Goal: Communication & Community: Ask a question

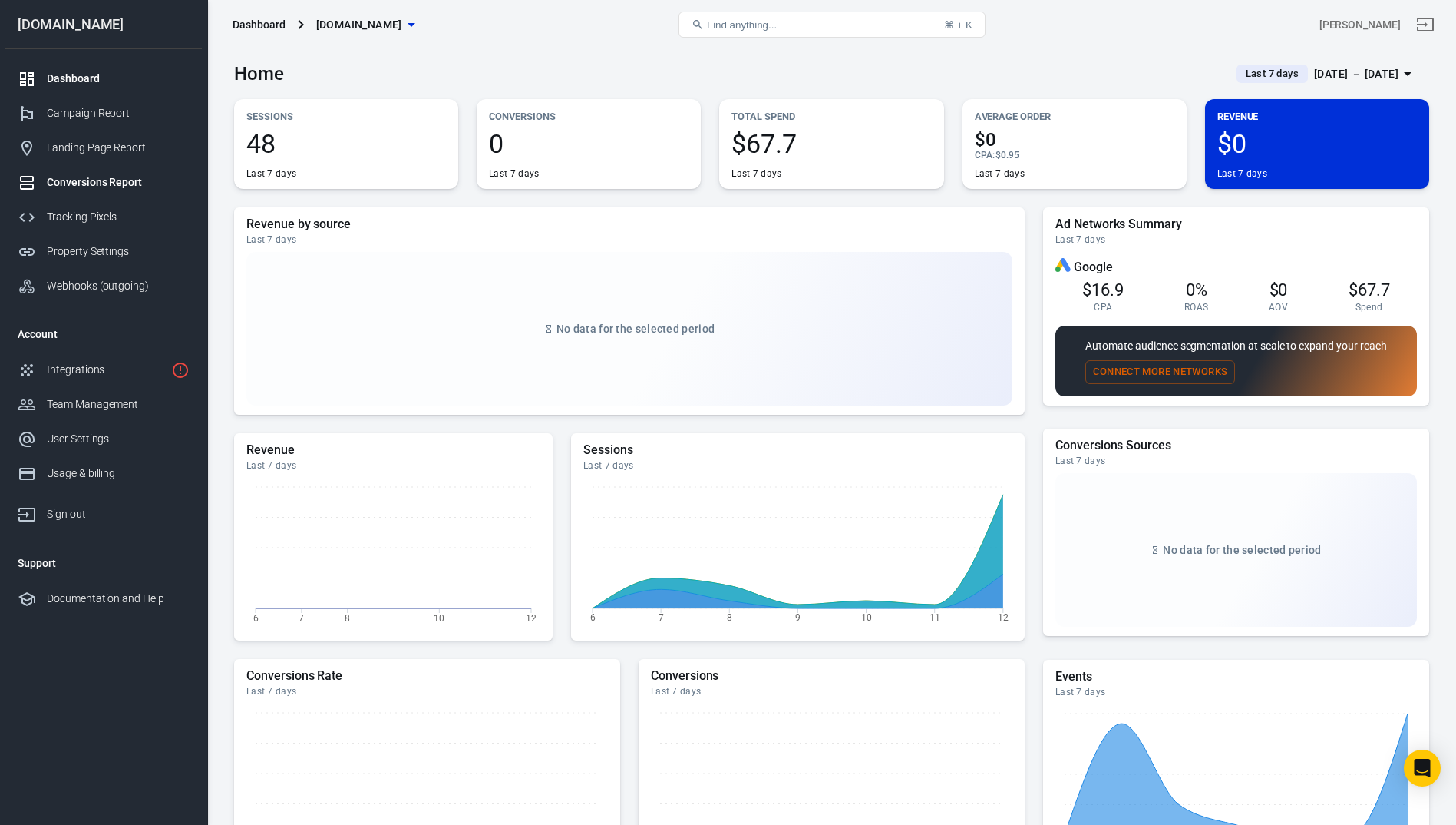
click at [108, 187] on div "Conversions Report" at bounding box center [118, 183] width 142 height 17
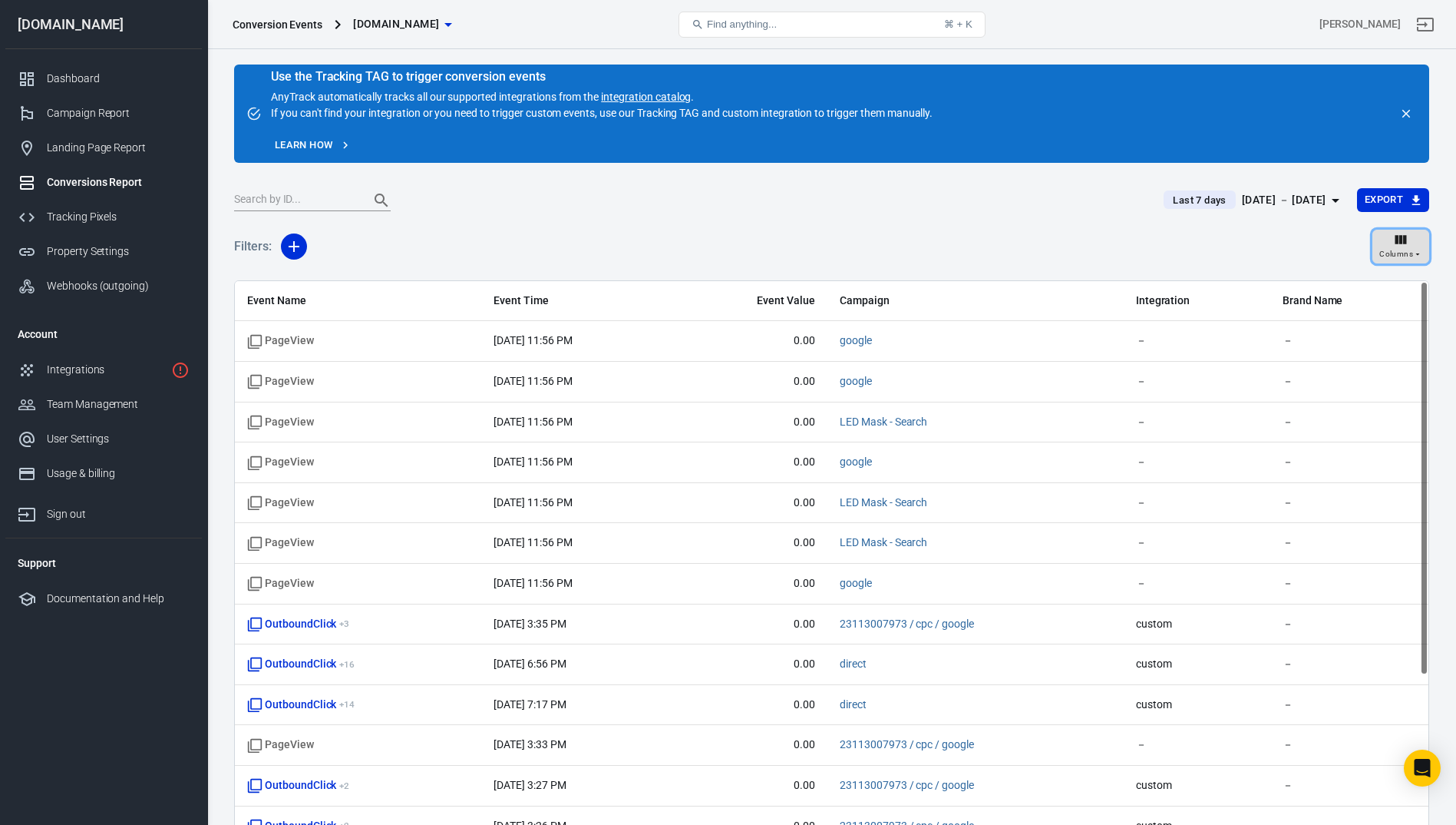
click at [1390, 249] on span "Columns" at bounding box center [1395, 254] width 34 height 14
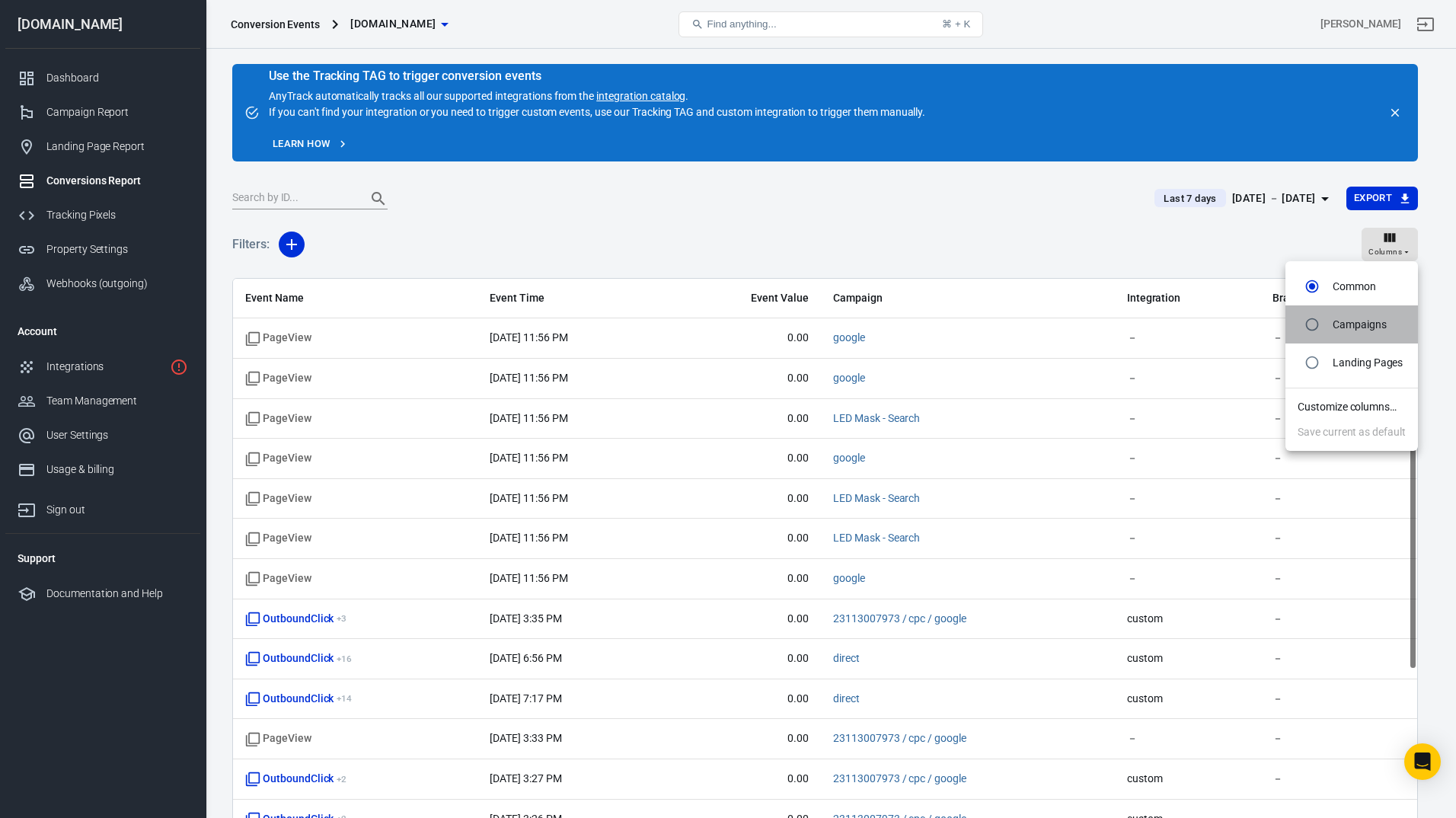
click at [1361, 320] on p "Campaigns" at bounding box center [1359, 325] width 54 height 16
radio input "false"
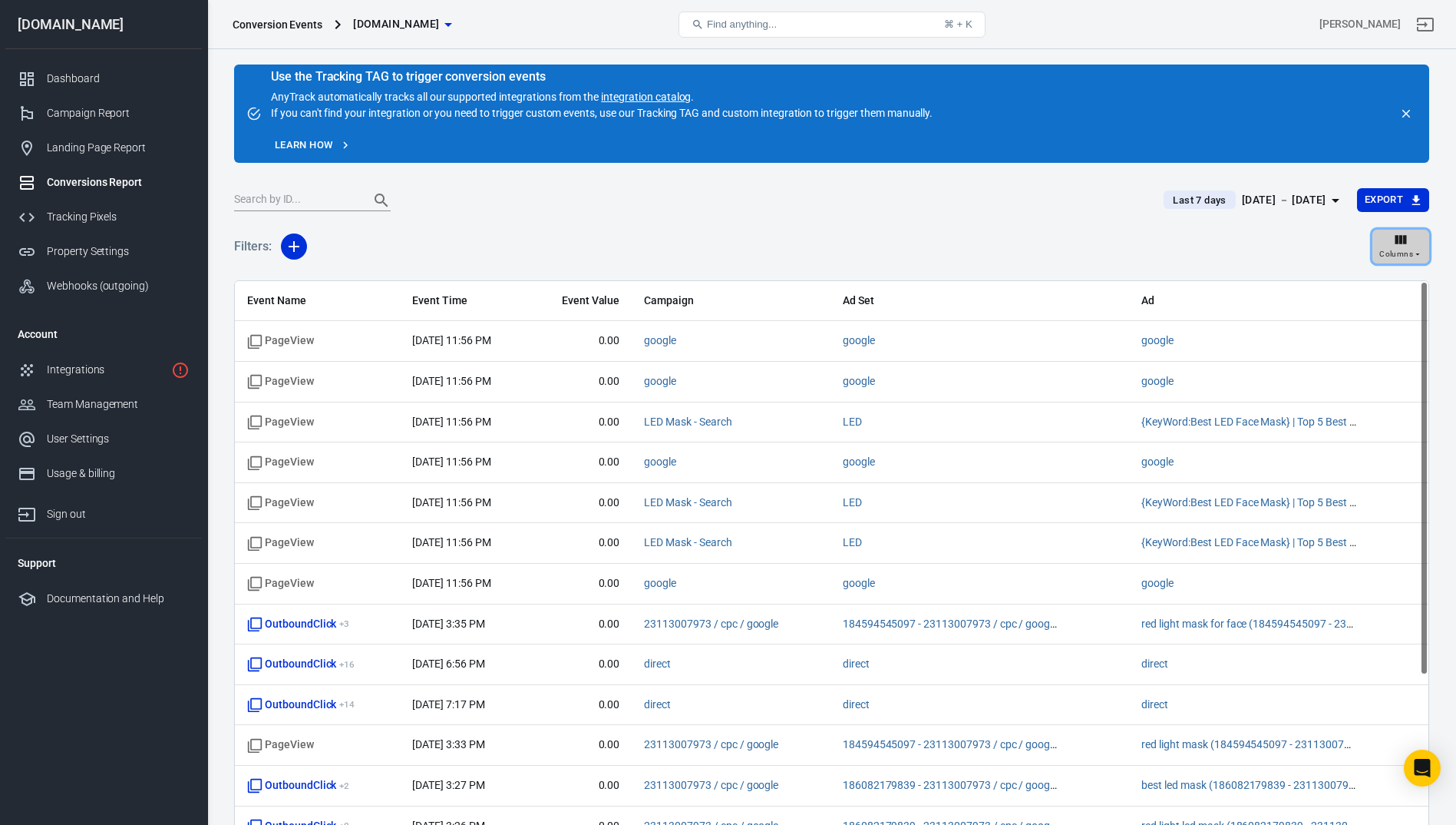
click at [1398, 247] on span "Columns" at bounding box center [1395, 254] width 34 height 14
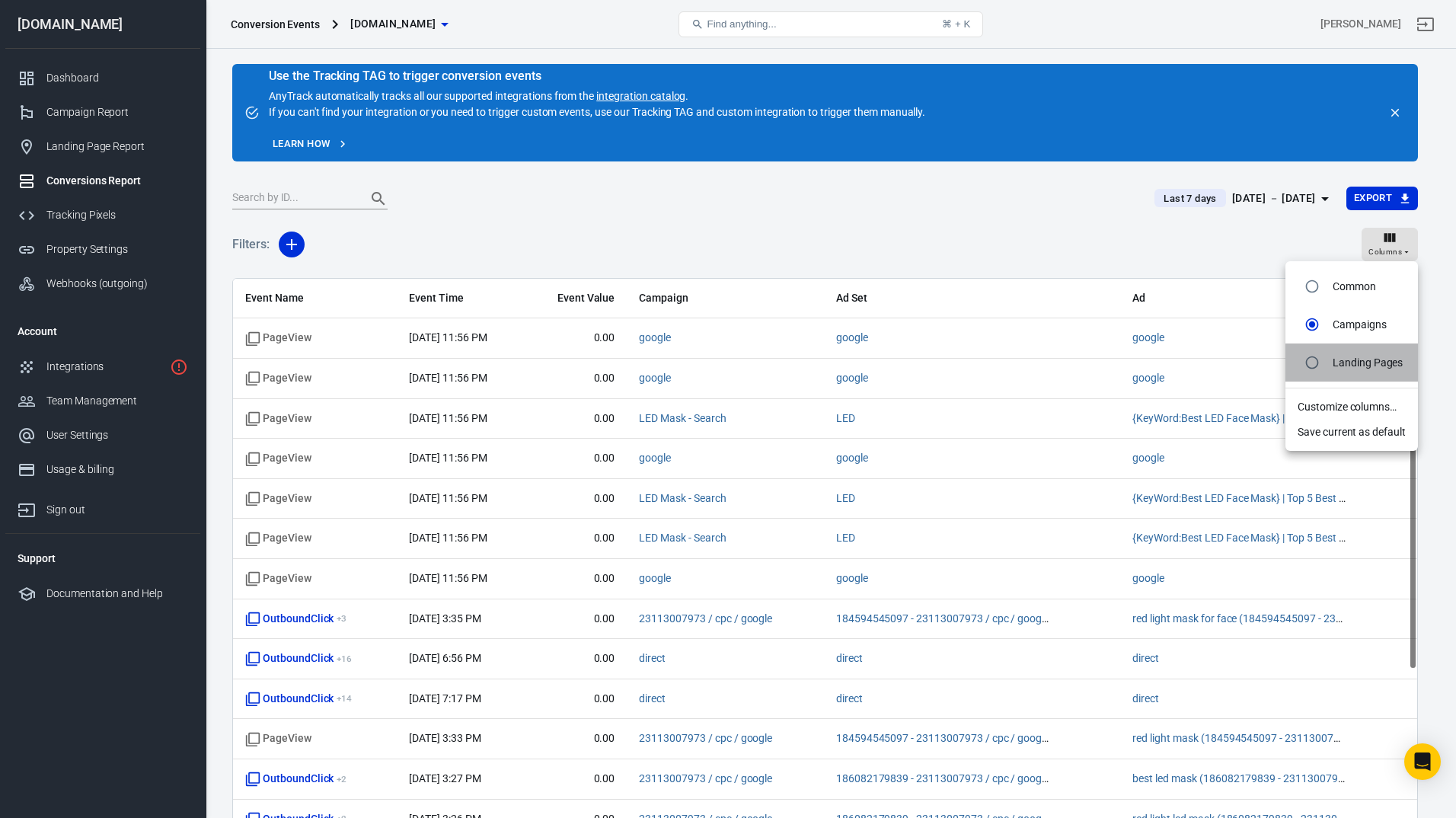
click at [1367, 347] on li "Landing Pages" at bounding box center [1351, 363] width 132 height 38
radio input "false"
radio input "true"
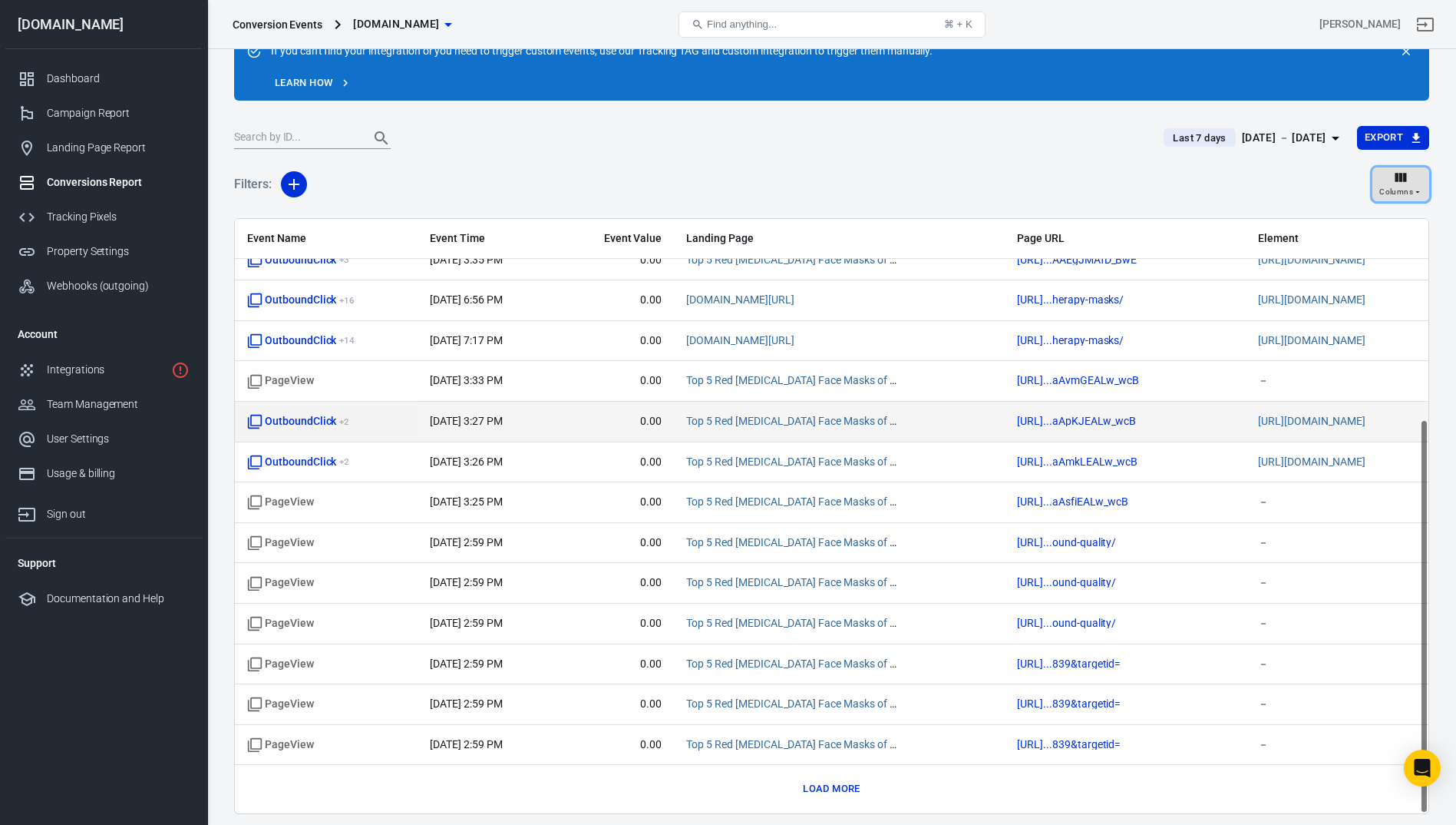
scroll to position [118, 0]
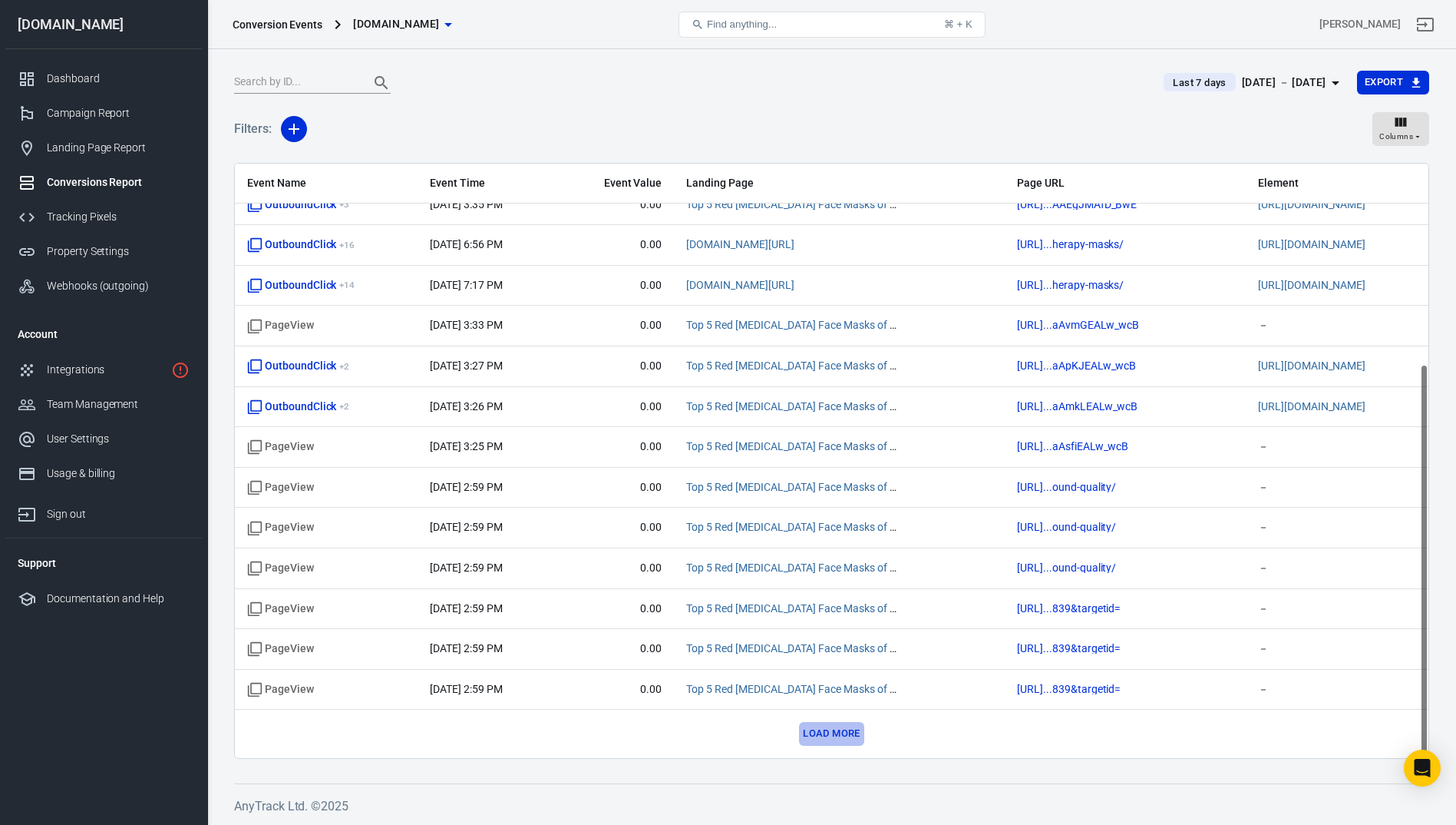
drag, startPoint x: 844, startPoint y: 738, endPoint x: 848, endPoint y: 721, distance: 17.5
click at [845, 732] on button "Load more" at bounding box center [831, 734] width 64 height 24
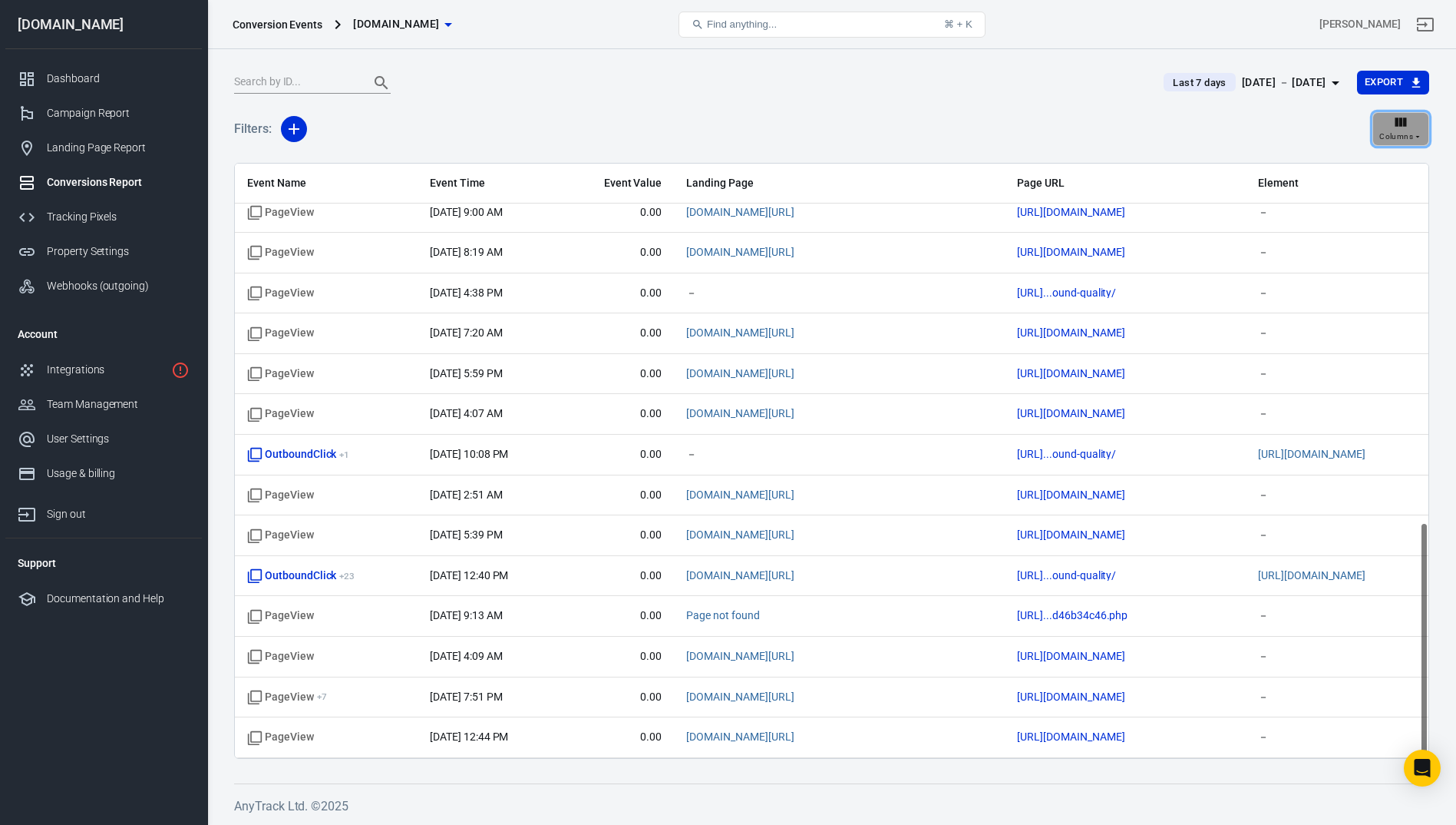
click at [1393, 124] on icon "button" at bounding box center [1400, 121] width 16 height 16
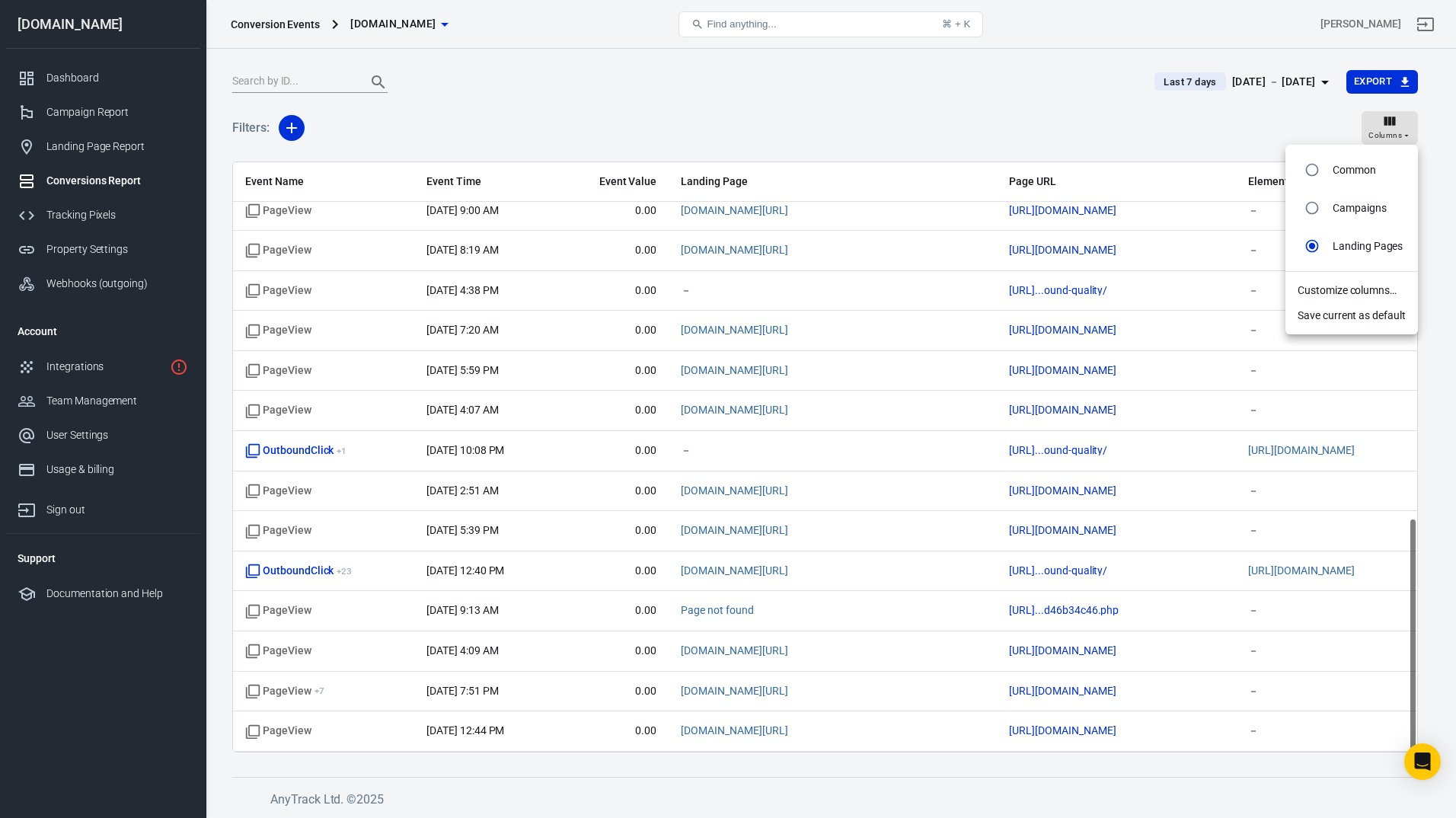
drag, startPoint x: 1340, startPoint y: 213, endPoint x: 1193, endPoint y: 134, distance: 166.9
click at [1193, 134] on div "Common Campaigns Landing Pages Customize columns… Save current as default" at bounding box center [728, 409] width 1456 height 818
click at [1337, 291] on li "Customize columns…" at bounding box center [1351, 291] width 132 height 26
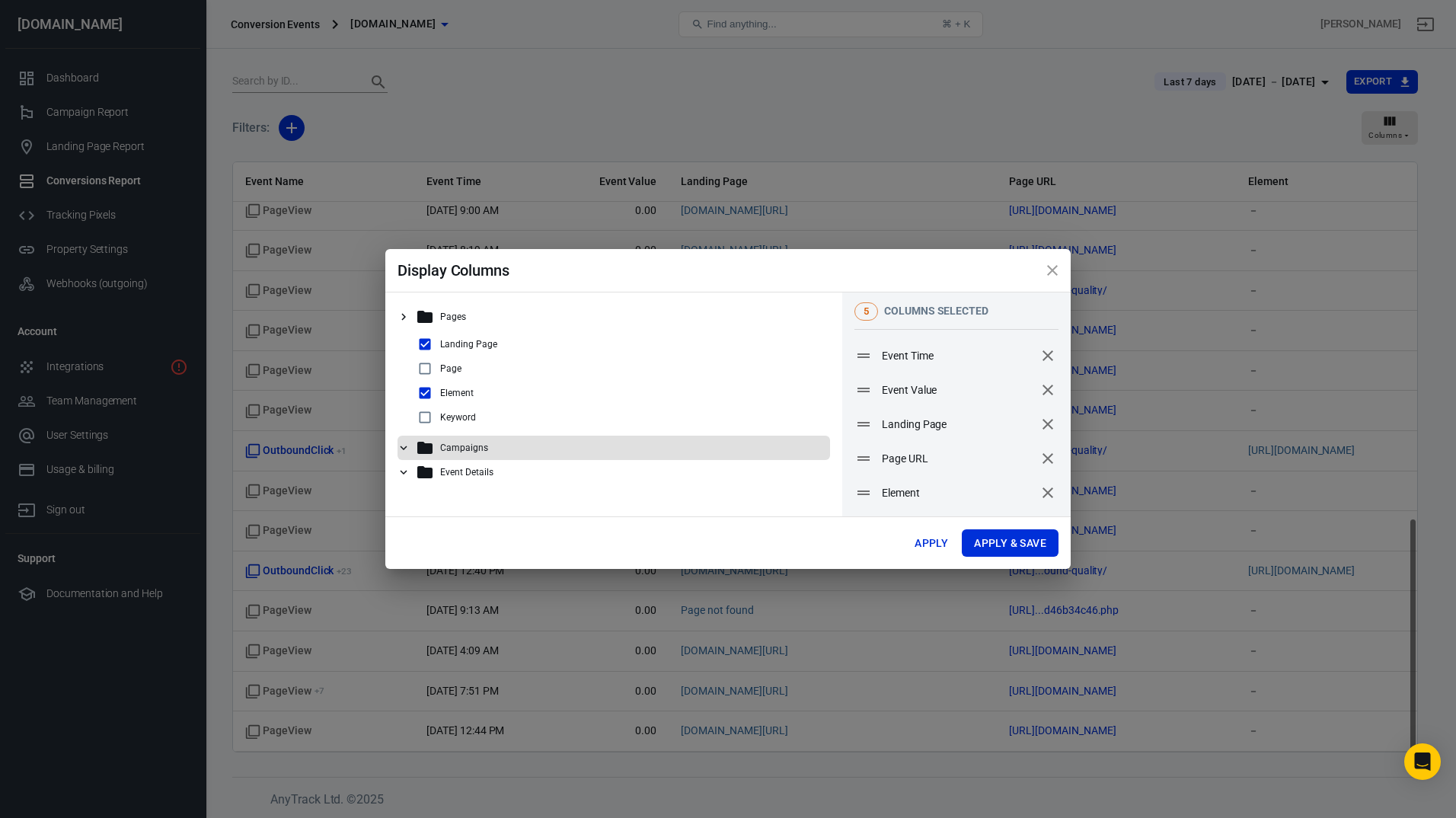
click at [401, 446] on icon at bounding box center [403, 447] width 14 height 14
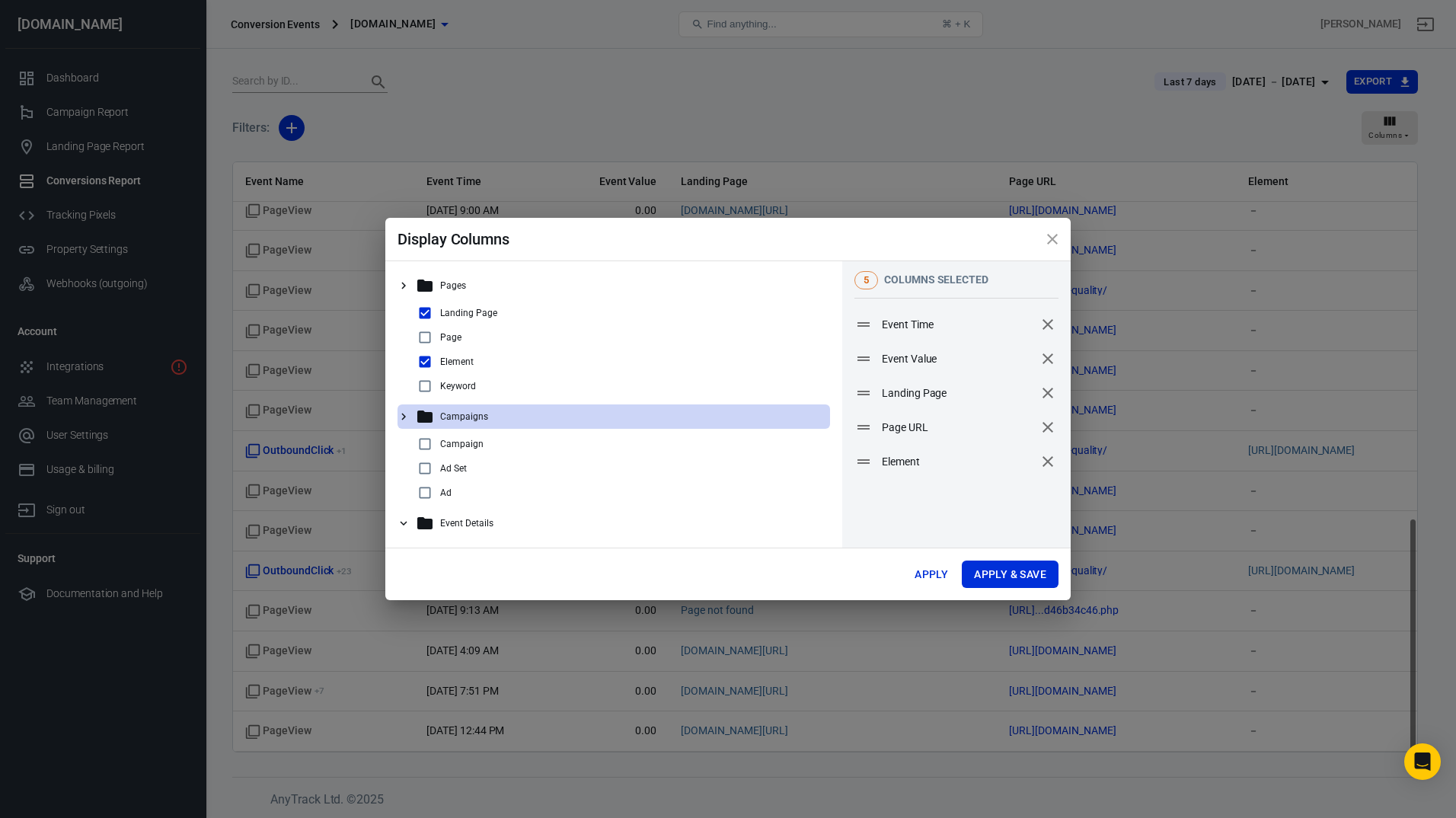
click at [429, 447] on input "checkbox" at bounding box center [425, 444] width 18 height 18
checkbox input "true"
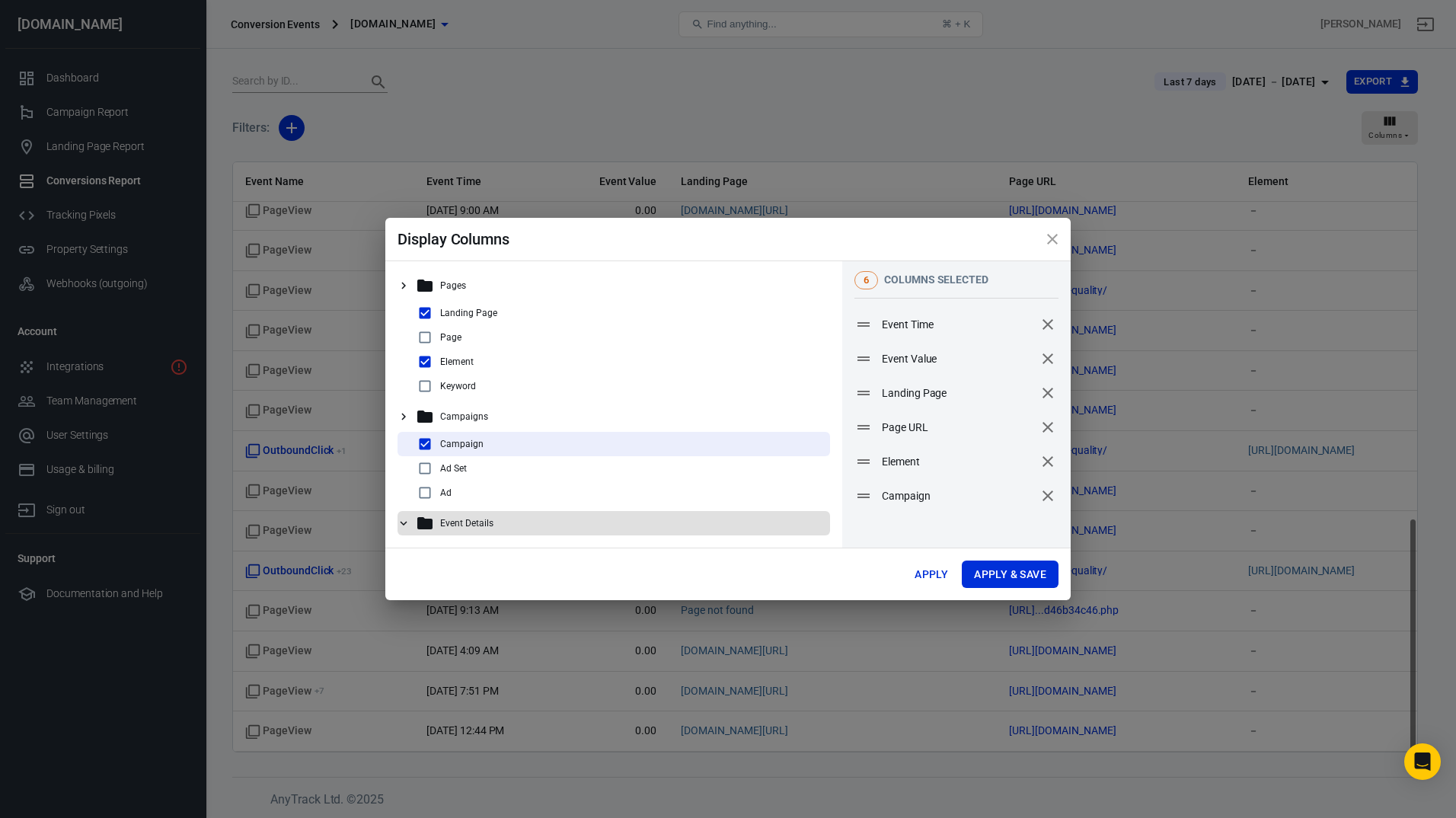
click at [401, 523] on icon at bounding box center [404, 523] width 7 height 5
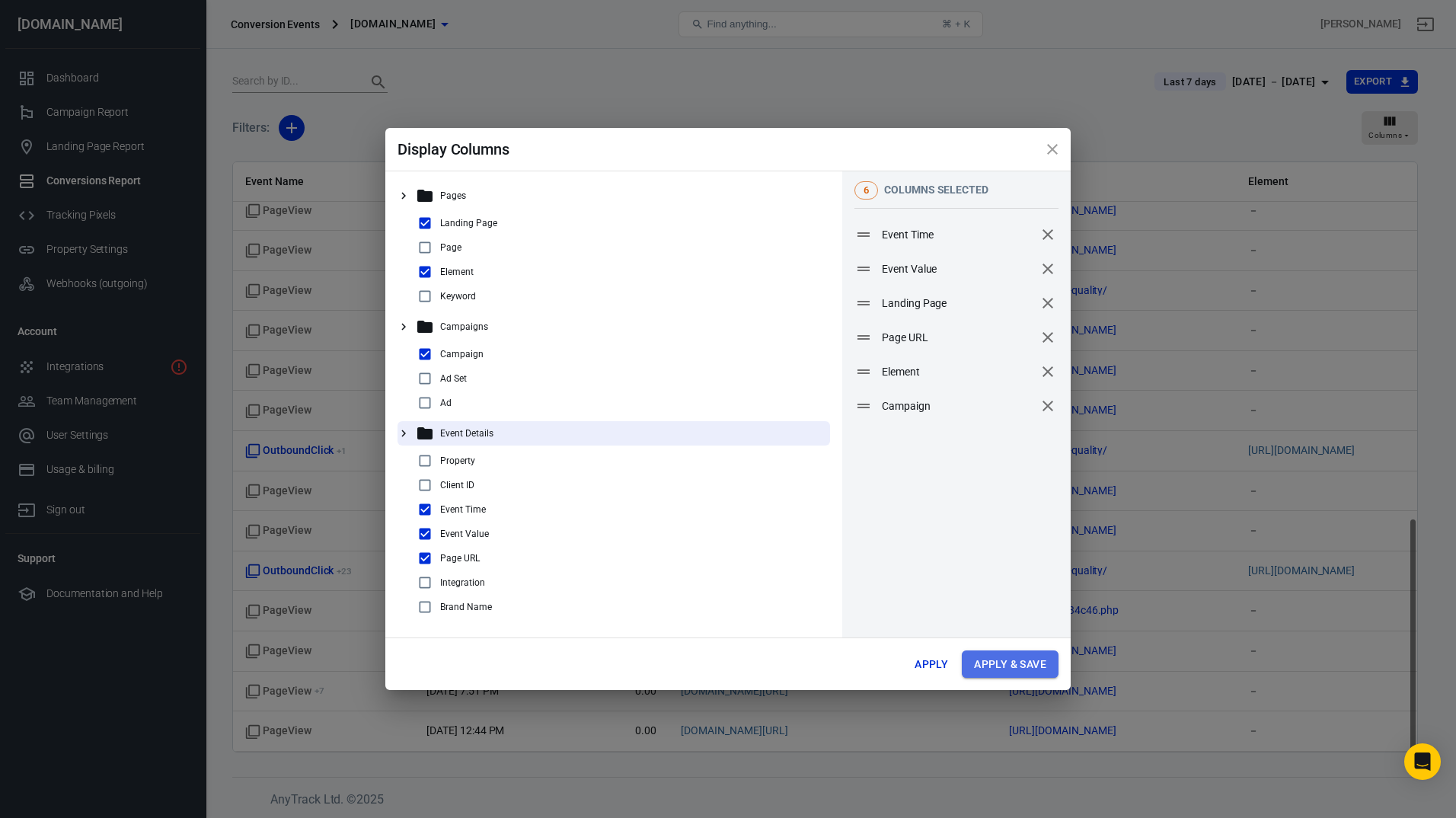
click at [1018, 674] on button "Apply & Save" at bounding box center [1011, 664] width 97 height 28
radio input "false"
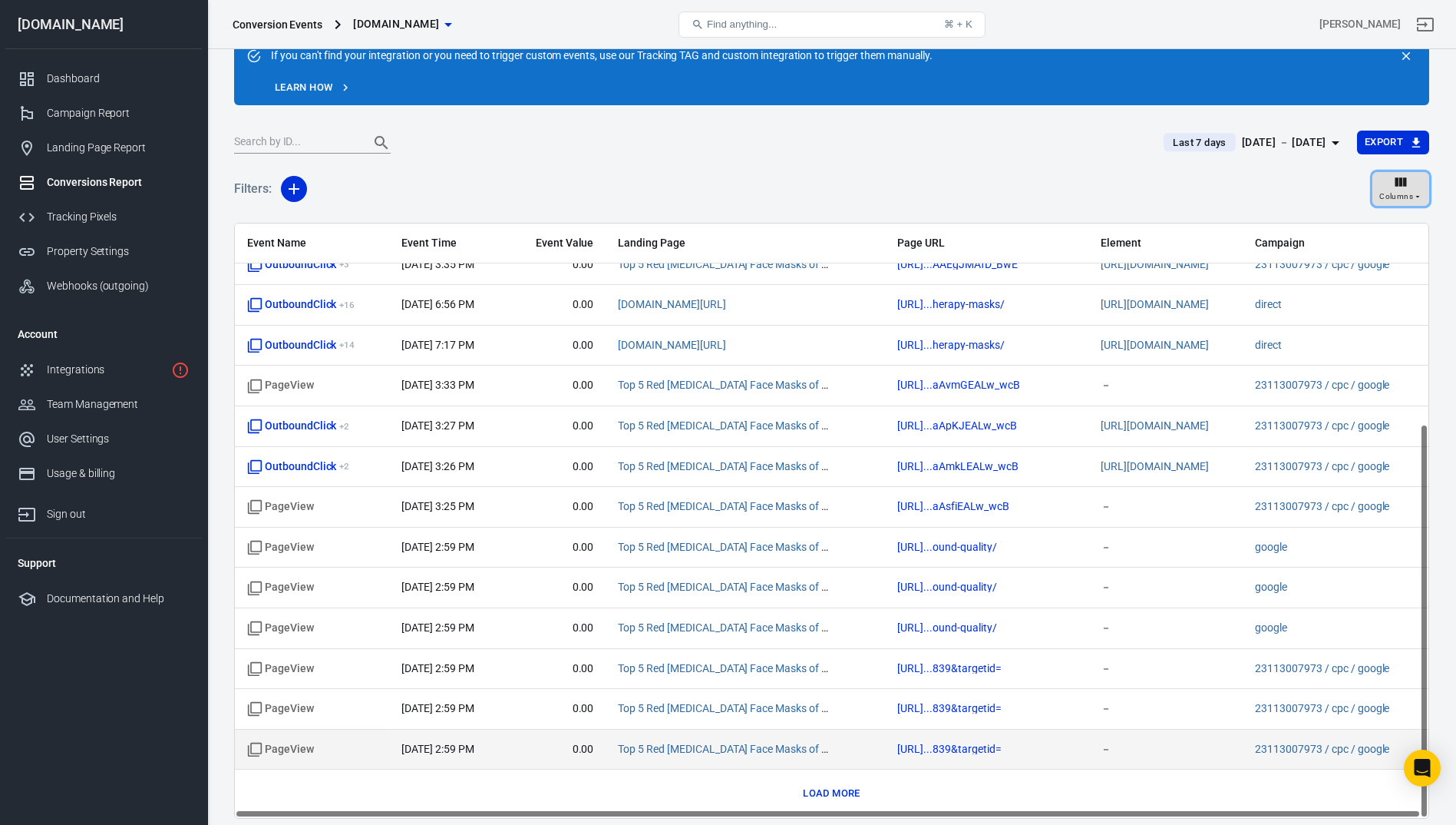
scroll to position [118, 0]
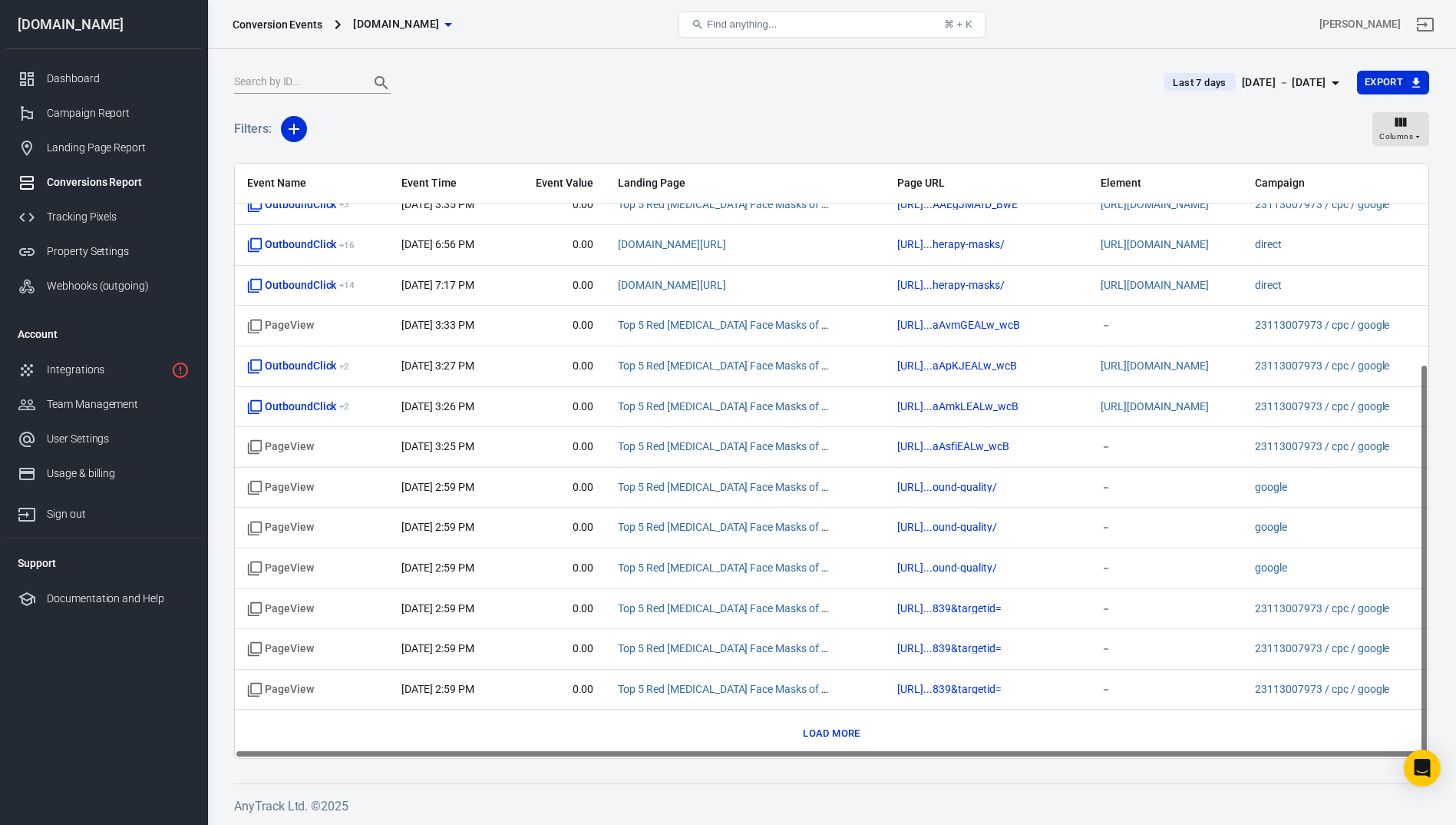
click at [847, 735] on button "Load more" at bounding box center [831, 734] width 64 height 24
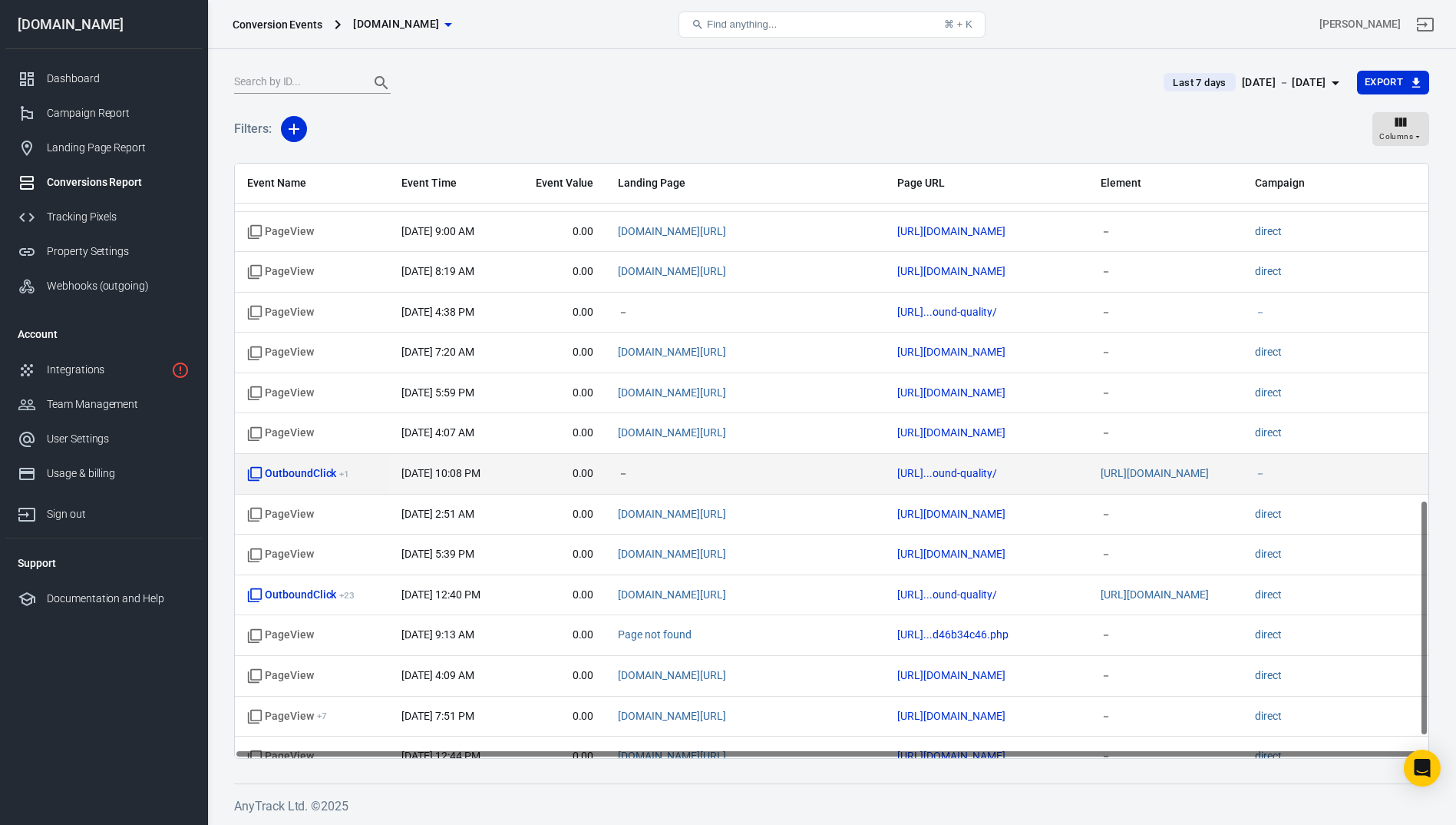
scroll to position [900, 0]
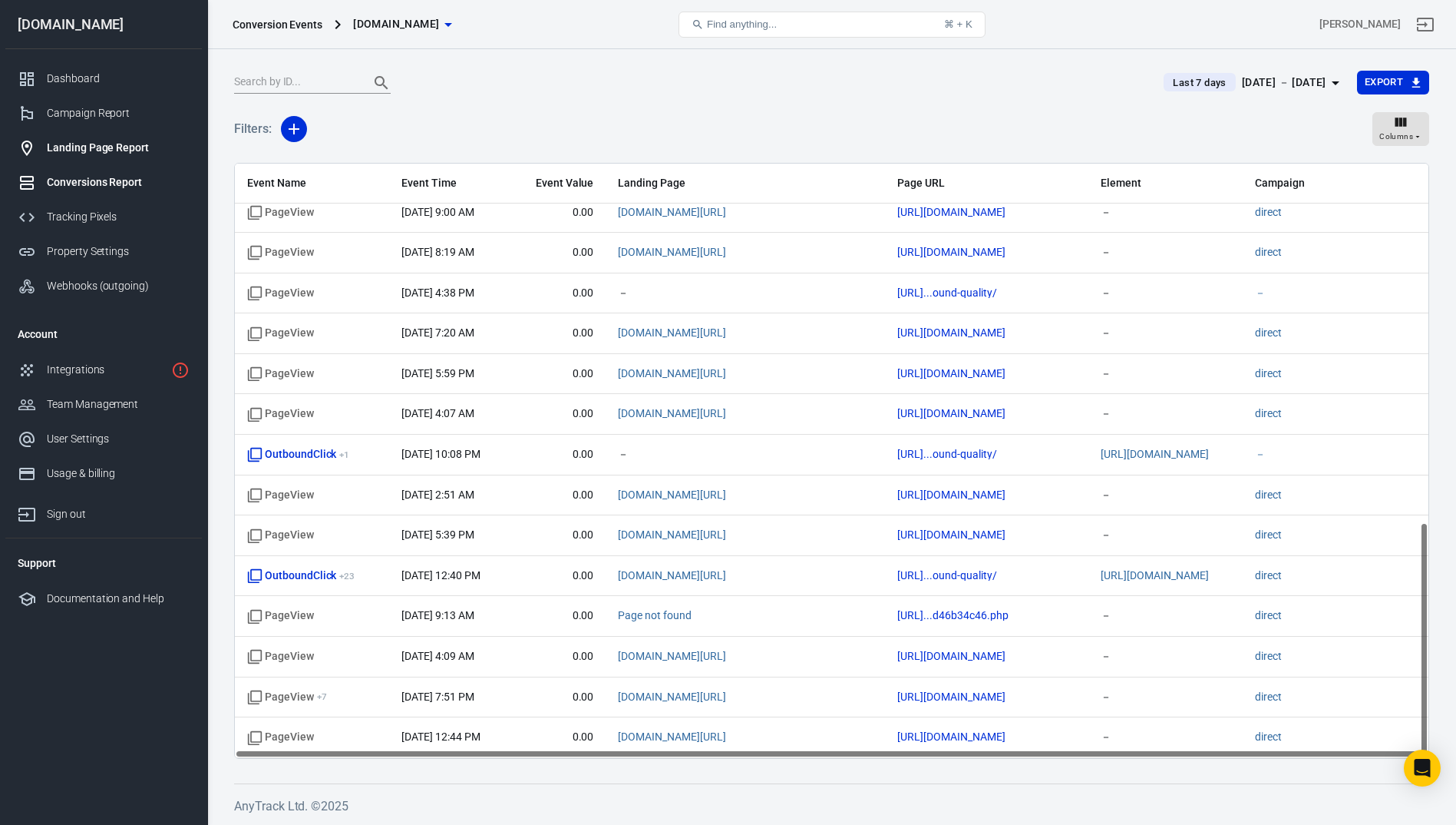
click at [82, 148] on div "Landing Page Report" at bounding box center [118, 148] width 142 height 17
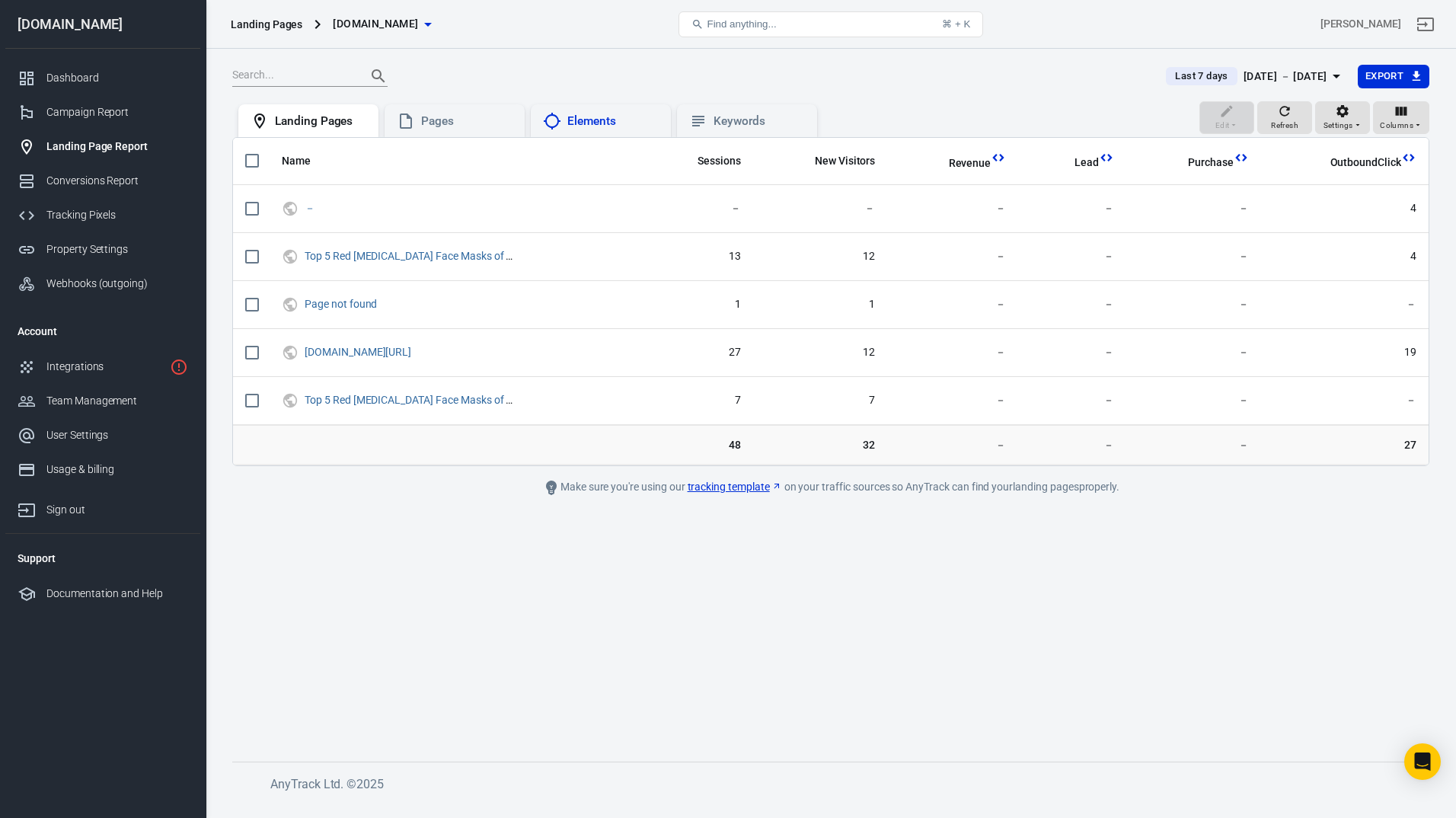
click at [583, 121] on div "Elements" at bounding box center [613, 121] width 91 height 16
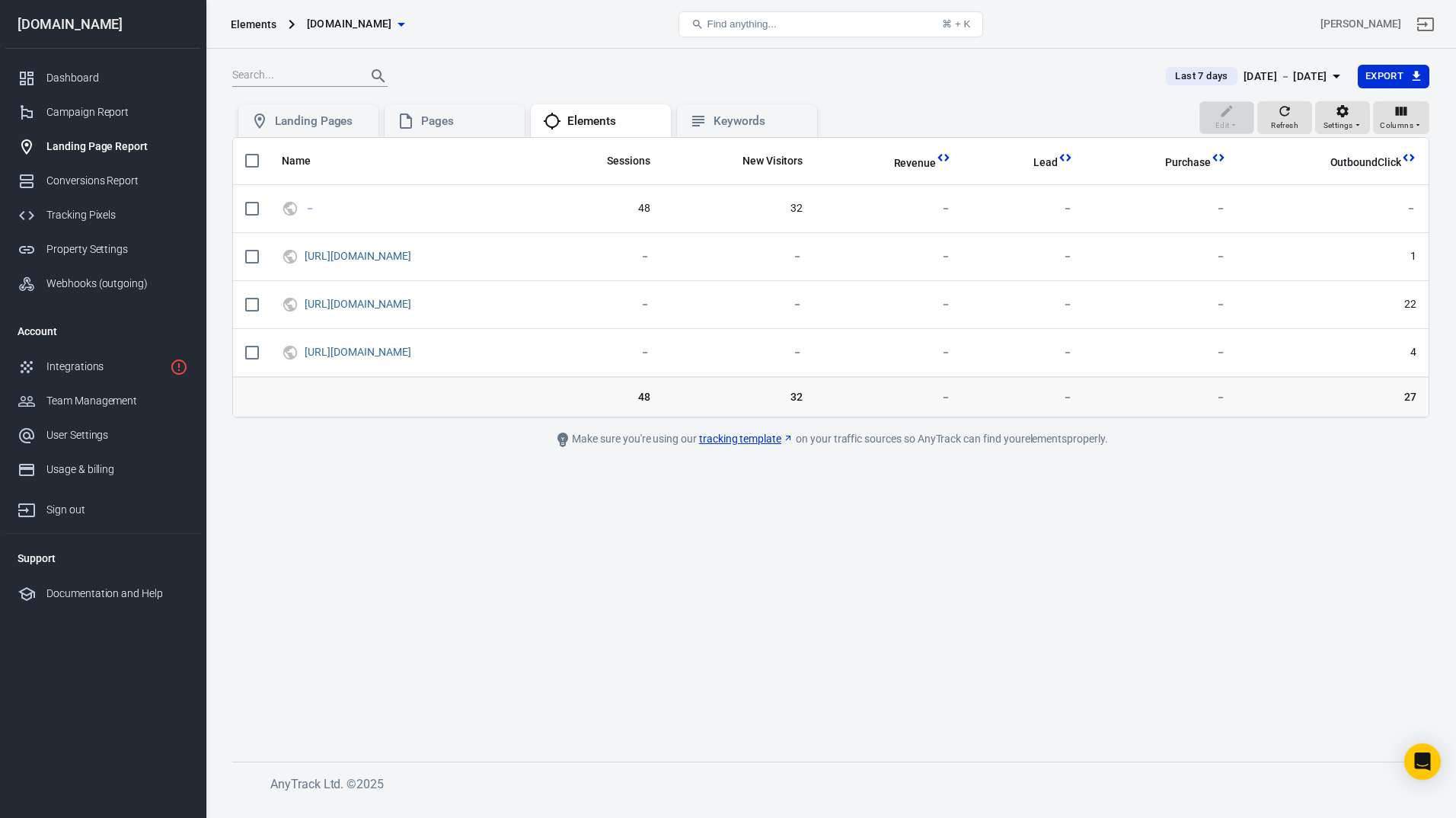
click at [1406, 136] on div "Edit Refresh Settings Columns" at bounding box center [1315, 119] width 230 height 36
click at [1404, 114] on icon "button" at bounding box center [1401, 111] width 12 height 9
click at [1345, 118] on div at bounding box center [728, 409] width 1456 height 818
click at [1338, 123] on span "Settings" at bounding box center [1338, 125] width 30 height 14
click at [1117, 120] on div at bounding box center [728, 409] width 1456 height 818
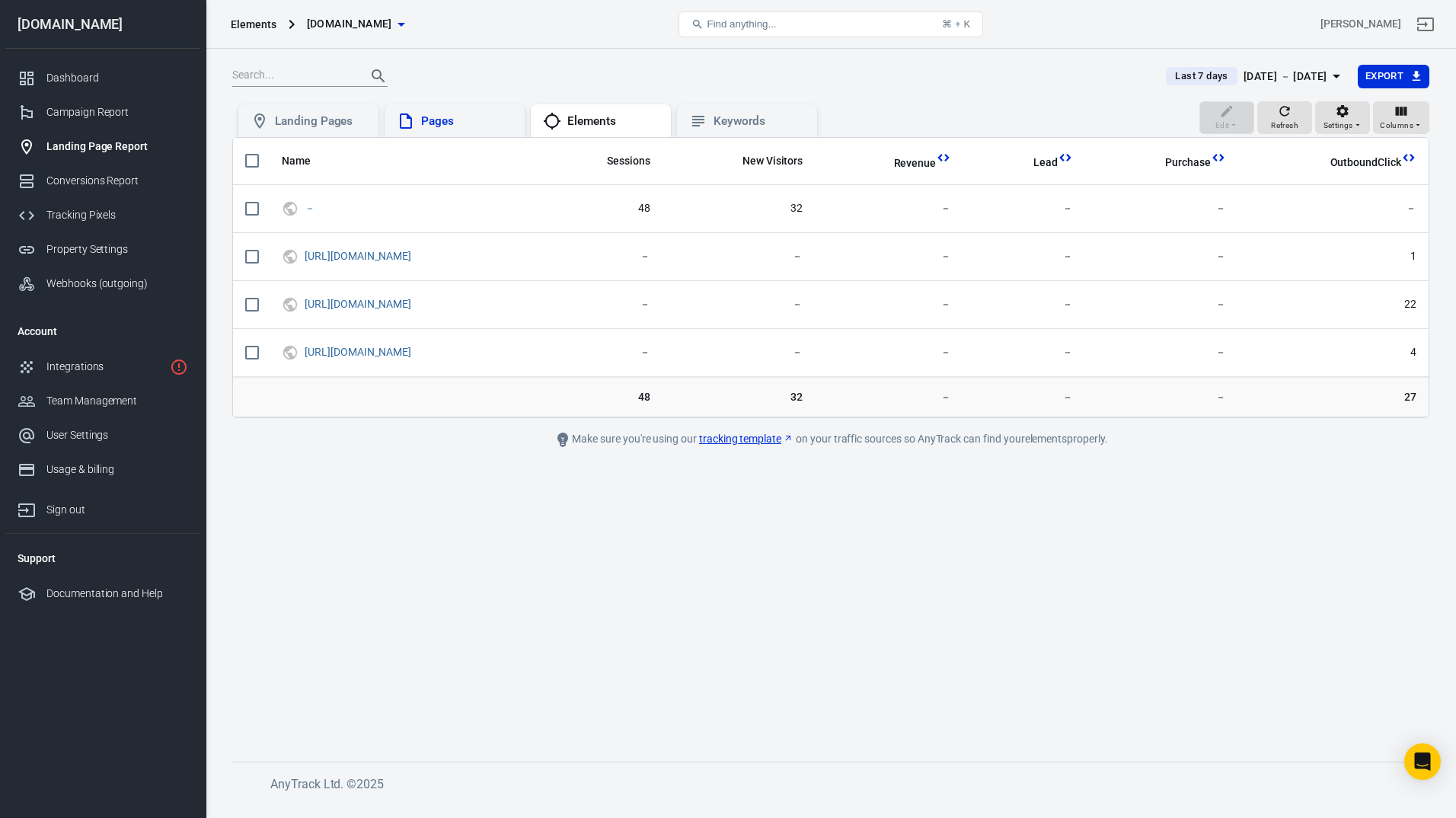
click at [432, 111] on div "Pages" at bounding box center [455, 120] width 140 height 34
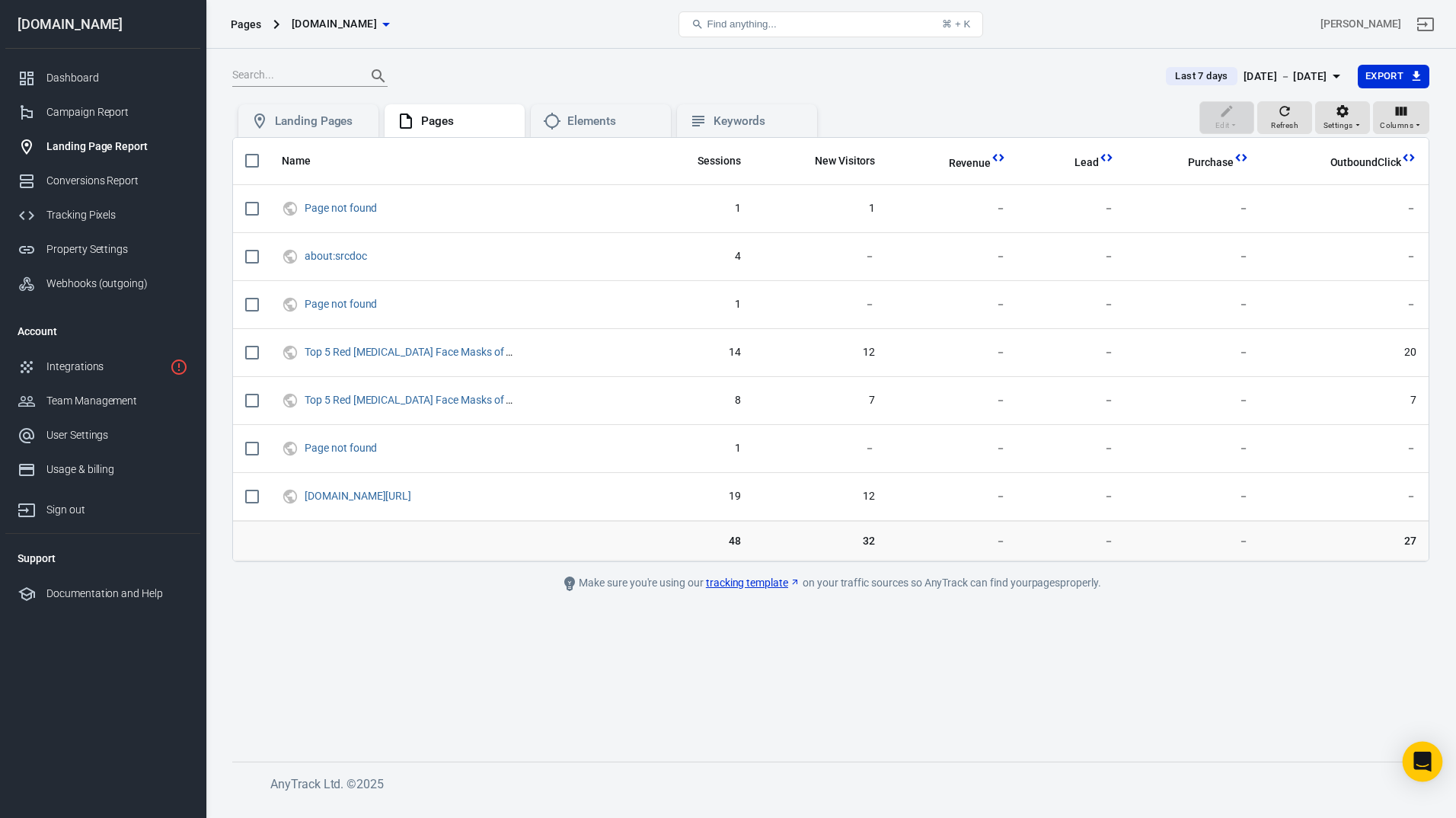
click at [1420, 753] on icon "Open Intercom Messenger" at bounding box center [1423, 761] width 20 height 20
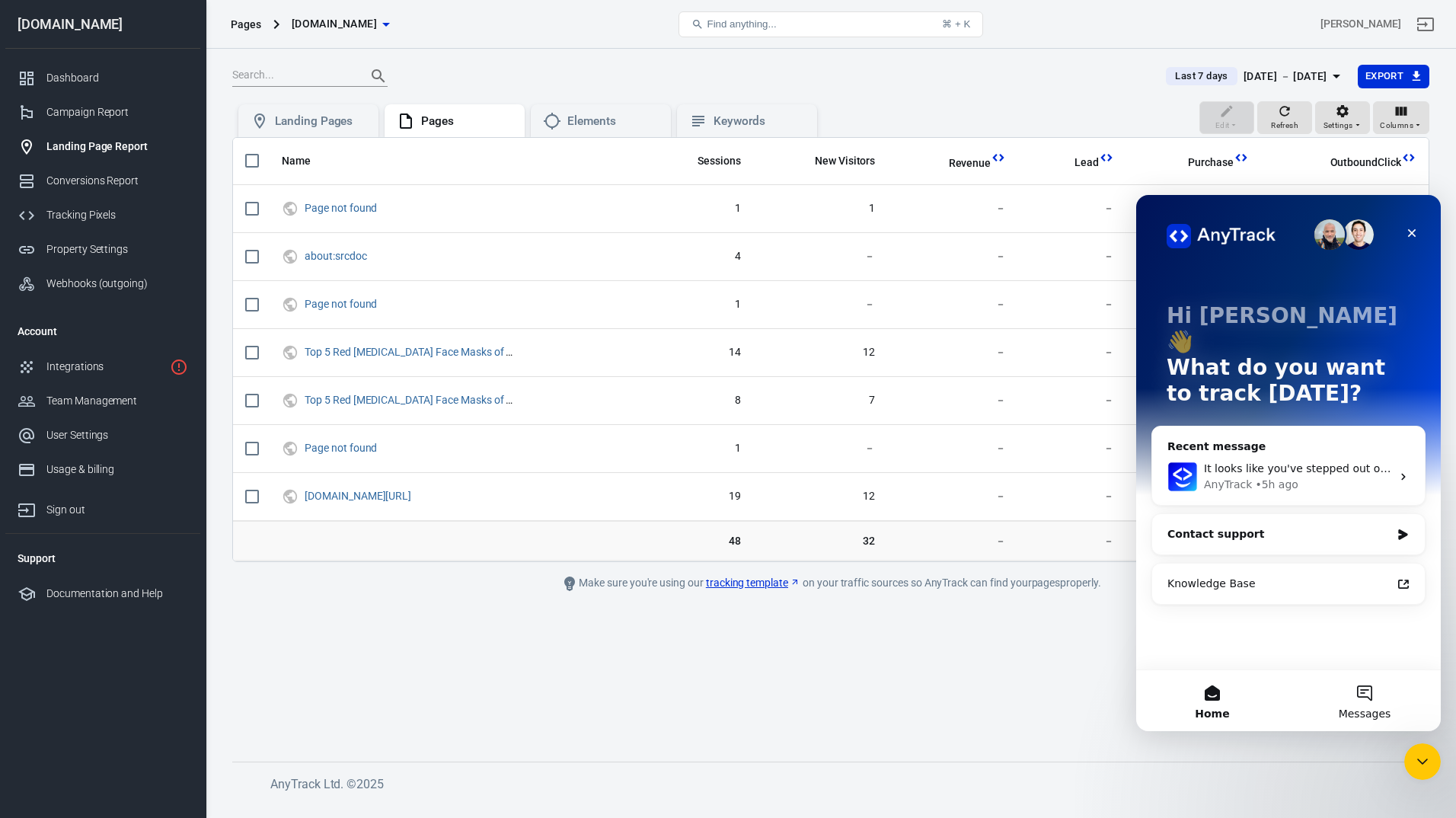
drag, startPoint x: 2471, startPoint y: 926, endPoint x: 1347, endPoint y: 717, distance: 1143.3
click at [1347, 717] on span "Messages" at bounding box center [1366, 713] width 53 height 11
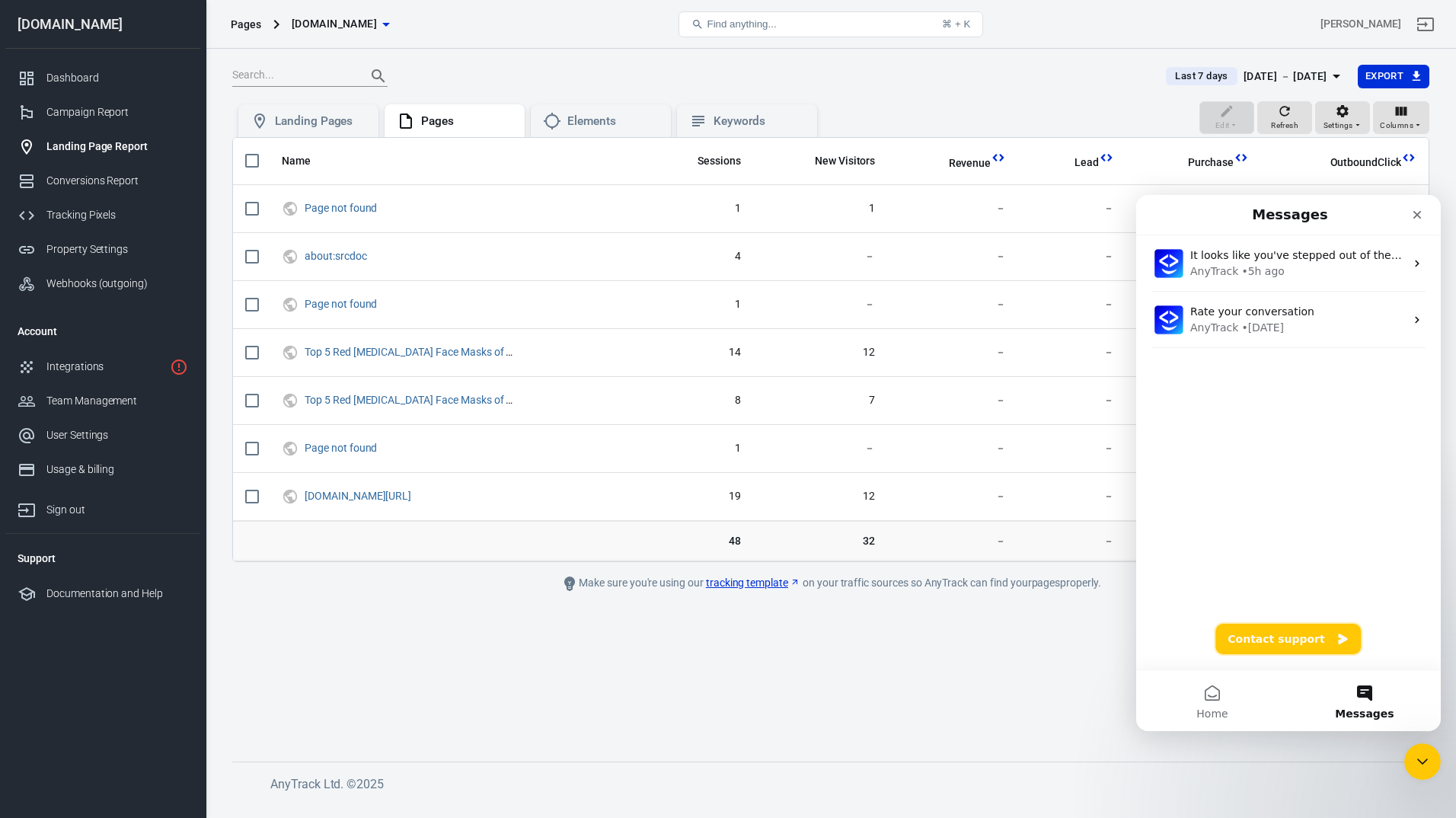
click at [1274, 637] on button "Contact support" at bounding box center [1288, 638] width 145 height 30
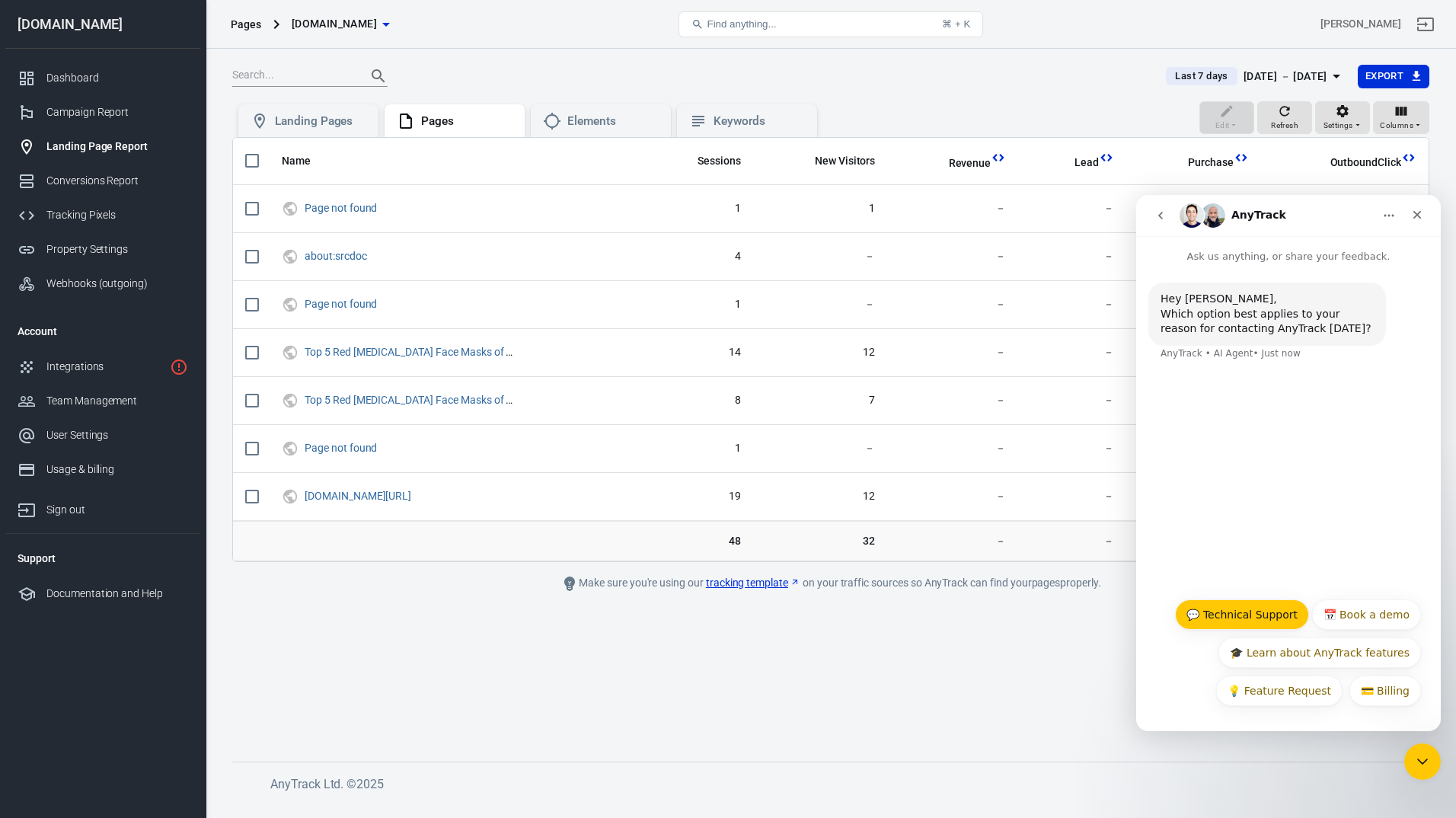
click at [1263, 623] on button "💬 Technical Support" at bounding box center [1242, 614] width 134 height 30
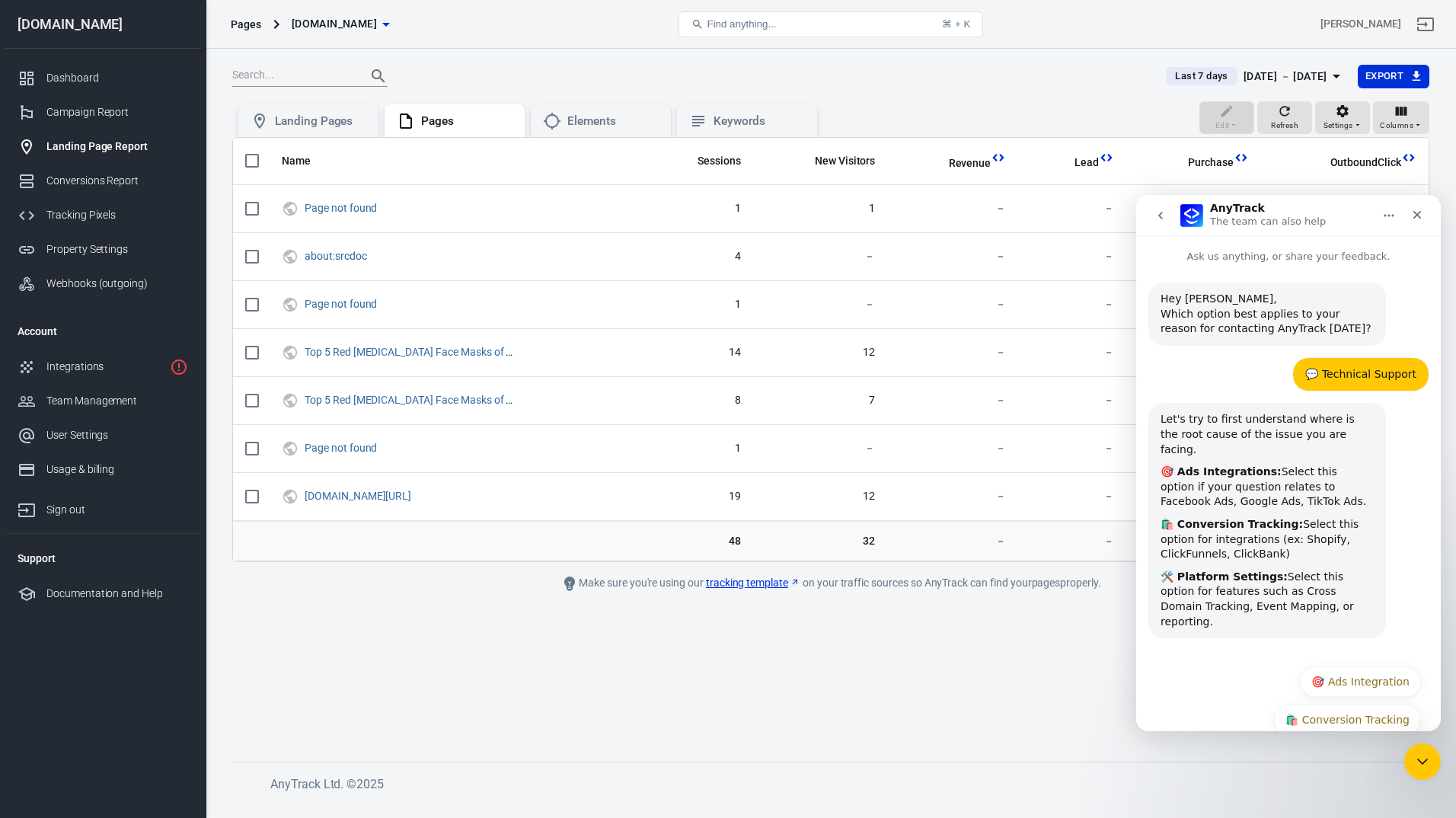
scroll to position [37, 0]
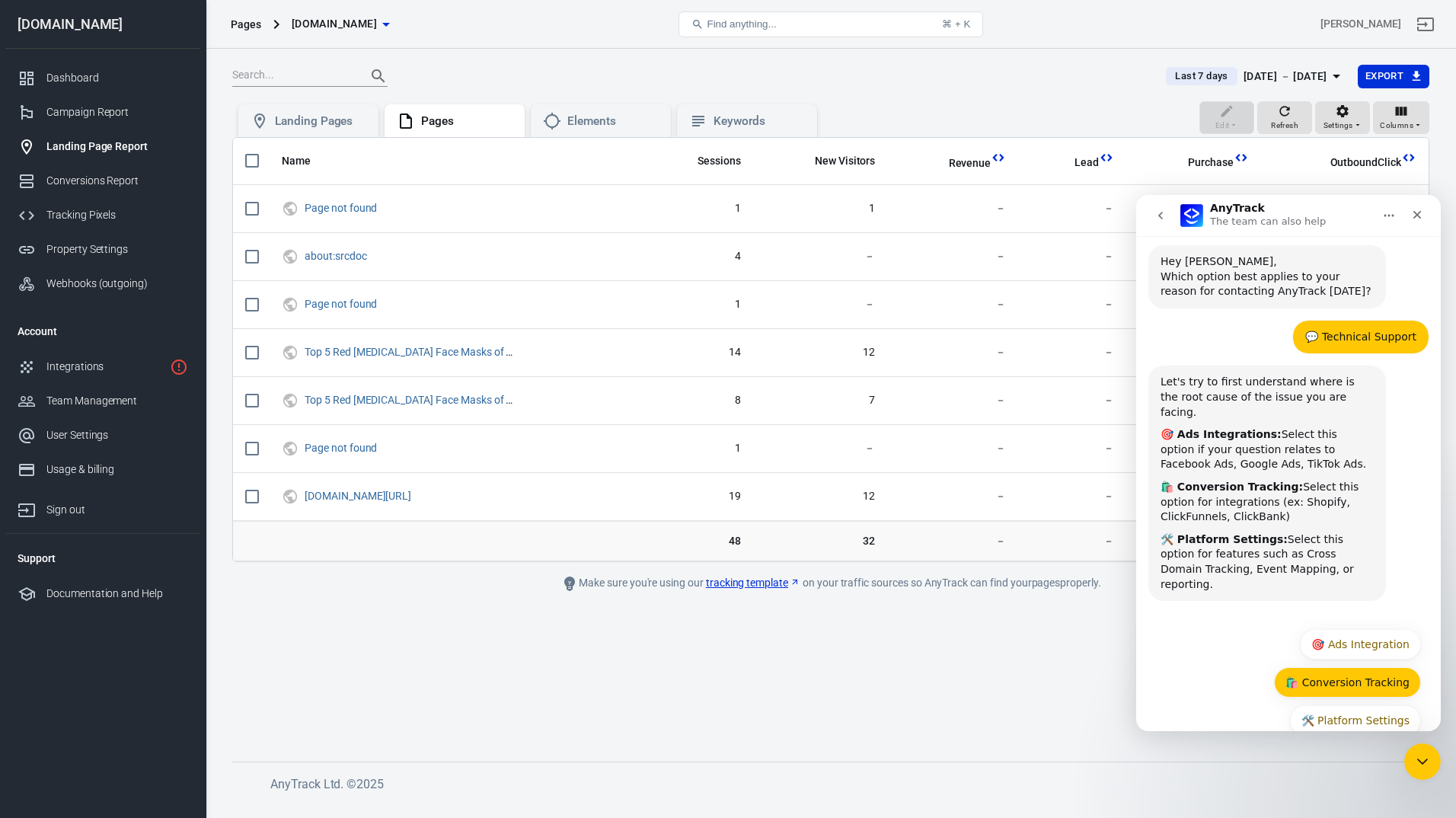
click at [1348, 667] on button "🛍️ Conversion Tracking" at bounding box center [1347, 681] width 147 height 30
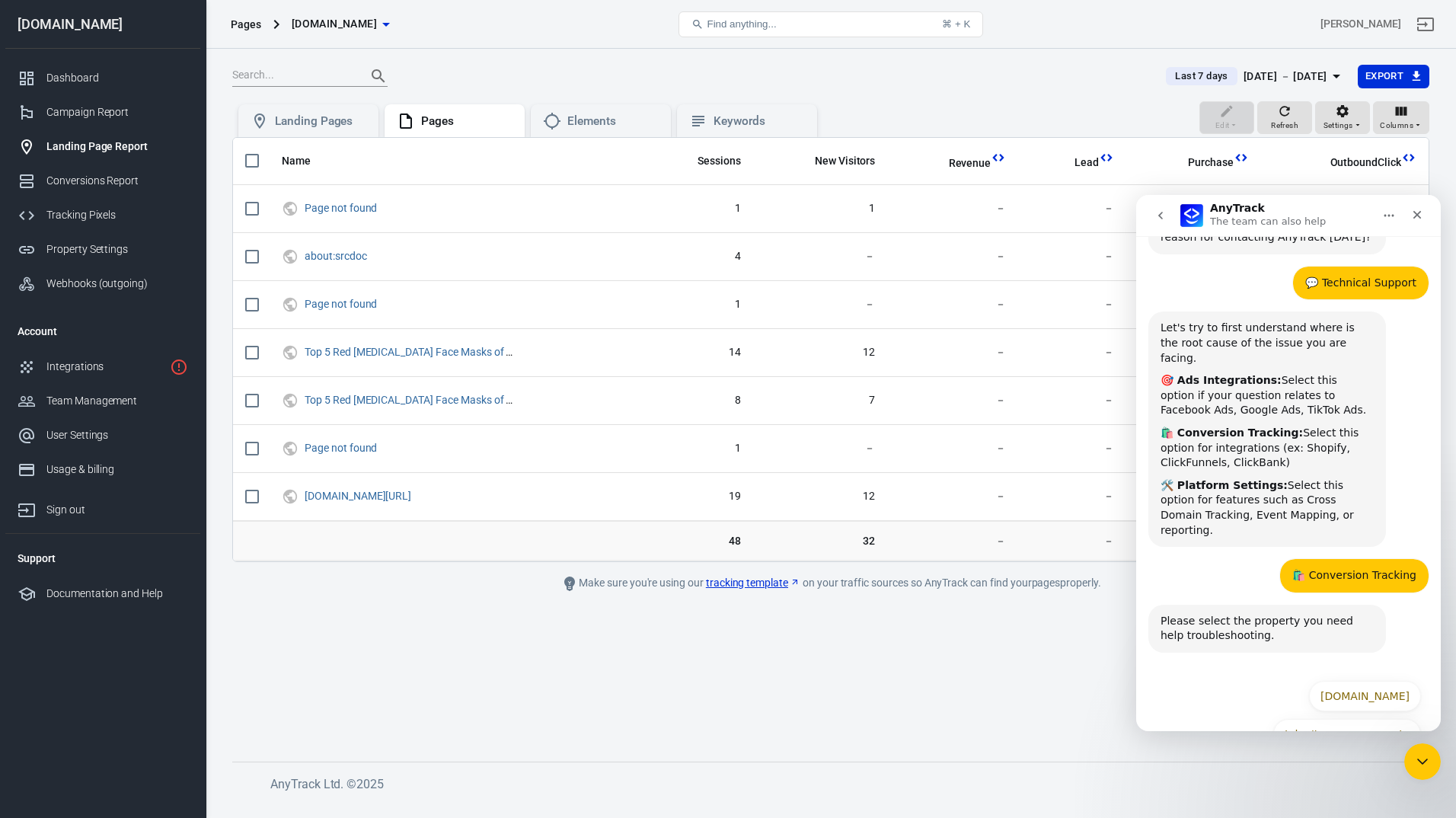
scroll to position [105, 0]
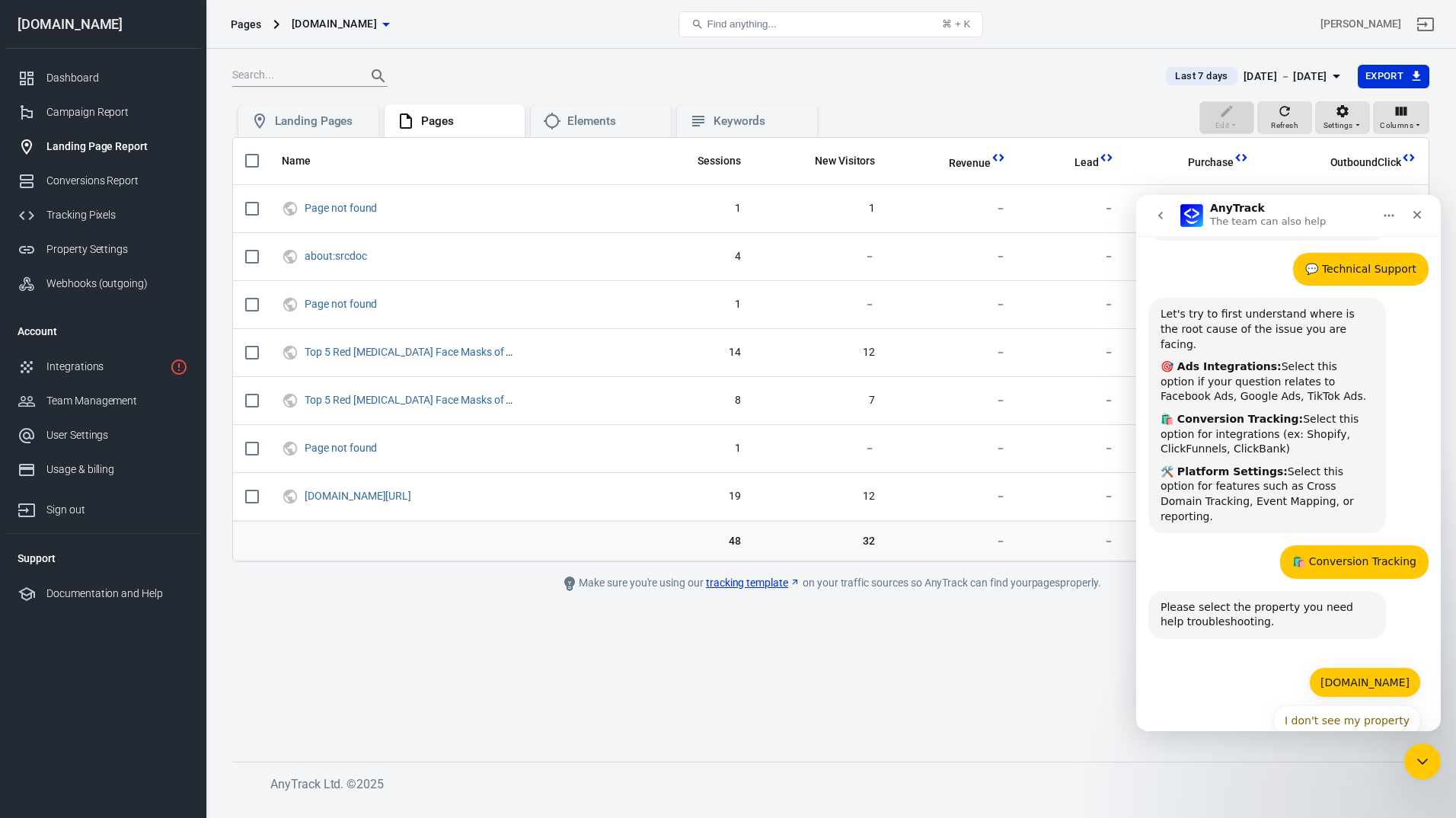
click at [1359, 667] on button "[DOMAIN_NAME]" at bounding box center [1365, 681] width 112 height 30
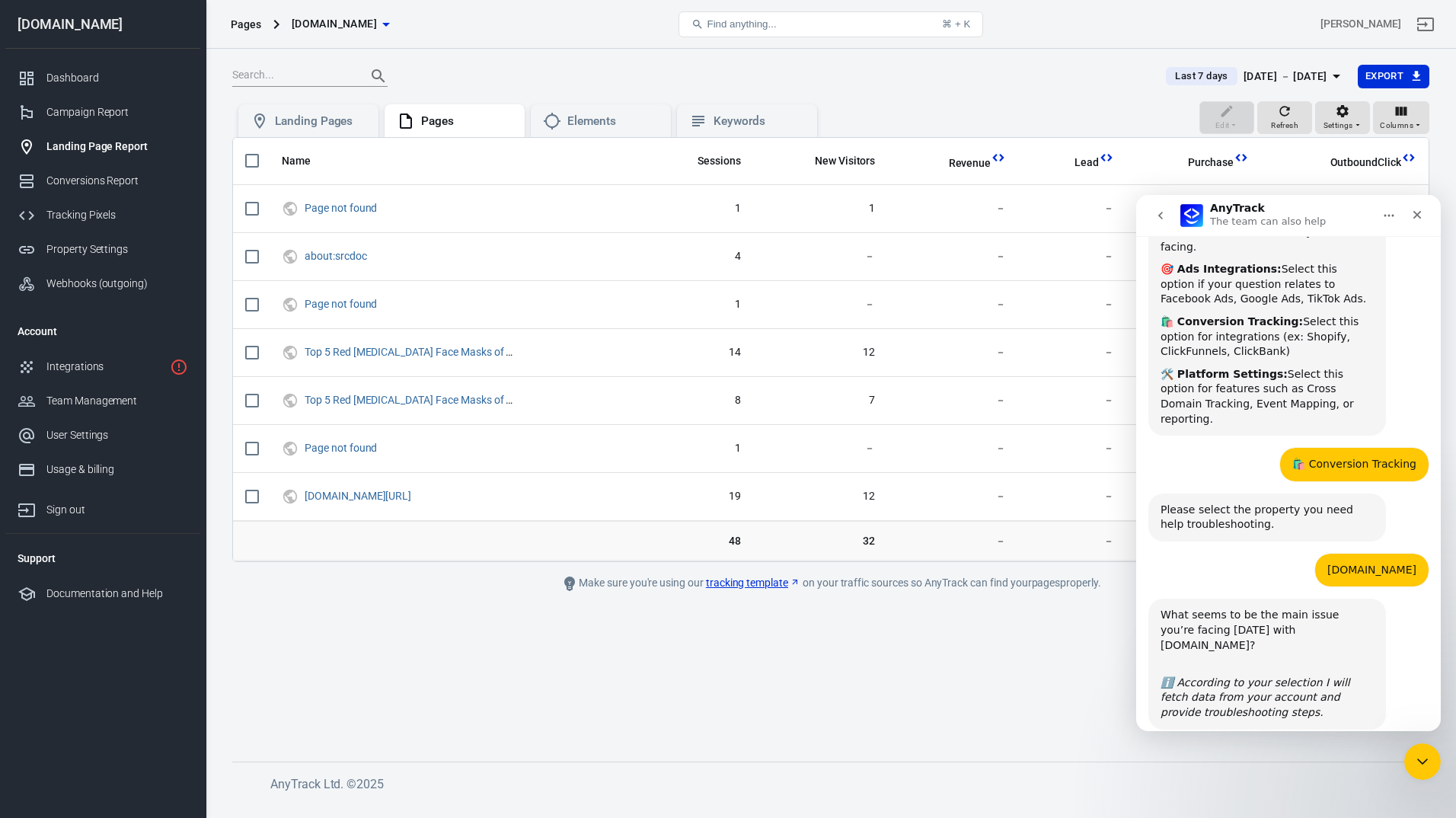
scroll to position [278, 0]
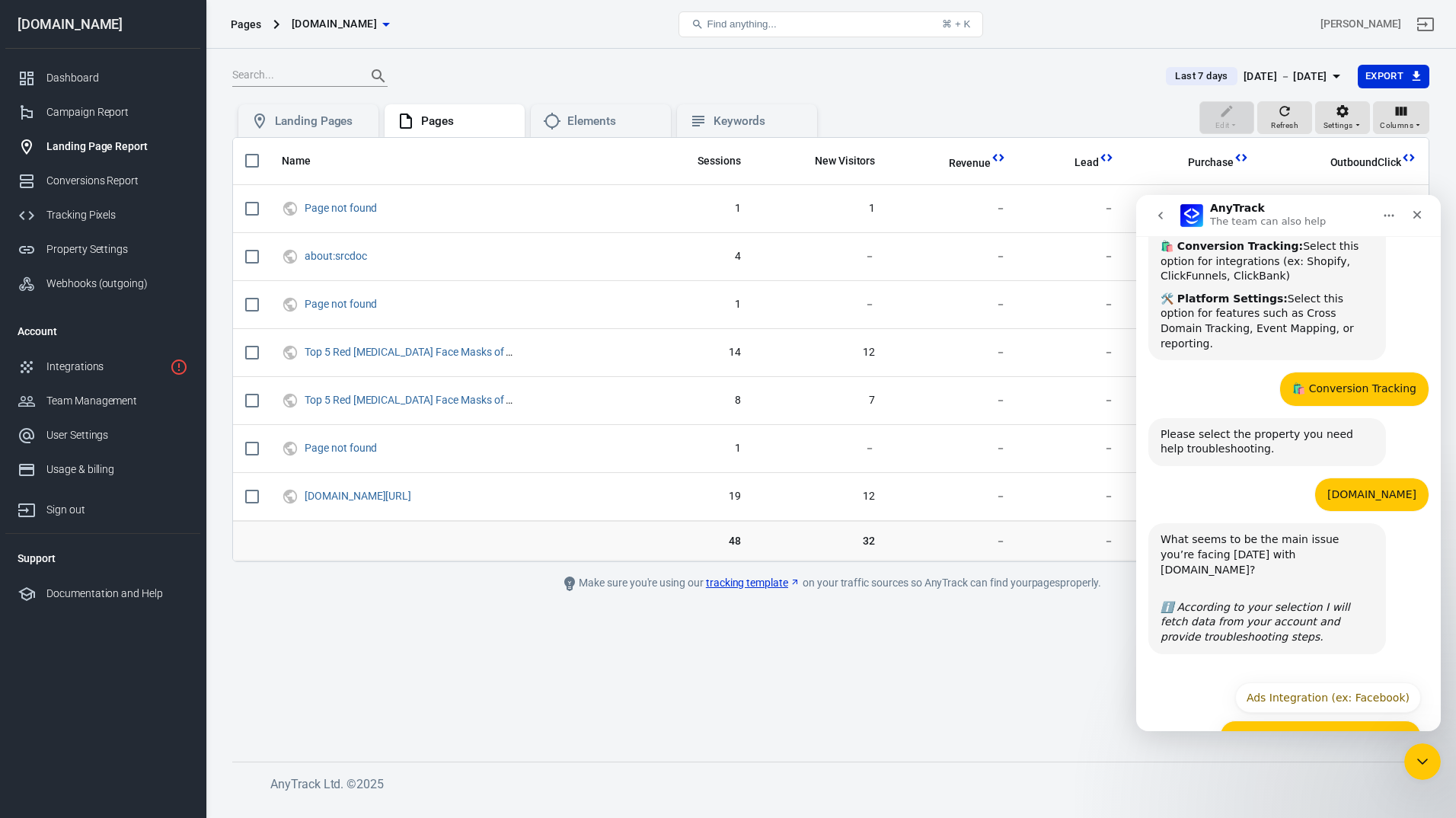
click at [1320, 720] on button "Conversion Tracking (ex: Shopify)" at bounding box center [1321, 735] width 202 height 30
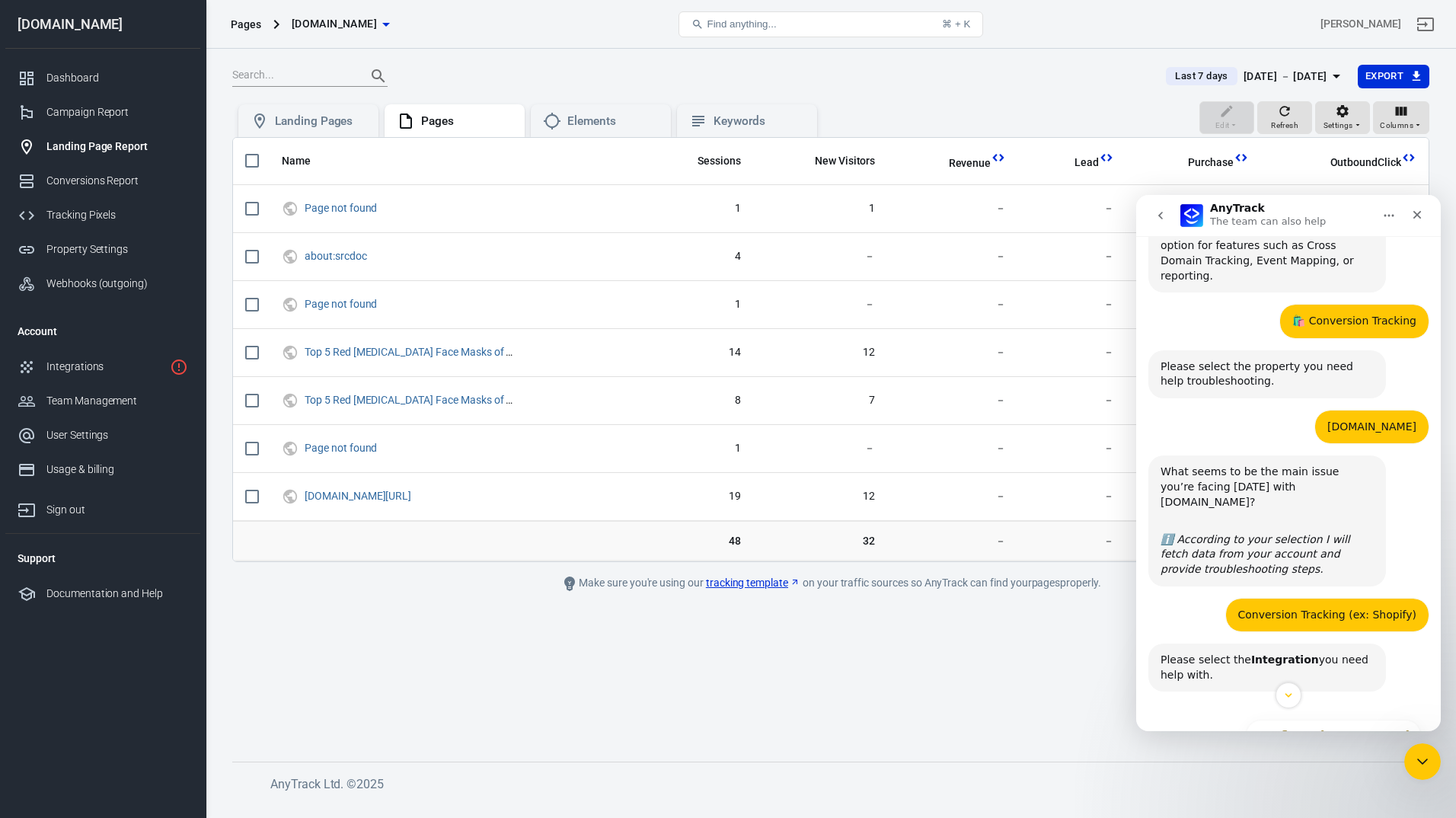
scroll to position [384, 0]
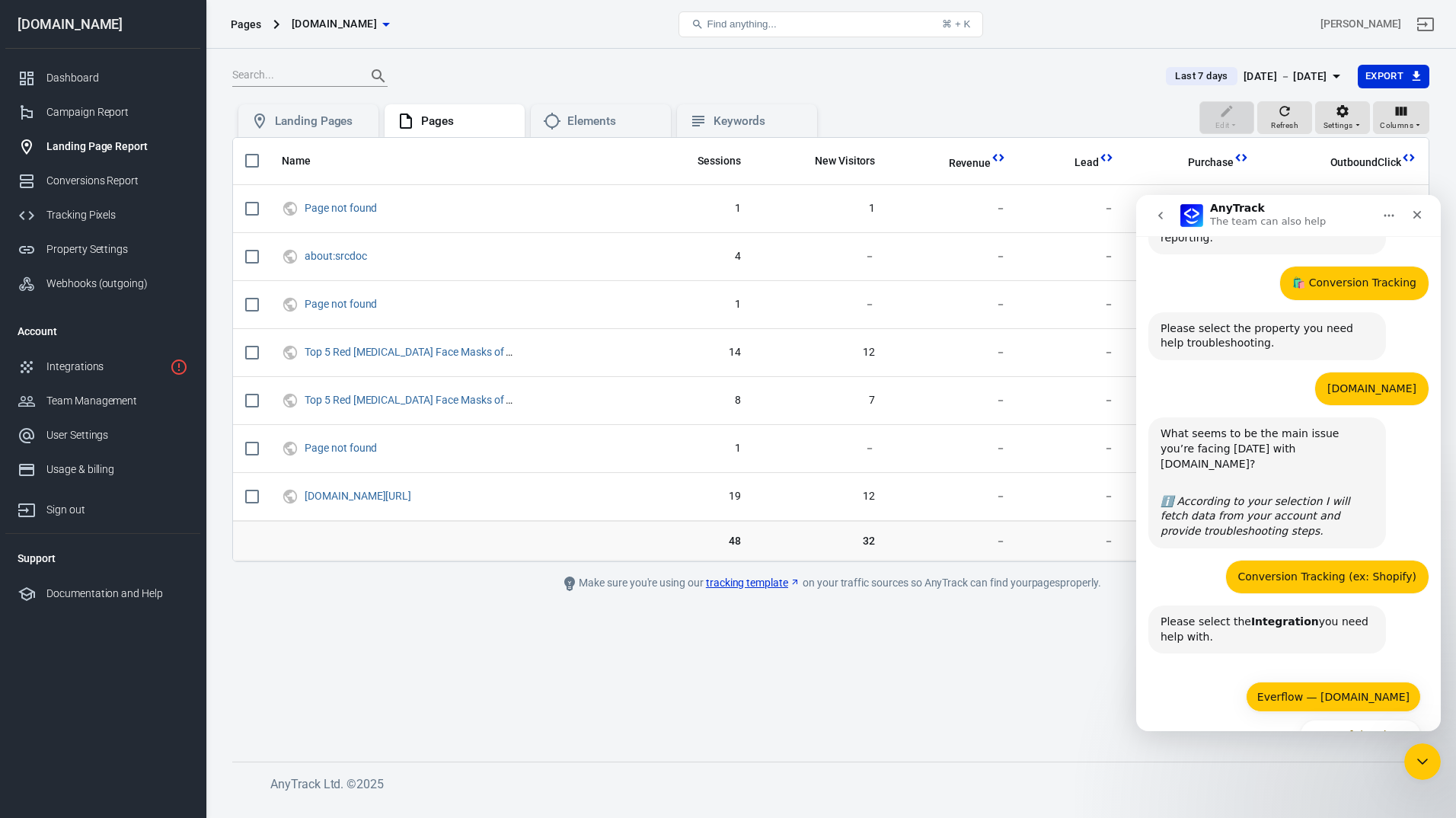
click at [1317, 681] on button "Everflow — thetrustedshopper.com" at bounding box center [1334, 696] width 175 height 30
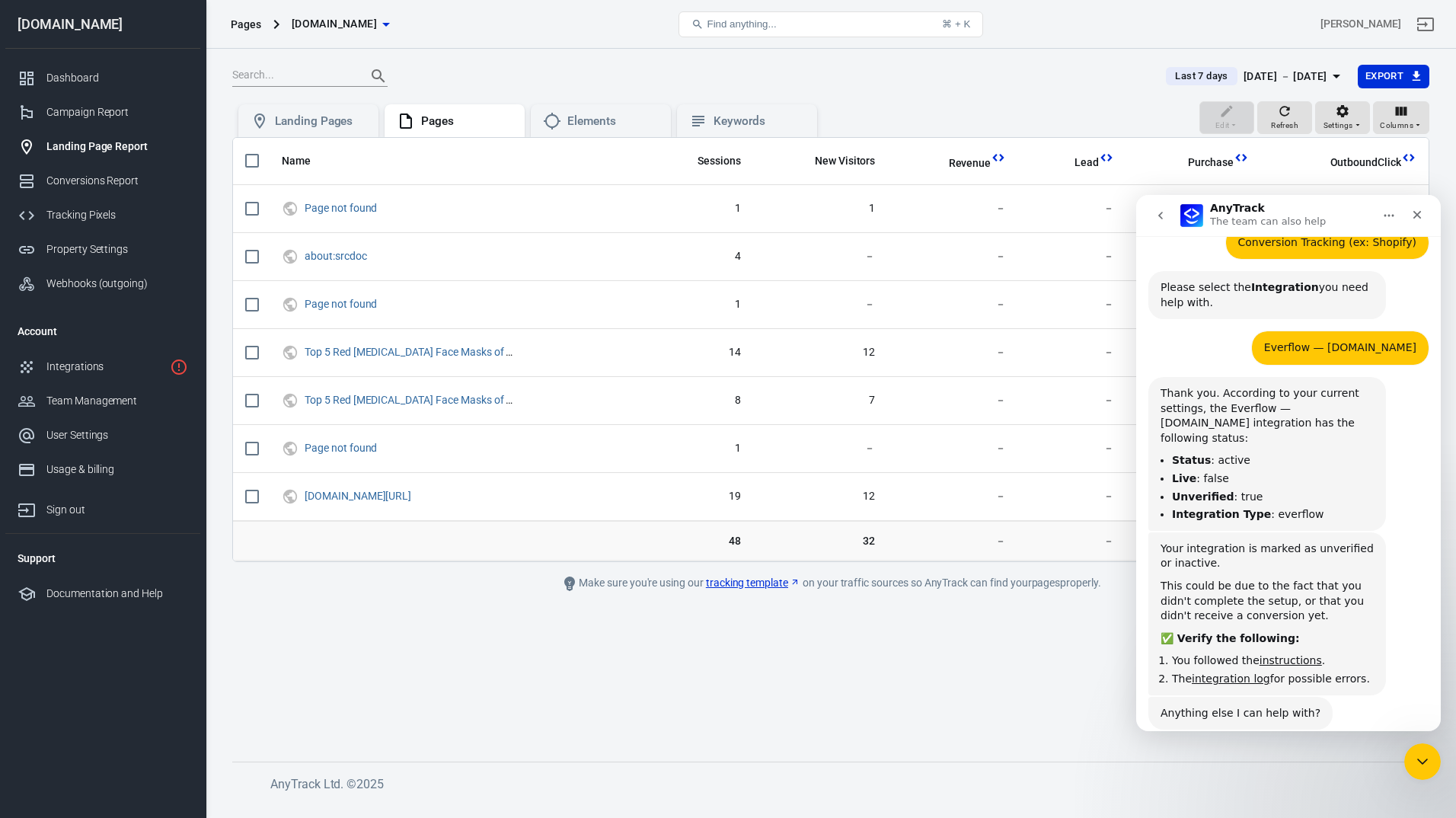
scroll to position [757, 0]
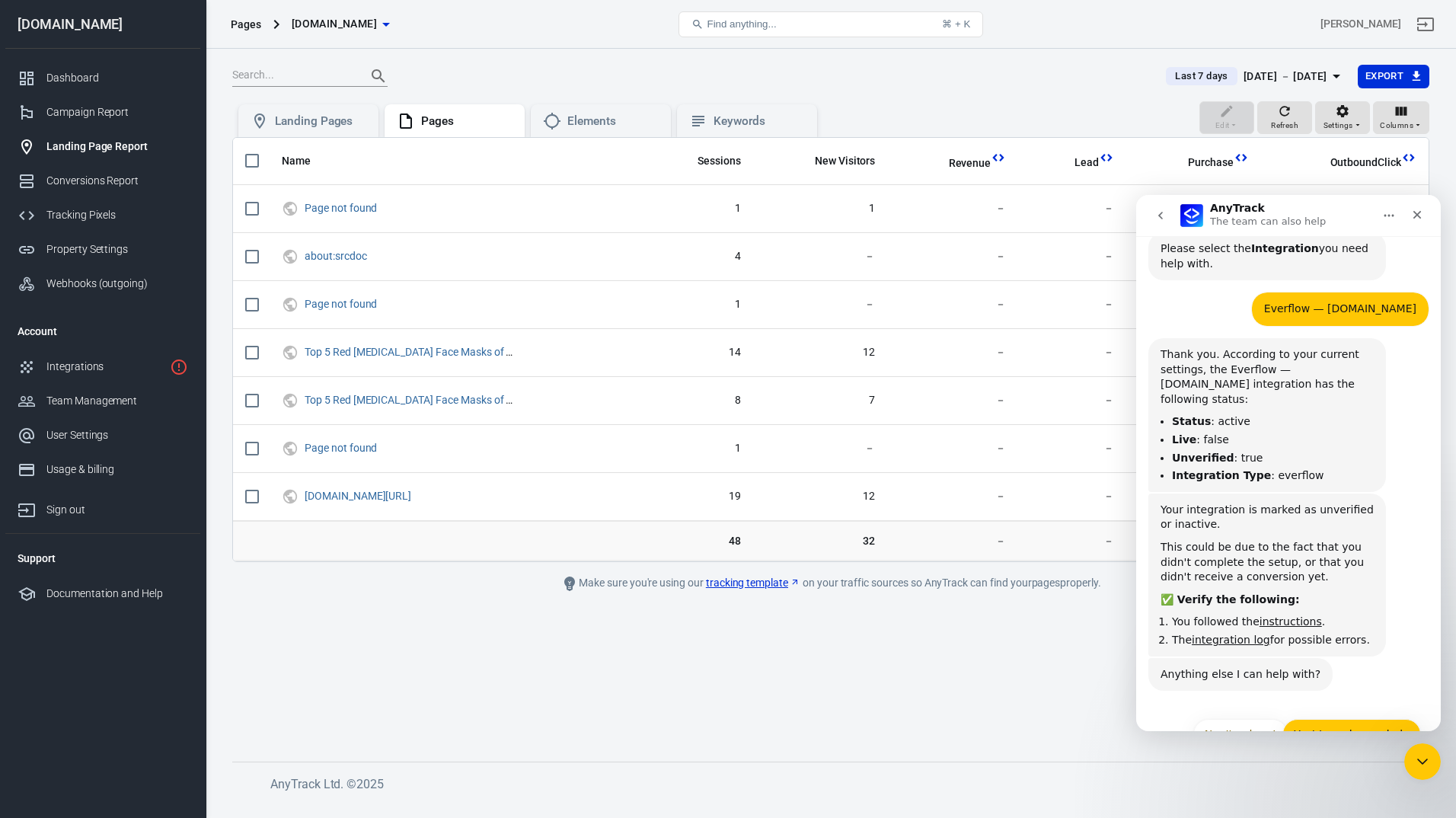
click at [1355, 719] on button "Yes! I need more help" at bounding box center [1352, 733] width 139 height 30
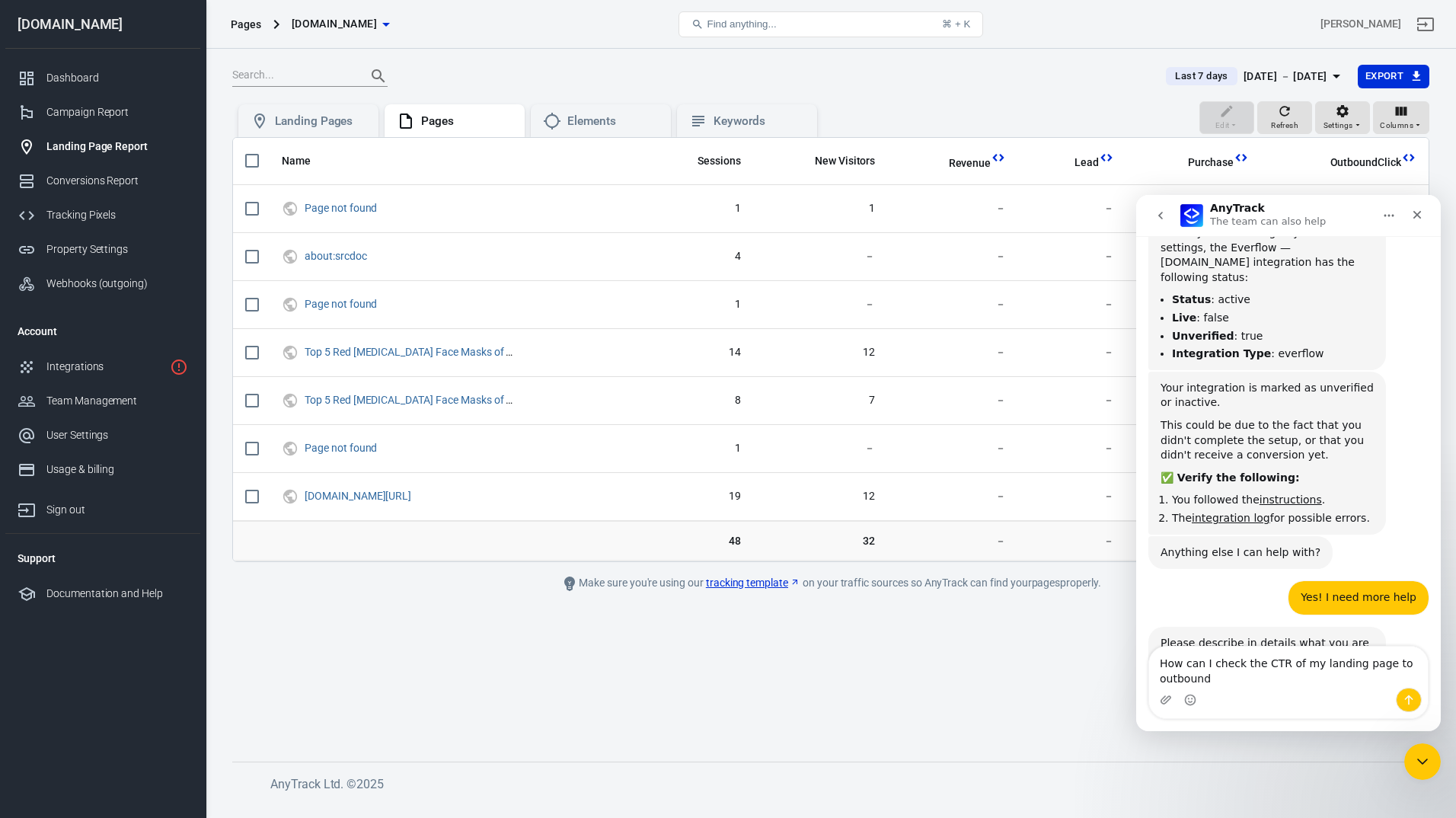
scroll to position [894, 0]
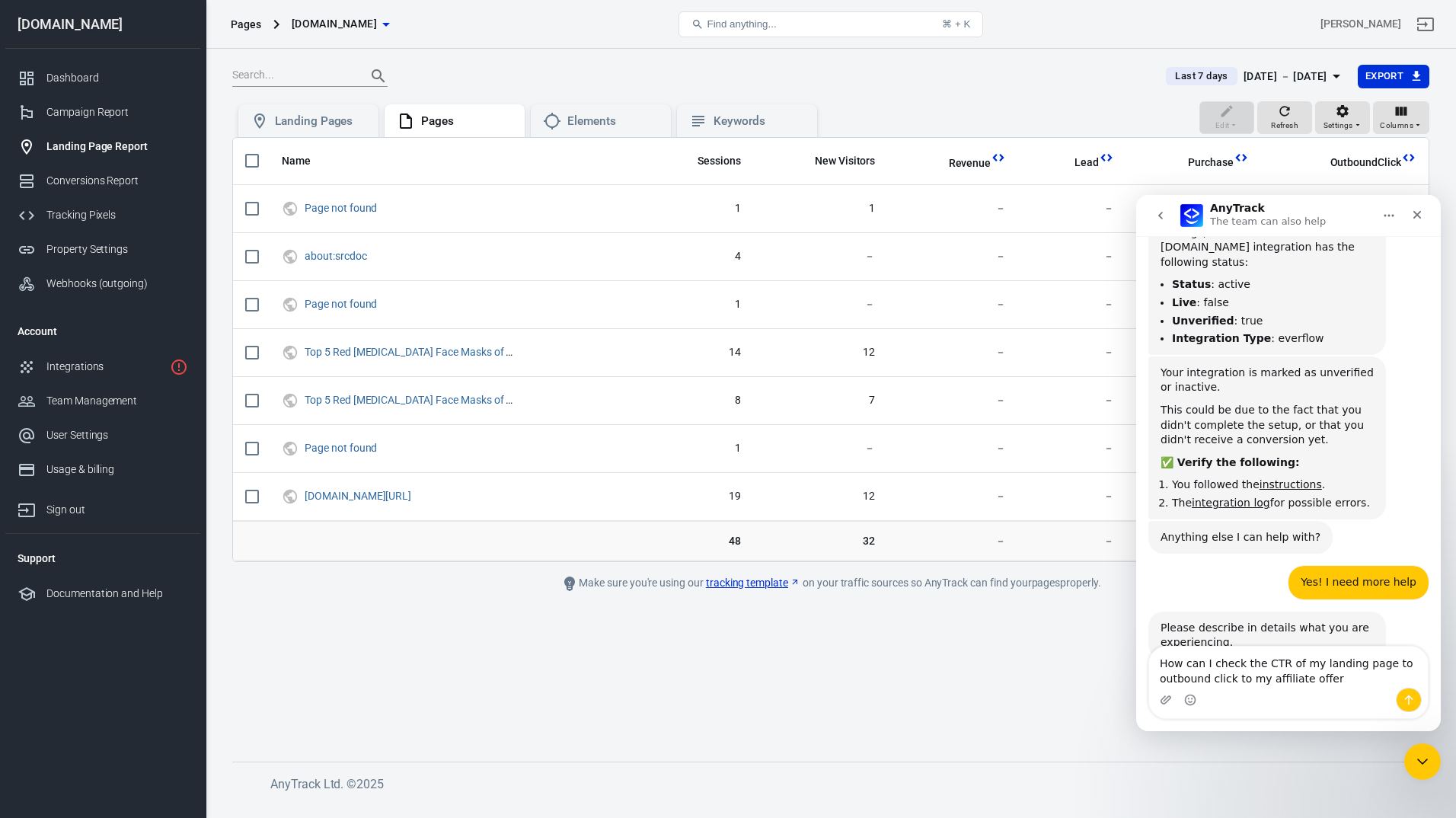
type textarea "How can I check the CTR of my landing page to outbound click to my affiliate of…"
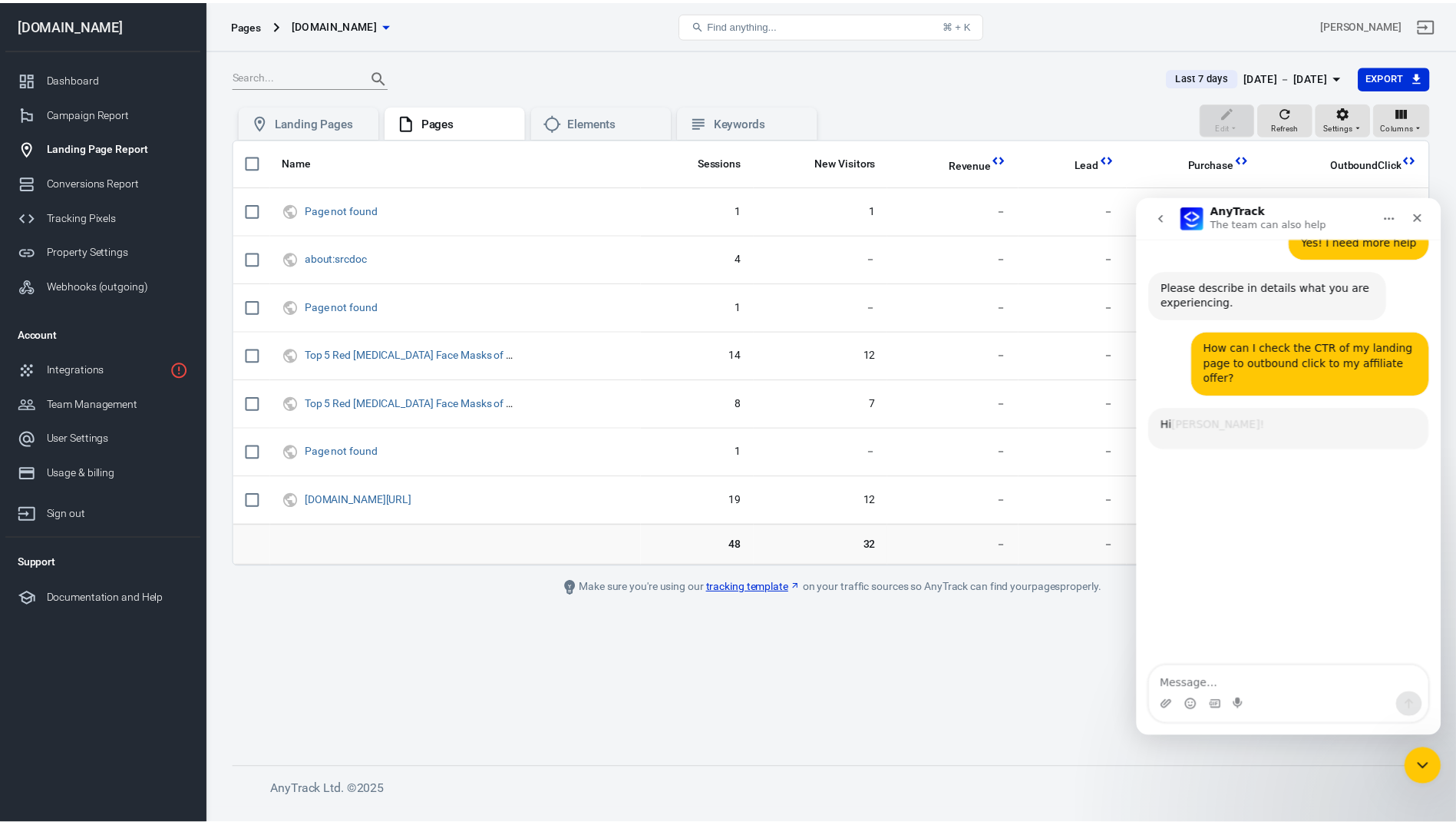
scroll to position [1300, 0]
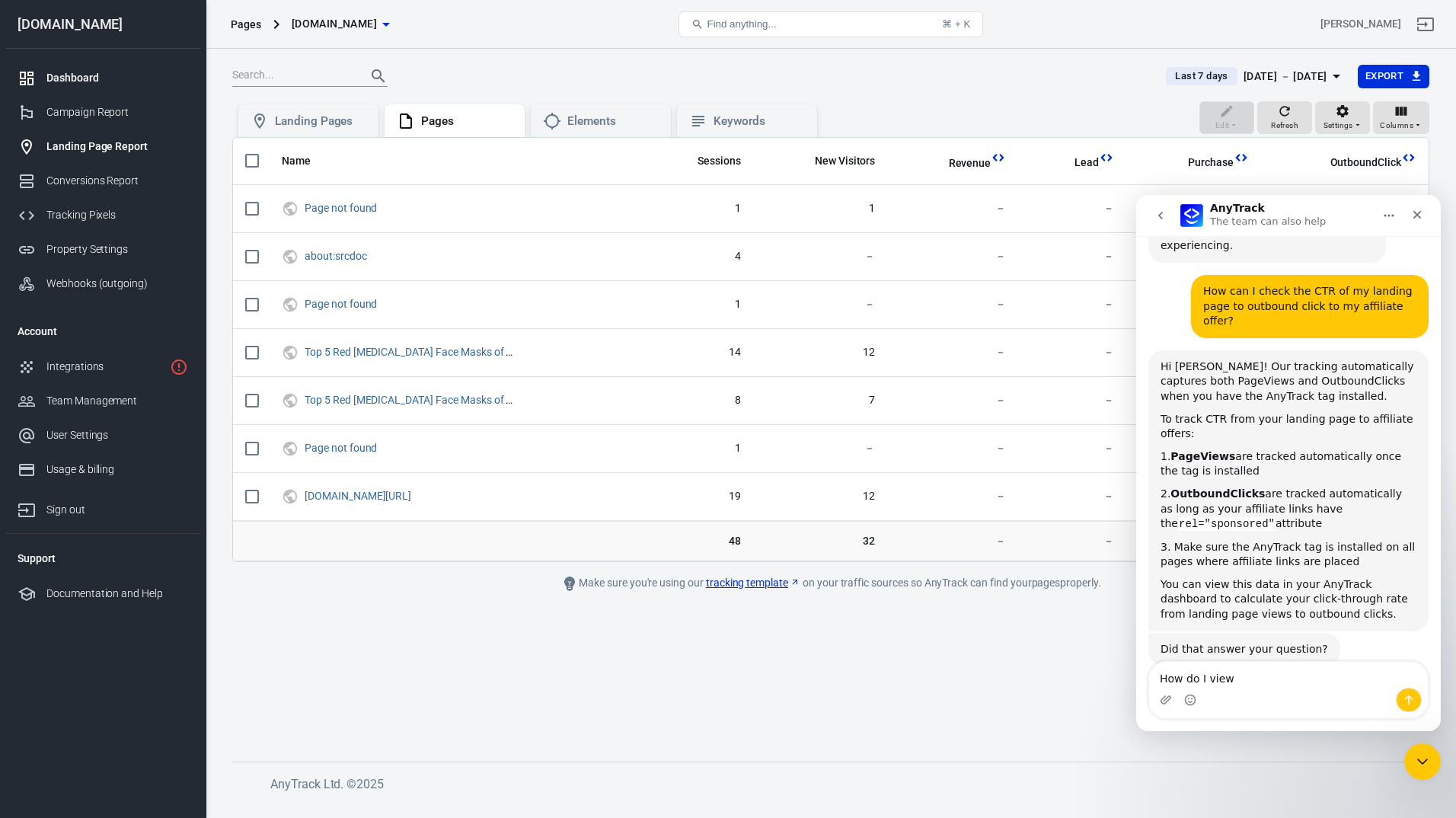
click at [95, 81] on div "Dashboard" at bounding box center [117, 78] width 141 height 16
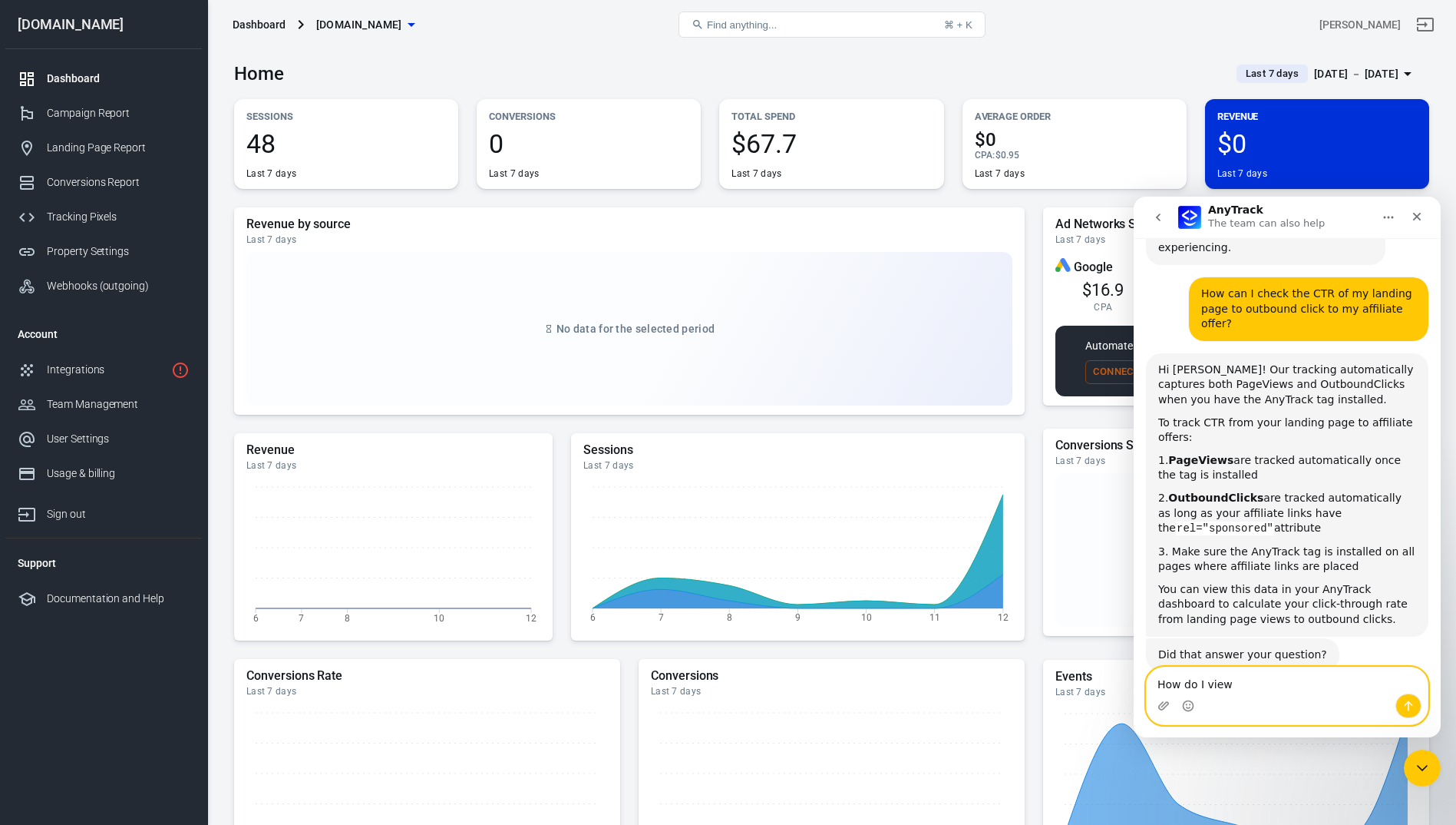
drag, startPoint x: 1257, startPoint y: 688, endPoint x: 1149, endPoint y: 680, distance: 108.3
click at [1149, 680] on textarea "How do I view" at bounding box center [1287, 681] width 281 height 26
type textarea "O"
type textarea "I can't see where I would see my CTR on my dashboard?"
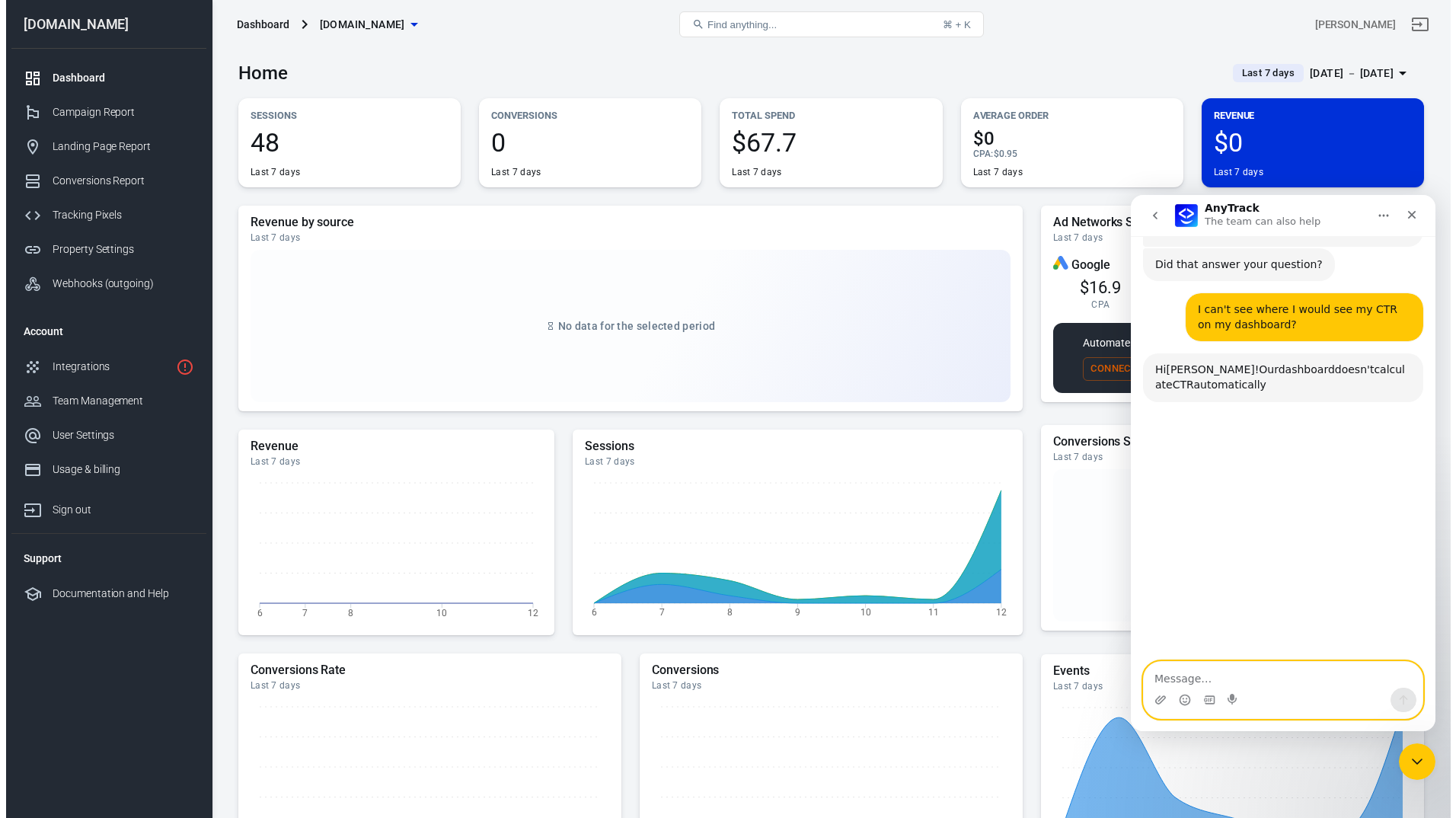
scroll to position [1677, 0]
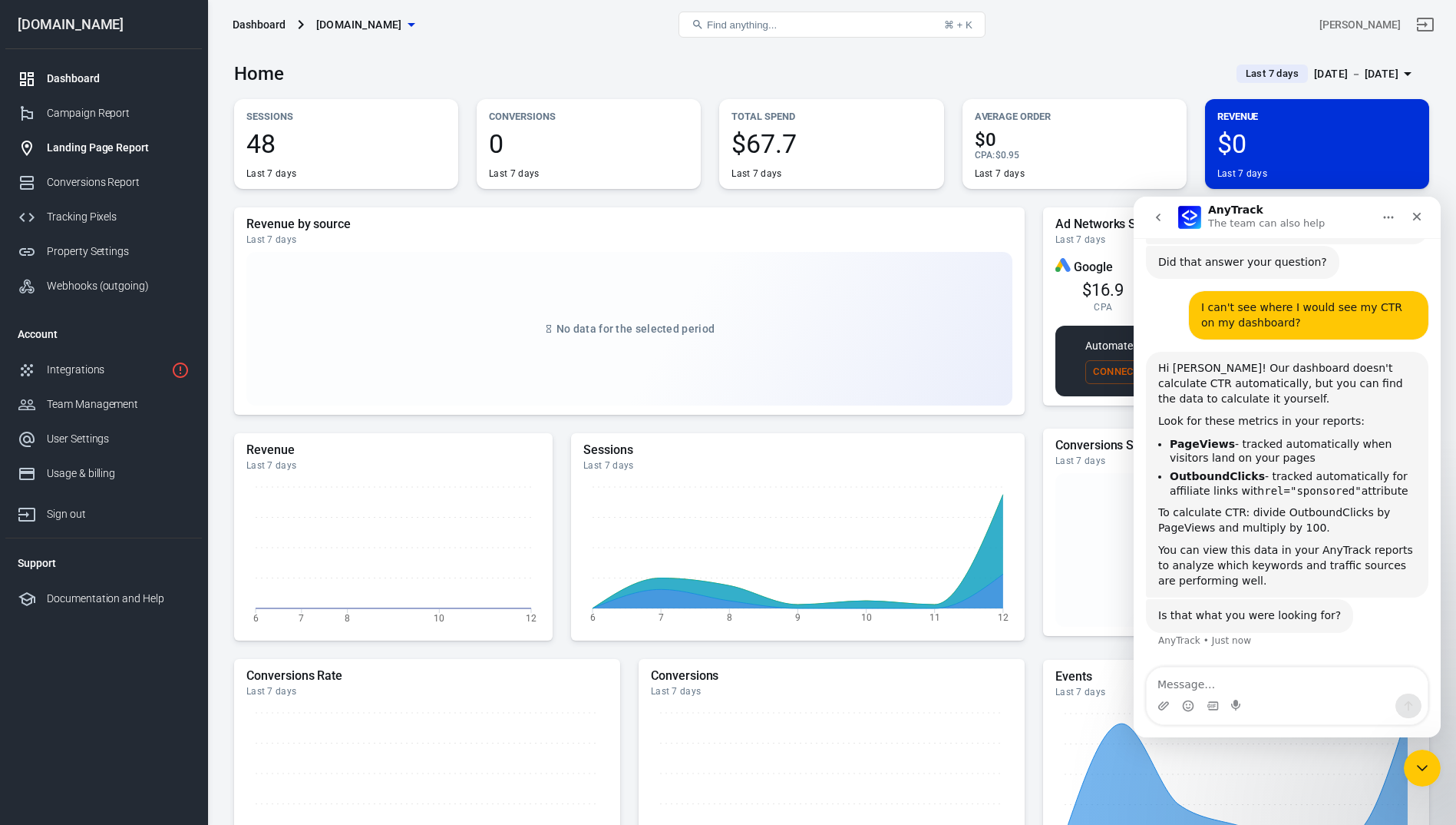
click at [106, 147] on div "Landing Page Report" at bounding box center [118, 148] width 142 height 17
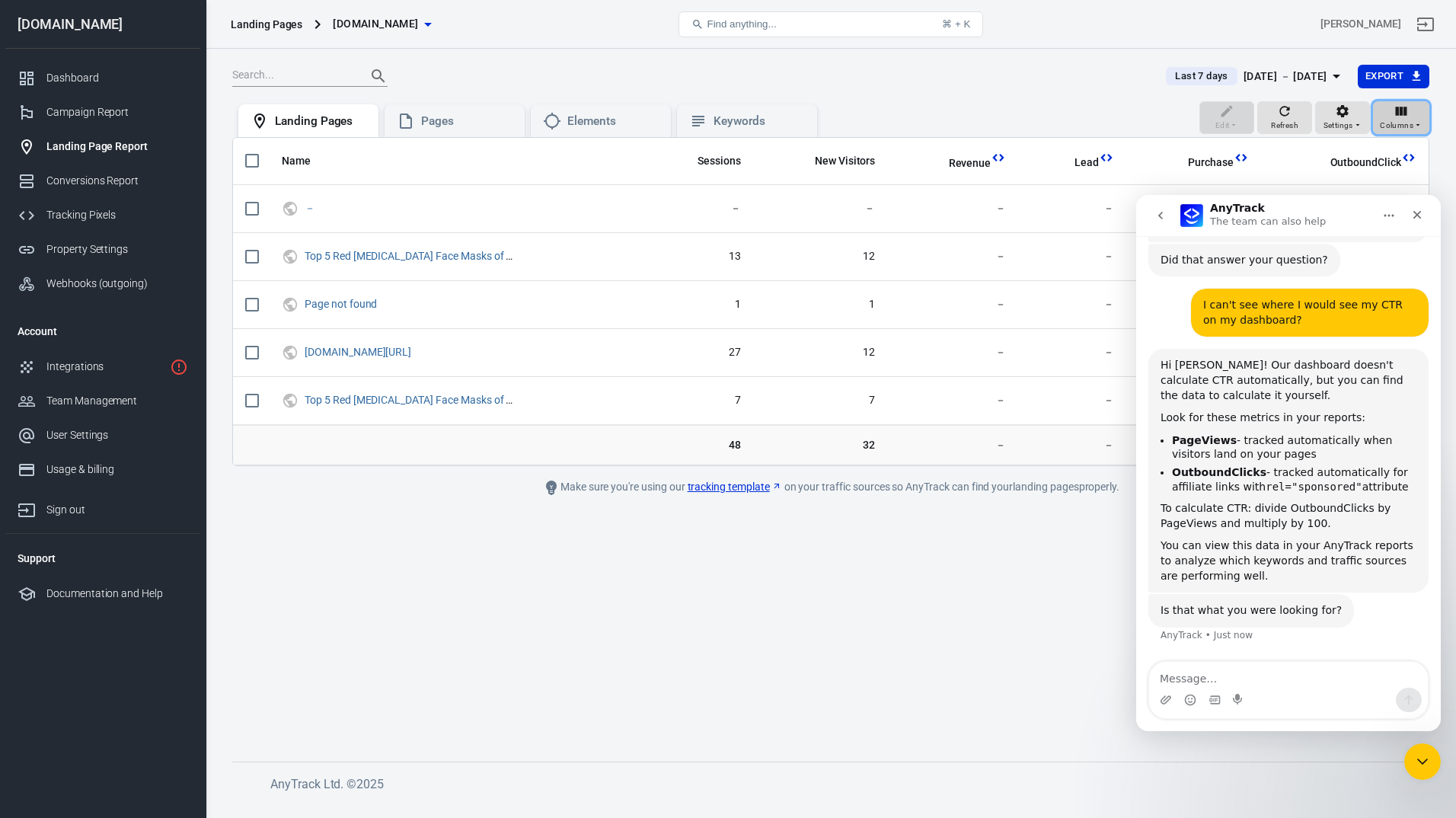
click at [1399, 127] on span "Columns" at bounding box center [1397, 125] width 34 height 14
click at [1417, 212] on icon "Close" at bounding box center [1417, 214] width 12 height 12
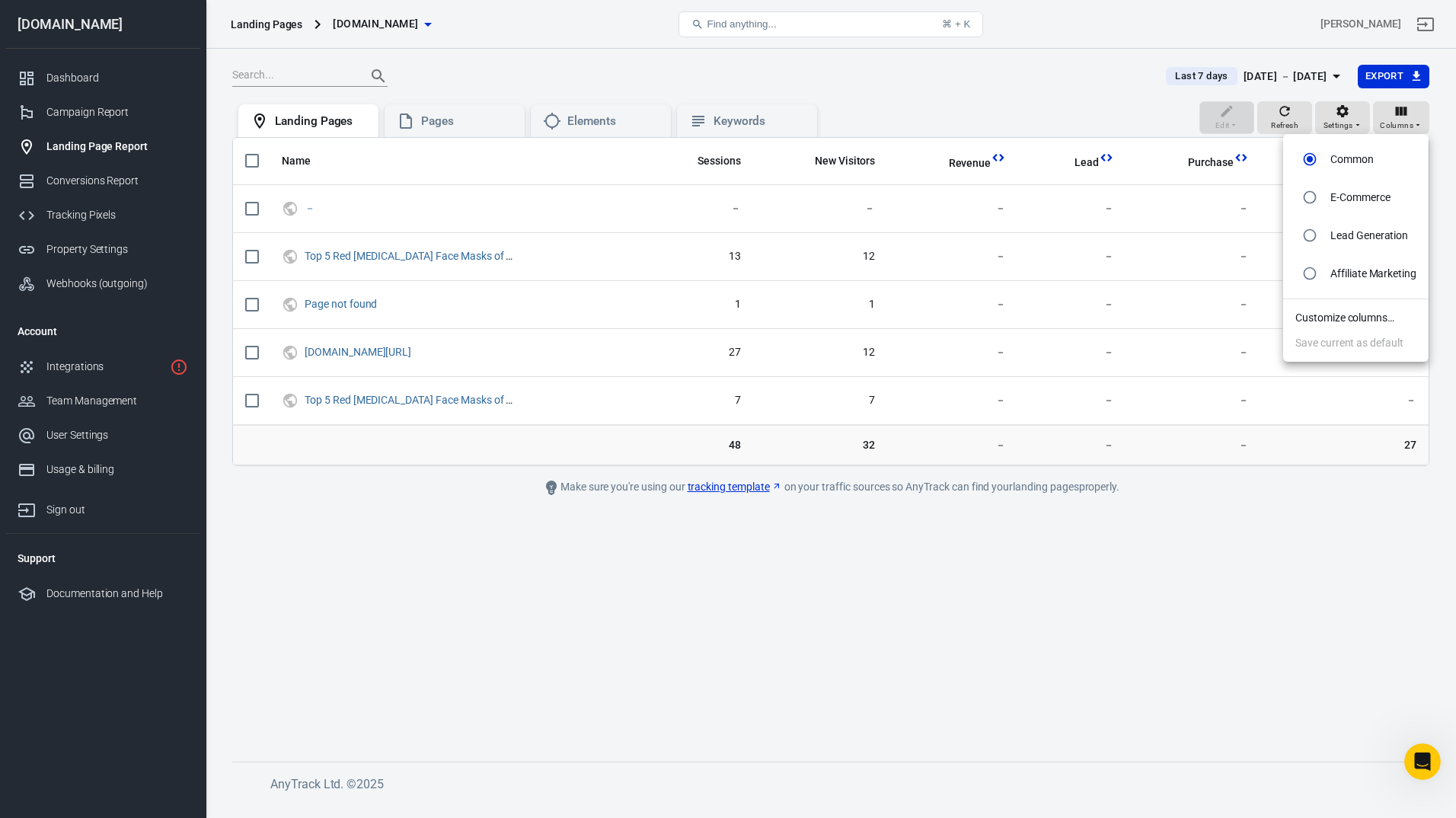
scroll to position [1619, 0]
click at [458, 128] on div at bounding box center [728, 409] width 1456 height 818
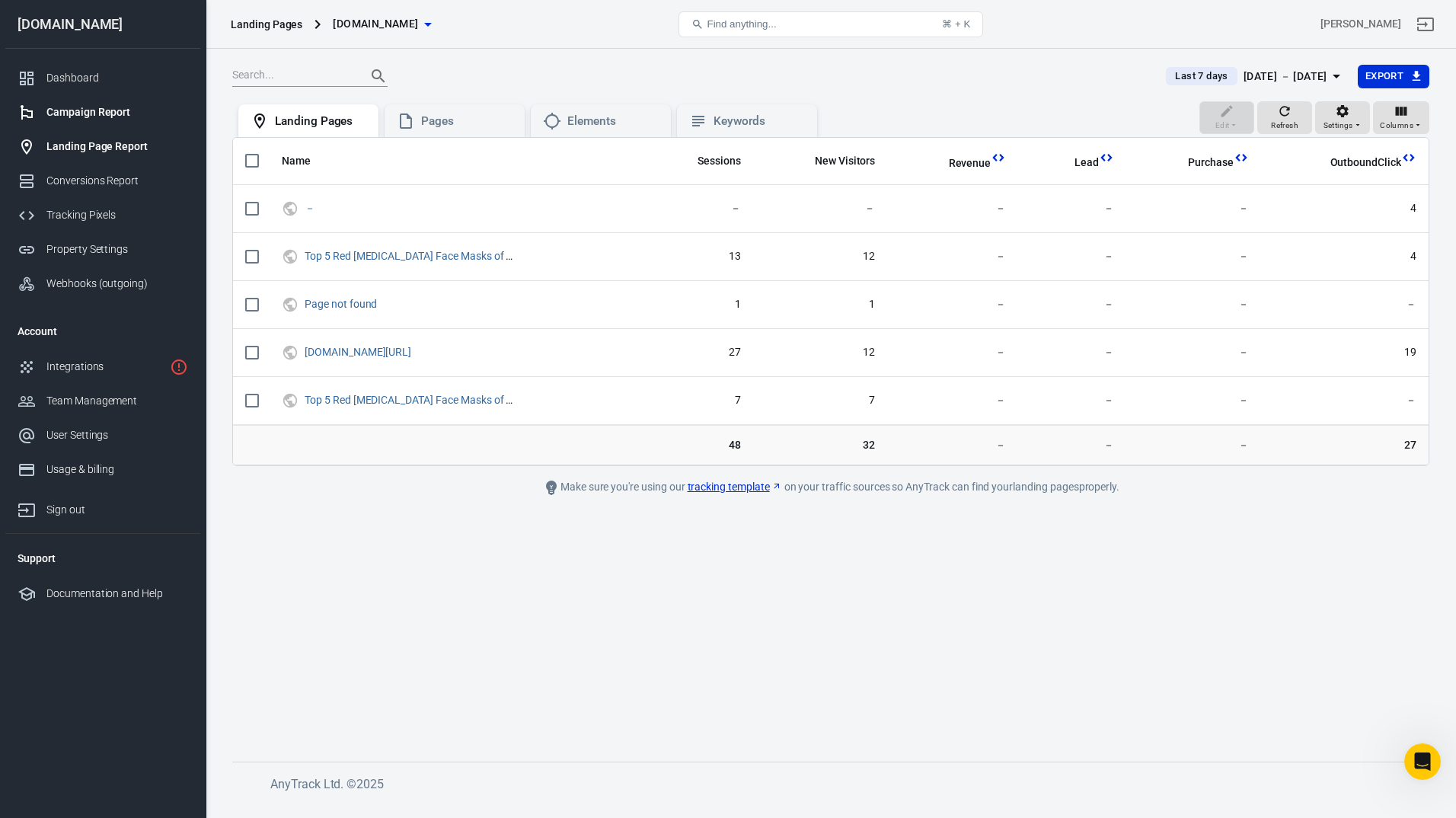
click at [90, 111] on div "Campaign Report" at bounding box center [117, 112] width 141 height 16
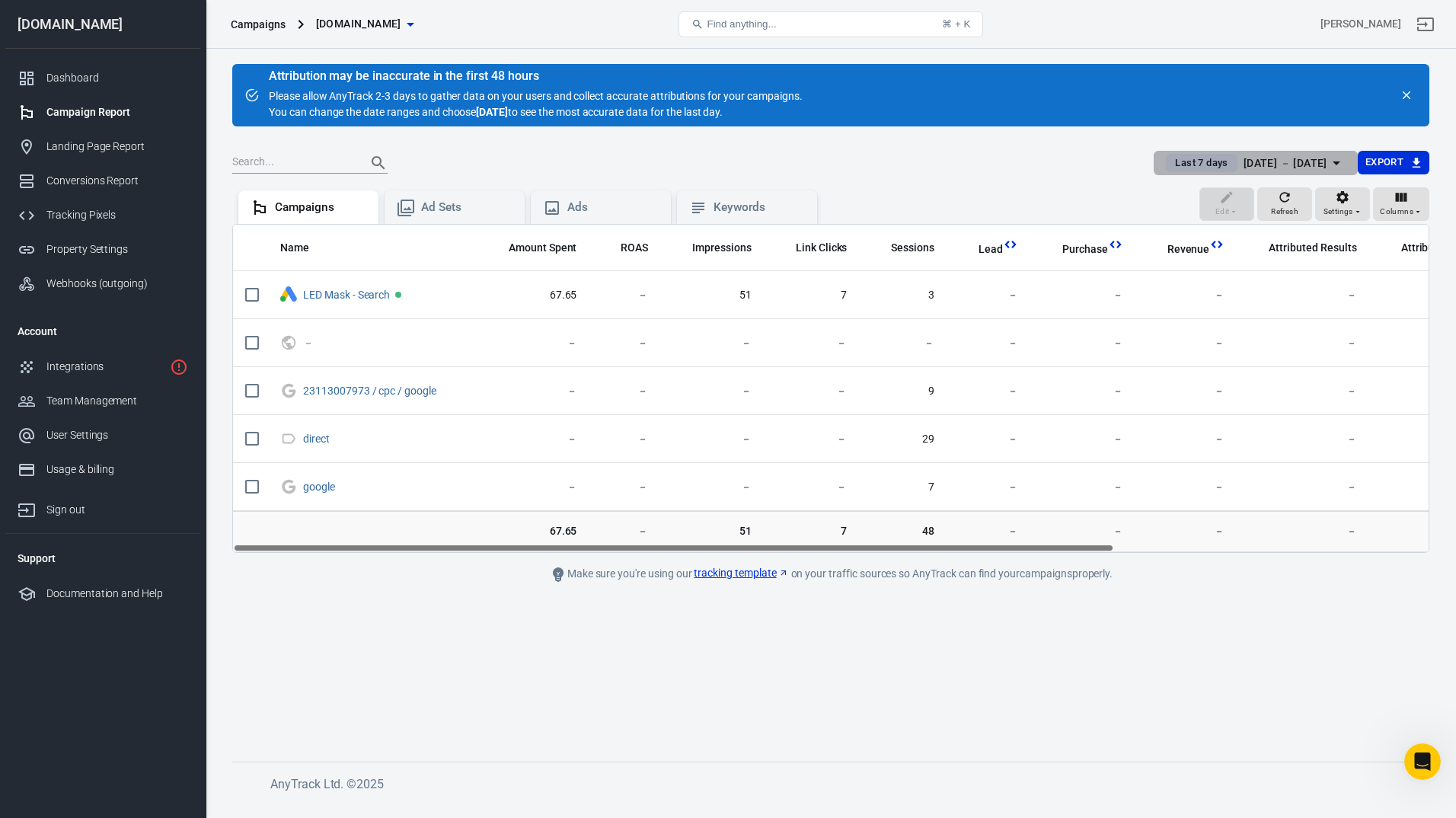
click at [1301, 165] on div "[DATE] － [DATE]" at bounding box center [1285, 163] width 84 height 19
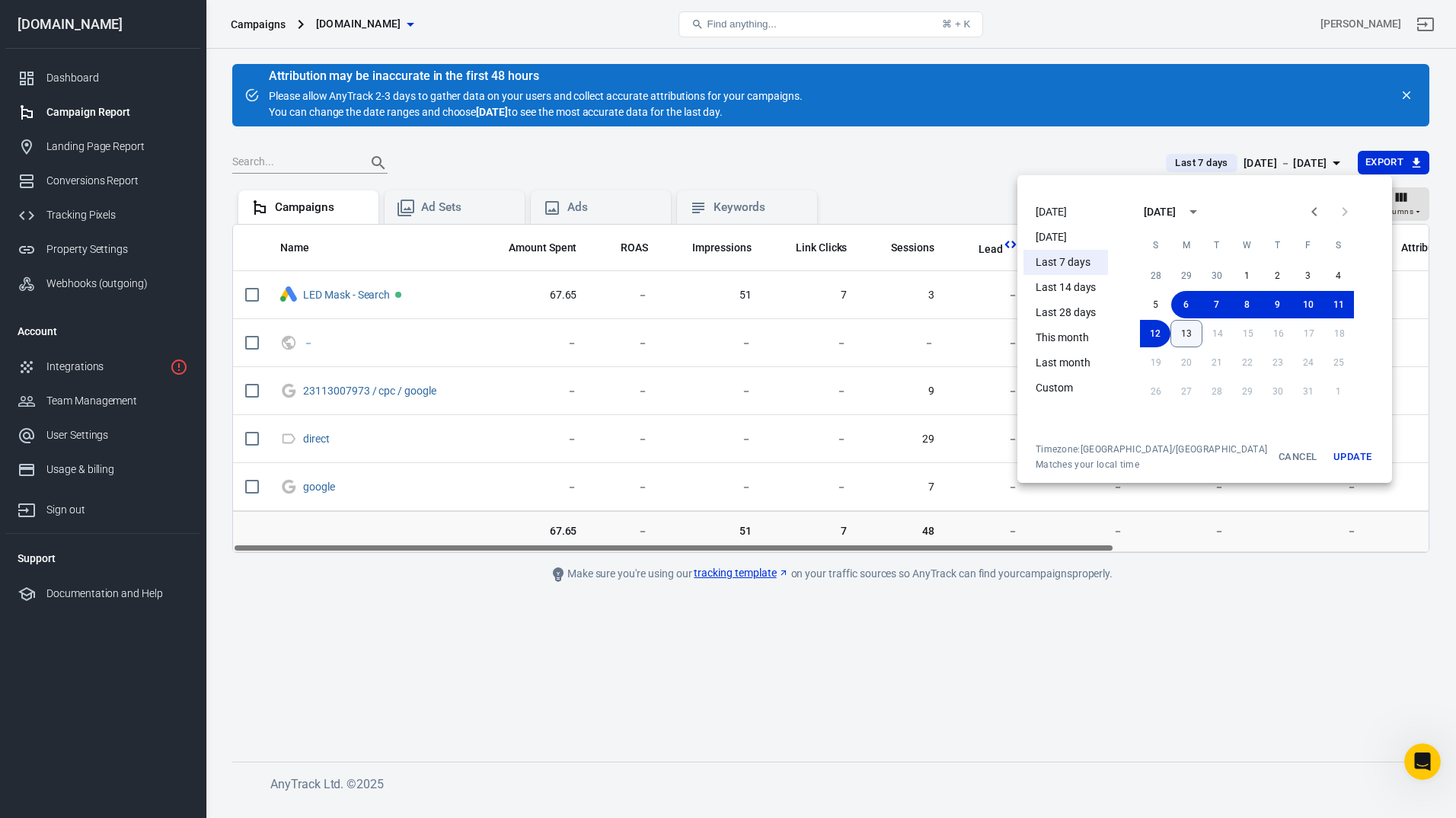
click at [1170, 336] on button "13" at bounding box center [1186, 334] width 32 height 27
click at [1171, 307] on button "6" at bounding box center [1186, 305] width 30 height 27
click at [1337, 463] on button "Update" at bounding box center [1352, 457] width 48 height 27
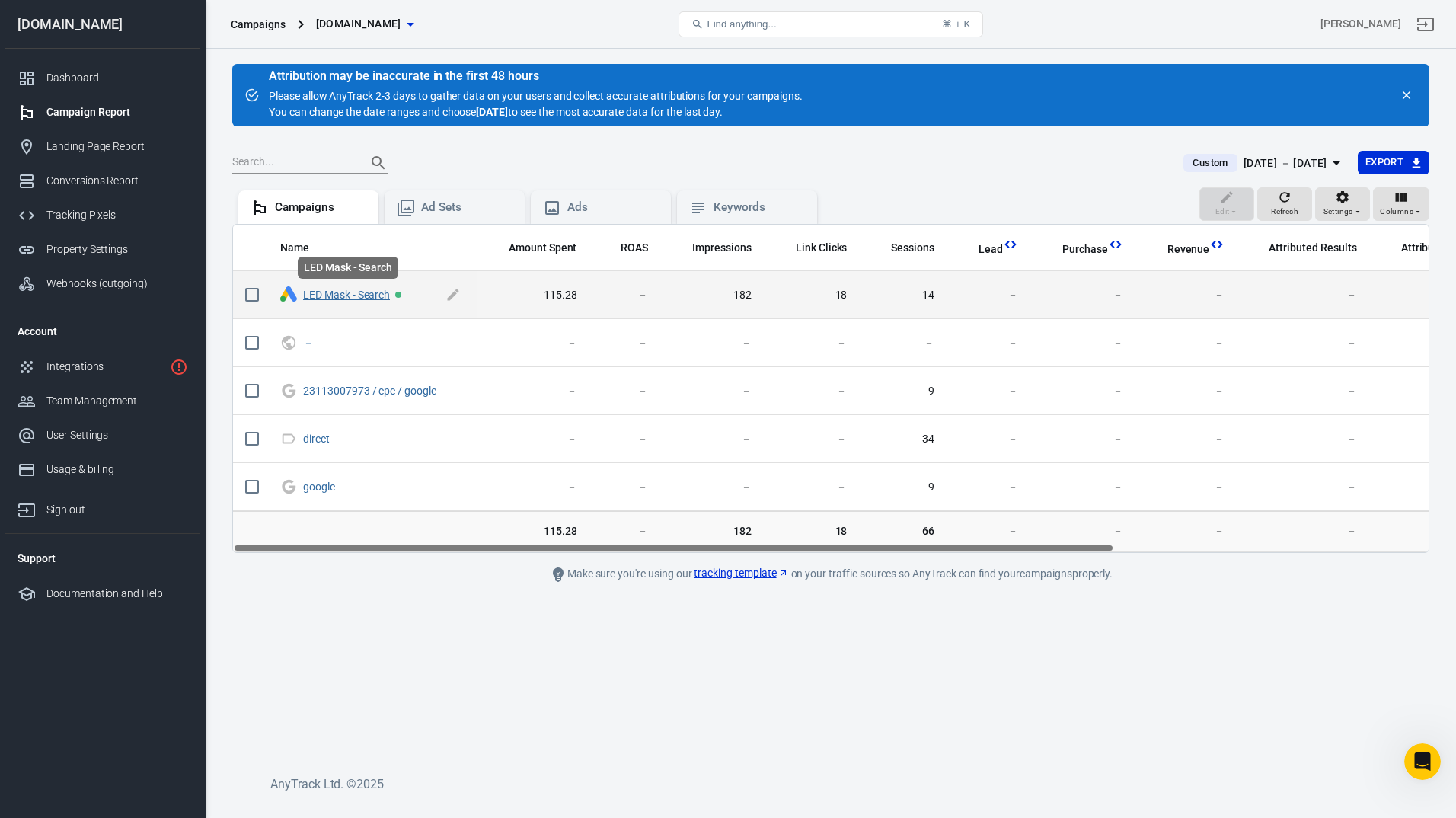
click at [359, 290] on link "LED Mask - Search" at bounding box center [346, 294] width 87 height 12
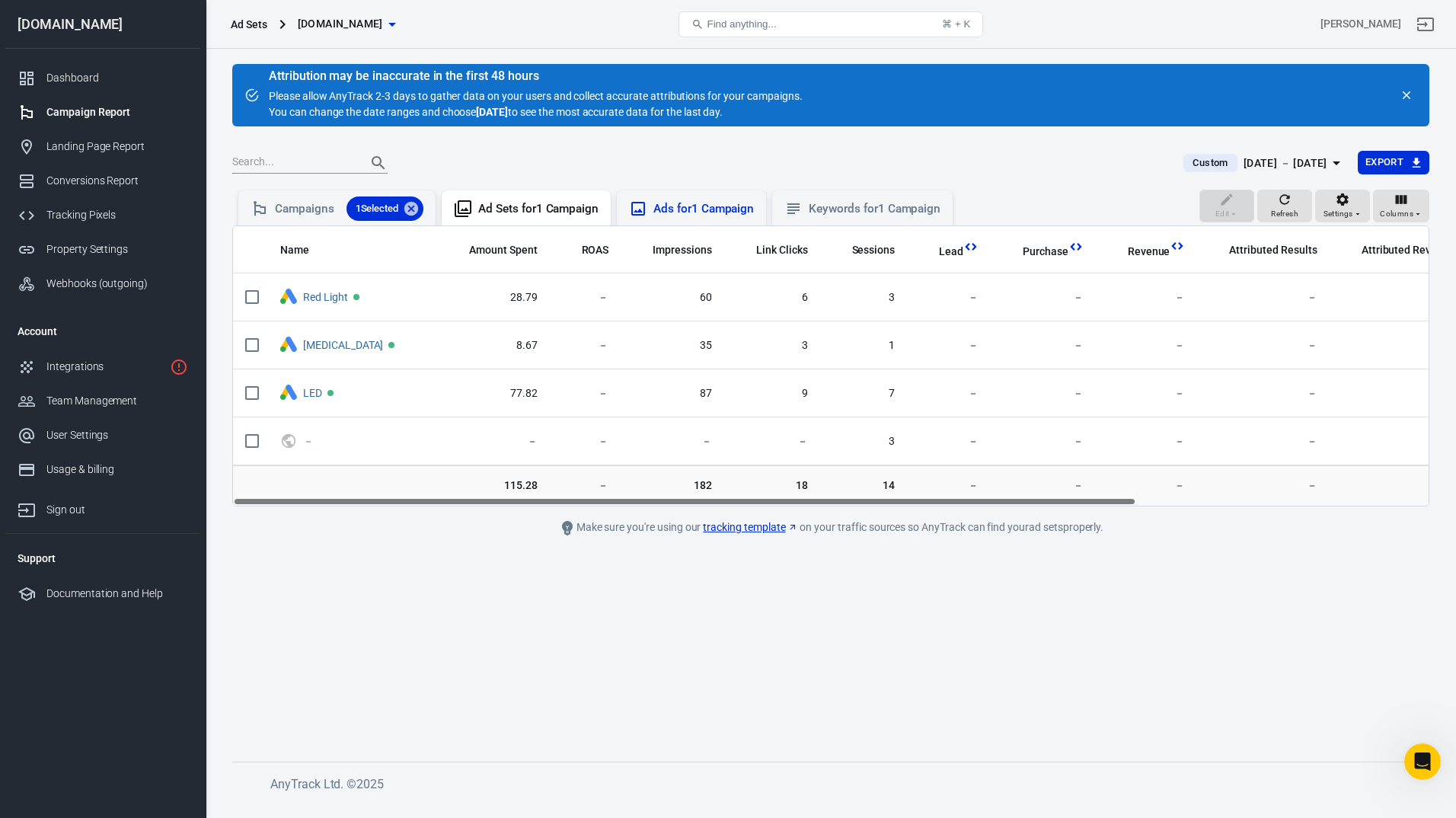
click at [706, 212] on div "Ads for 1 Campaign" at bounding box center [703, 209] width 100 height 16
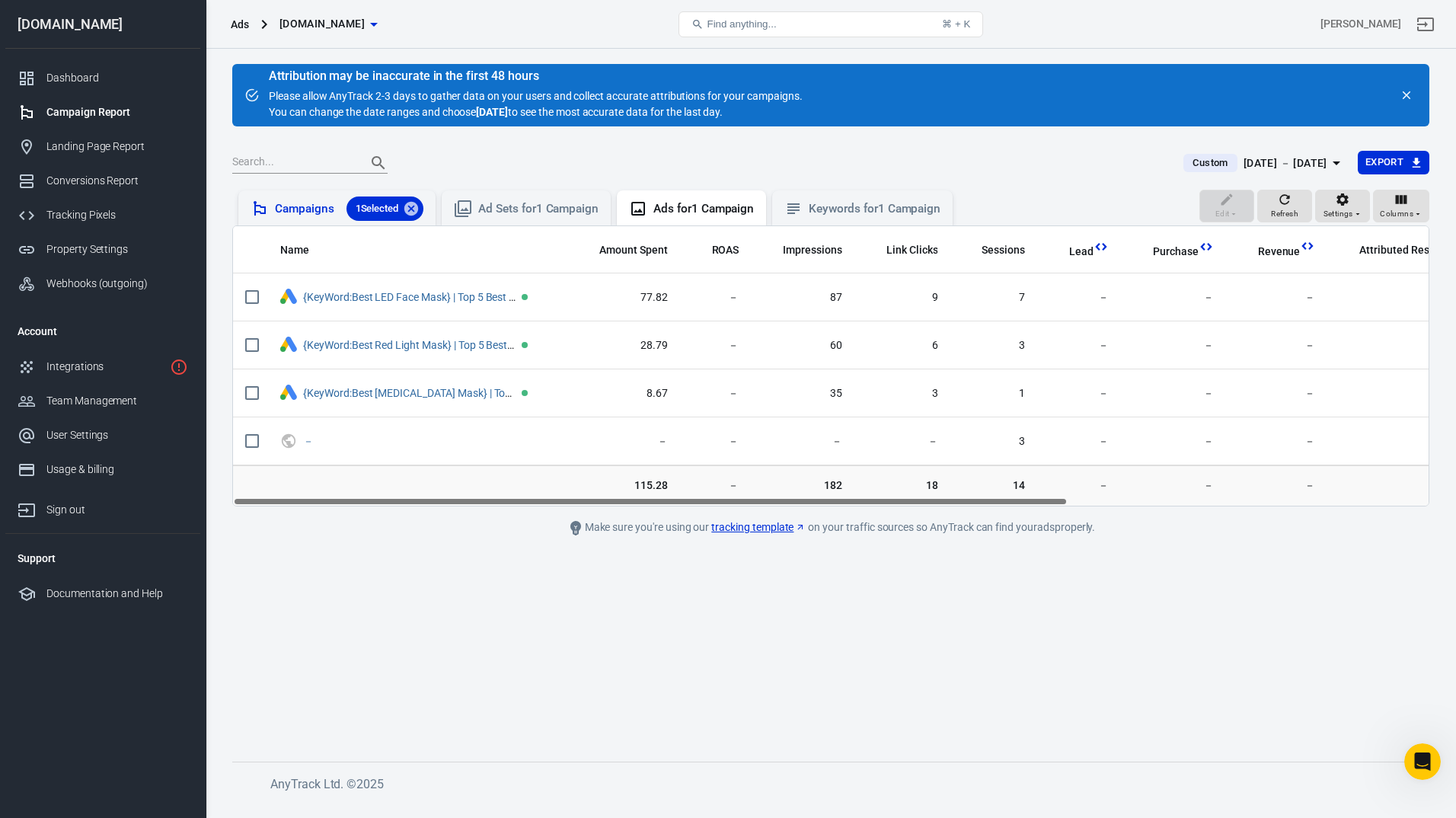
click at [318, 208] on div "Campaigns 1 Selected" at bounding box center [348, 208] width 149 height 25
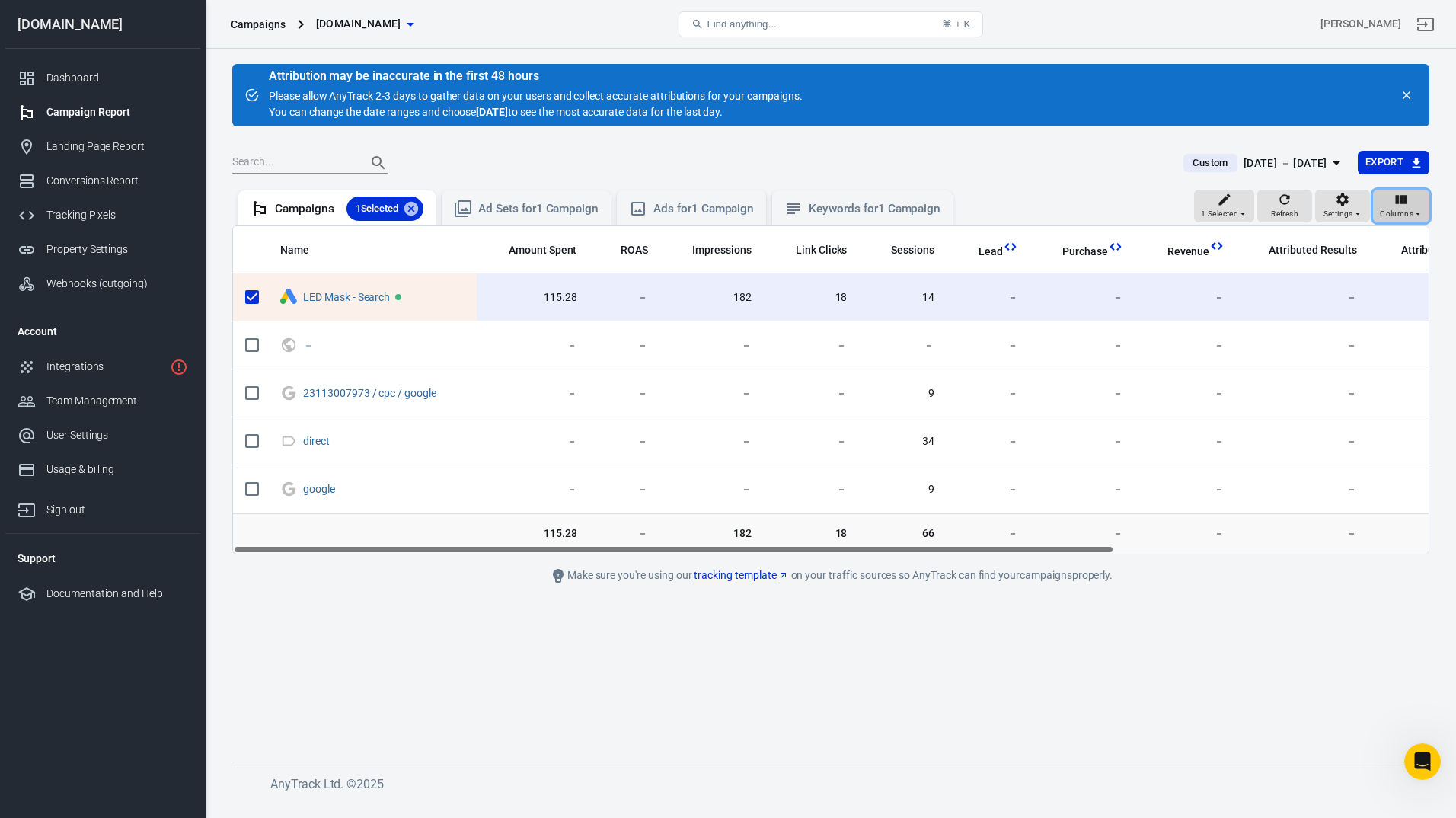
click at [1399, 211] on span "Columns" at bounding box center [1397, 213] width 34 height 14
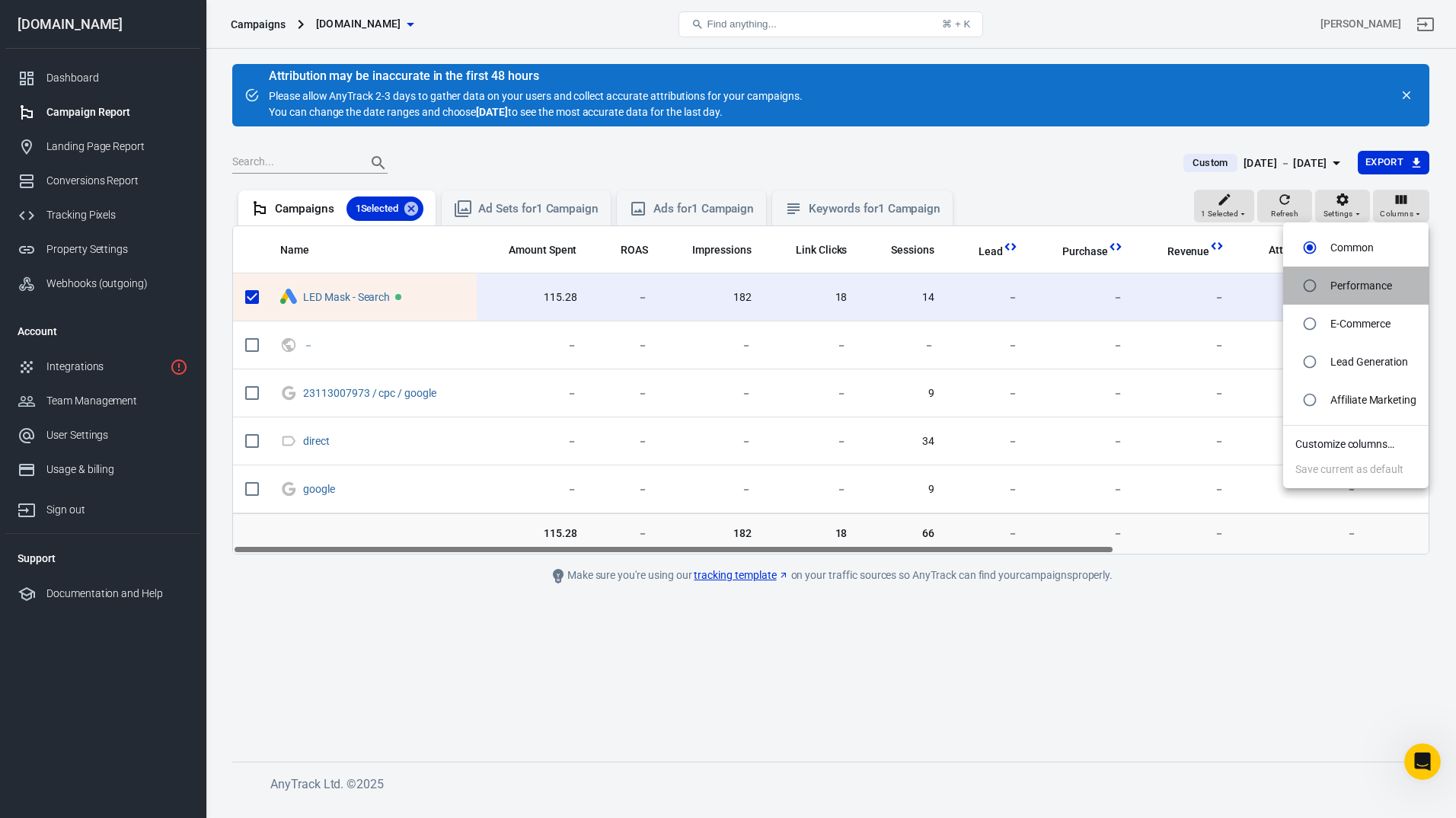
click at [1359, 282] on p "Performance" at bounding box center [1361, 286] width 61 height 16
radio input "false"
radio input "true"
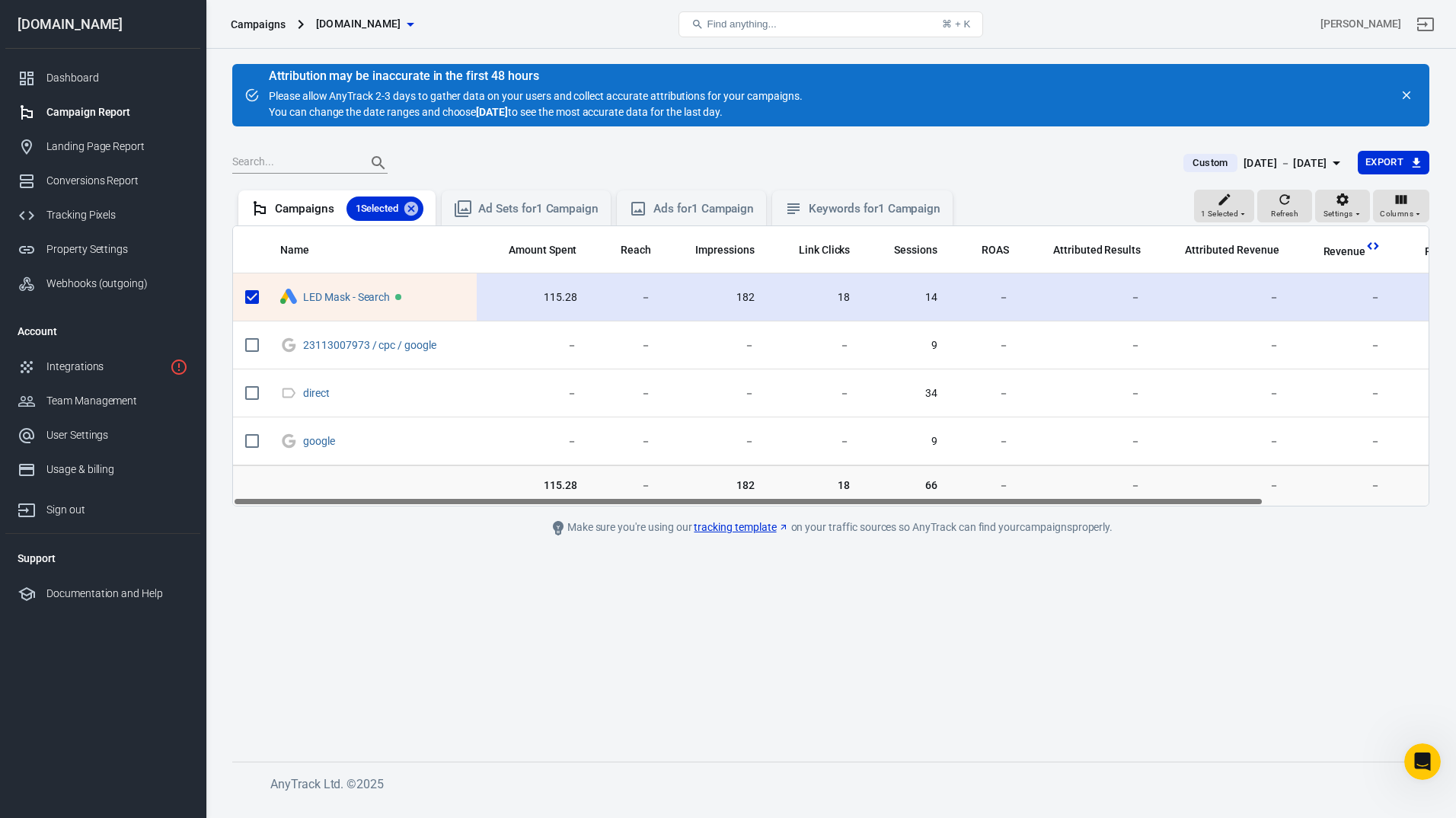
click at [257, 297] on input "scrollable content" at bounding box center [252, 296] width 32 height 32
checkbox input "false"
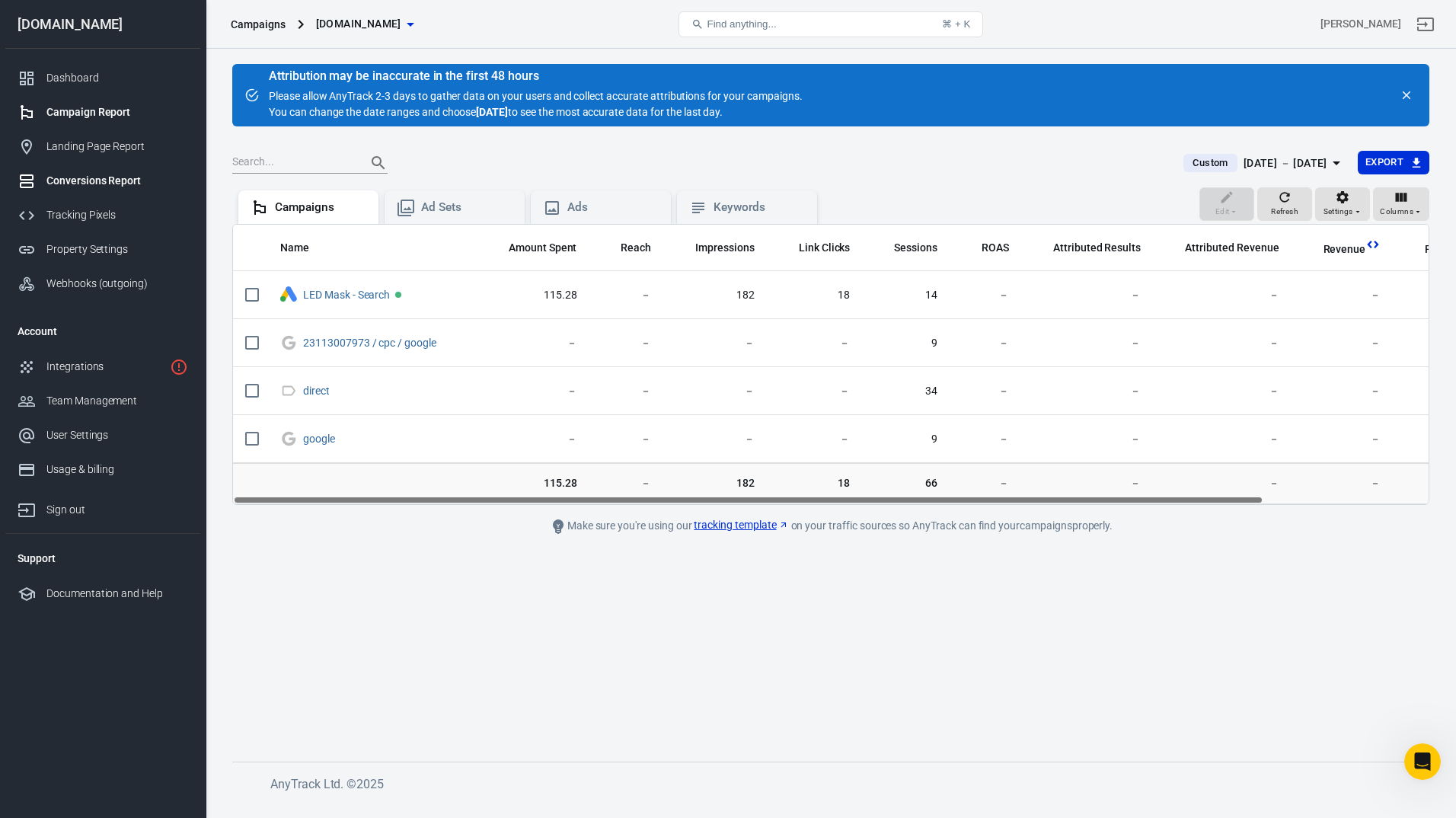
click at [91, 182] on div "Conversions Report" at bounding box center [117, 181] width 141 height 16
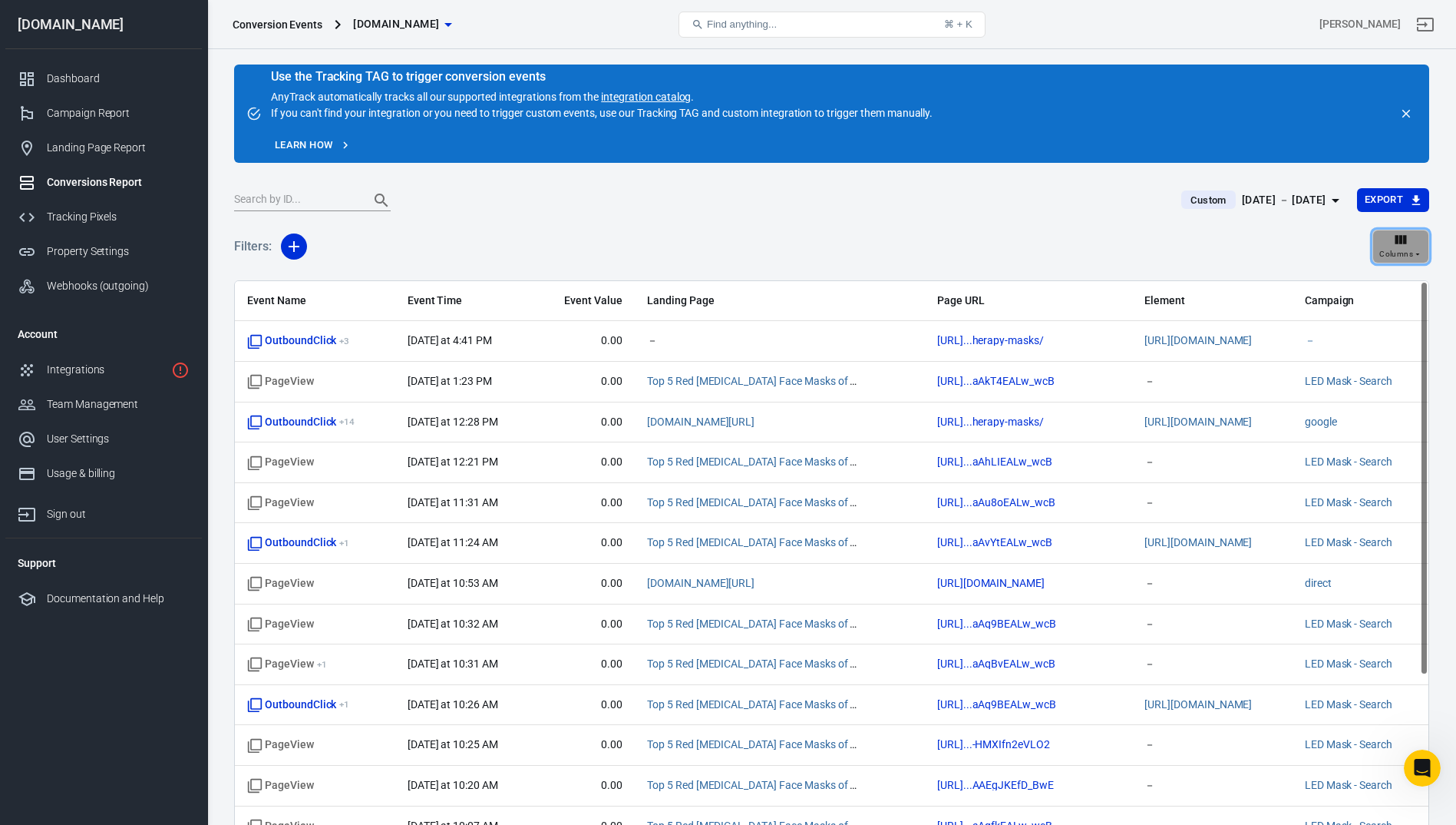
click at [1389, 244] on div "Columns" at bounding box center [1400, 246] width 43 height 29
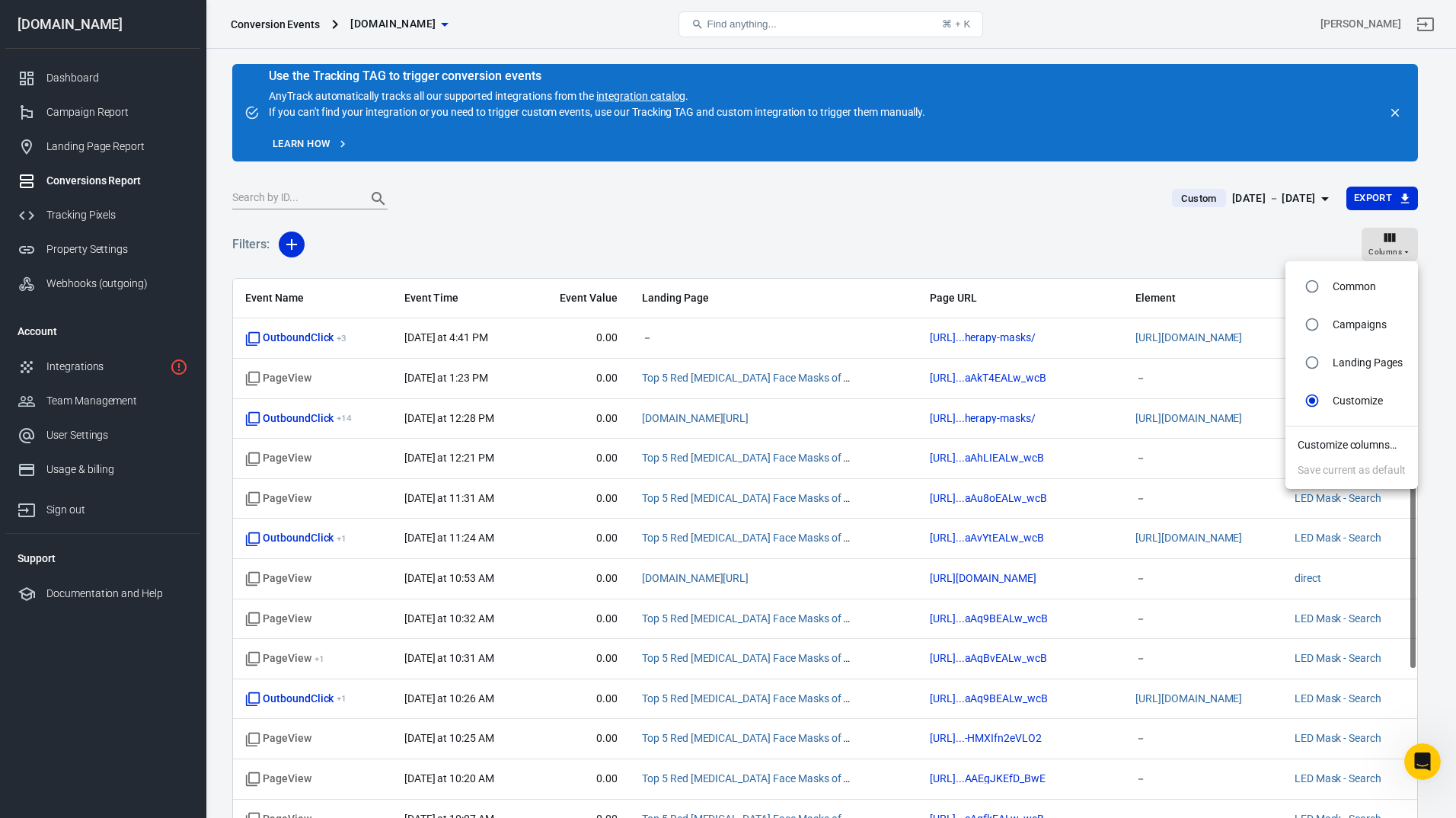
click at [1329, 326] on li "Campaigns" at bounding box center [1351, 325] width 132 height 38
radio input "true"
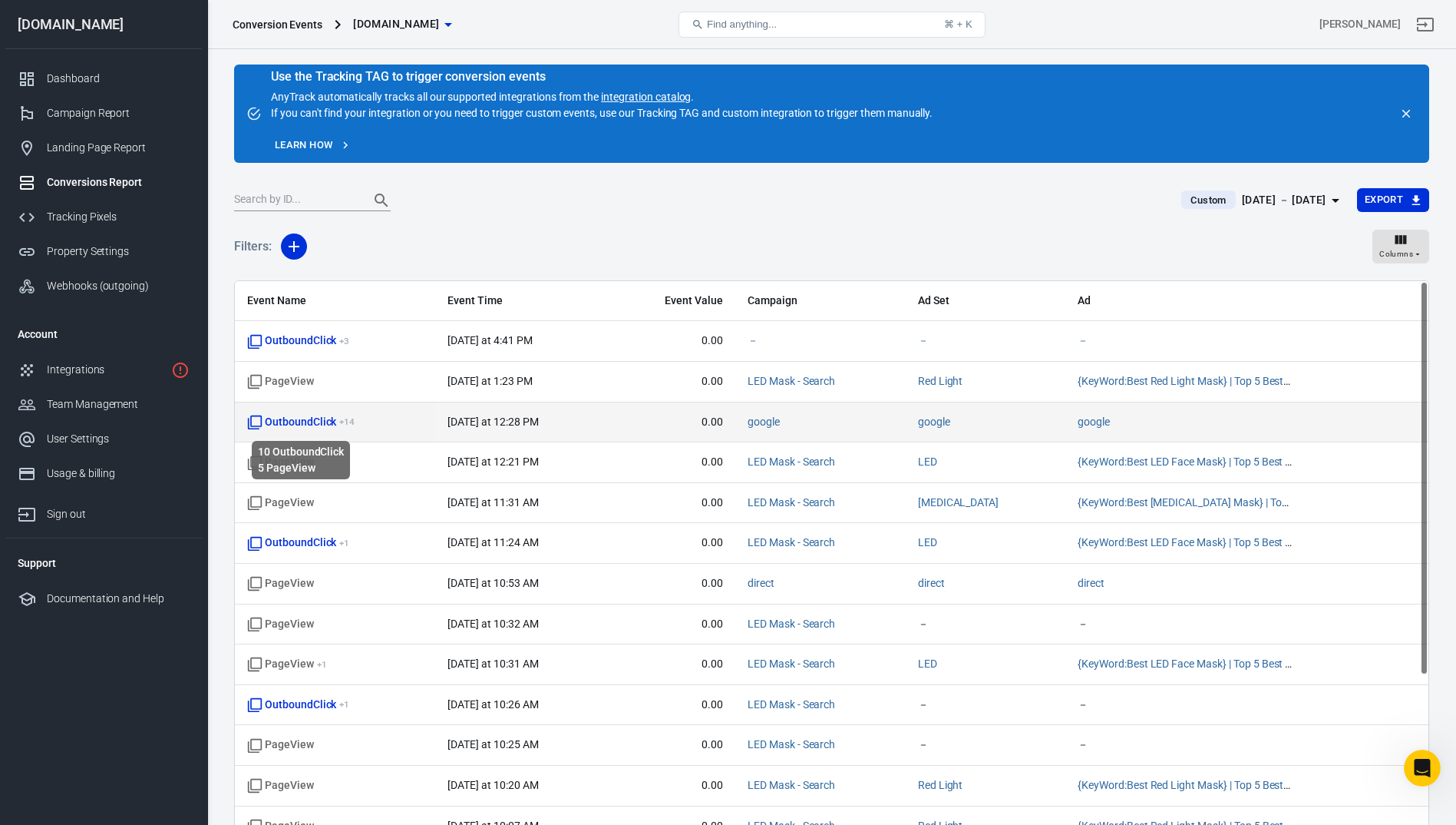
click at [257, 418] on icon "scrollable content" at bounding box center [255, 422] width 16 height 16
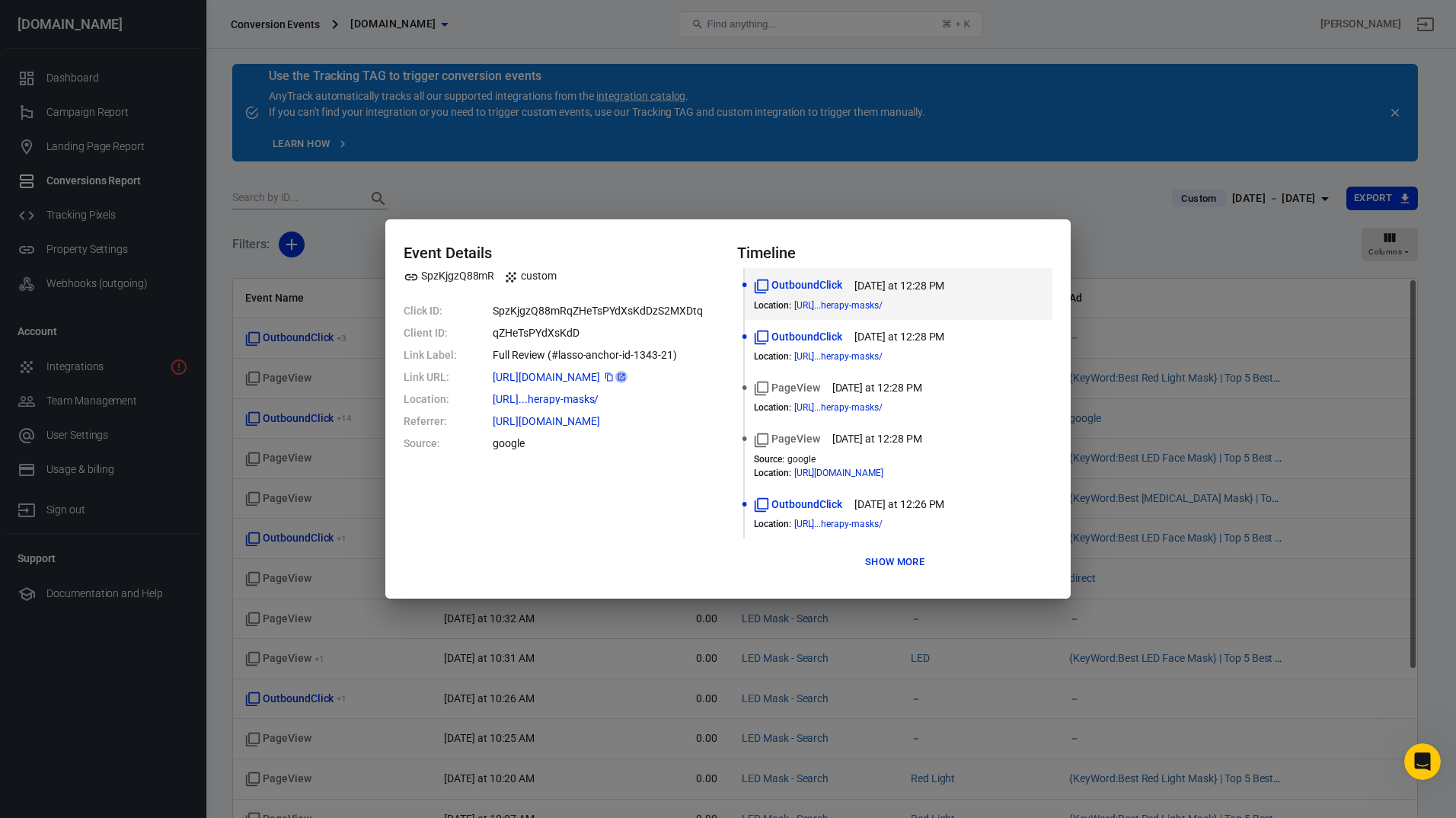
click at [626, 379] on icon at bounding box center [621, 377] width 9 height 9
click at [626, 380] on icon at bounding box center [621, 377] width 9 height 9
click at [818, 187] on div "Event Details SpzKjgzQ88mR custom Click ID: SpzKjgzQ88mRqZHeTsPYdXsKdDzS2MXDtq …" at bounding box center [728, 409] width 1456 height 818
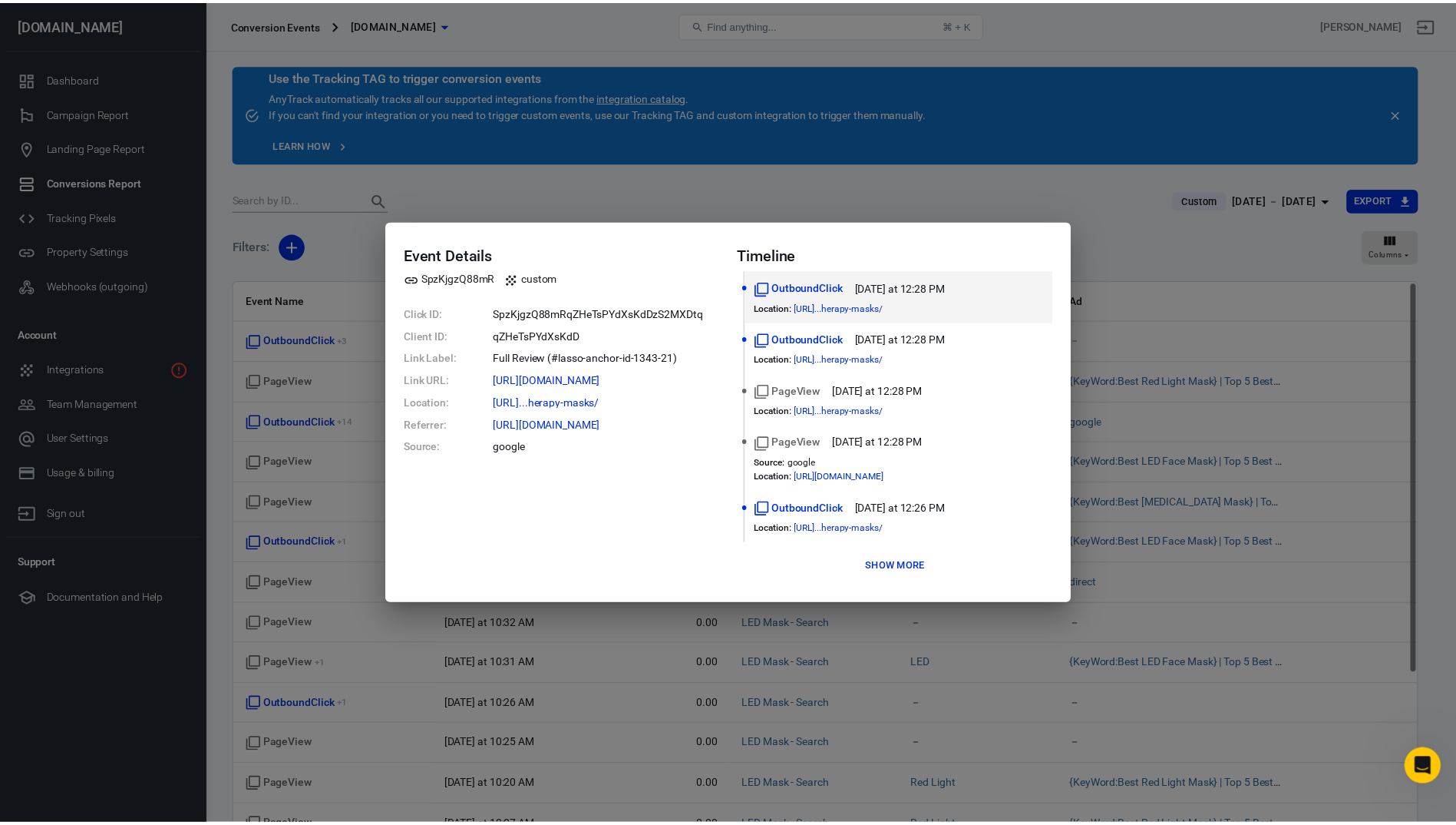
scroll to position [51, 0]
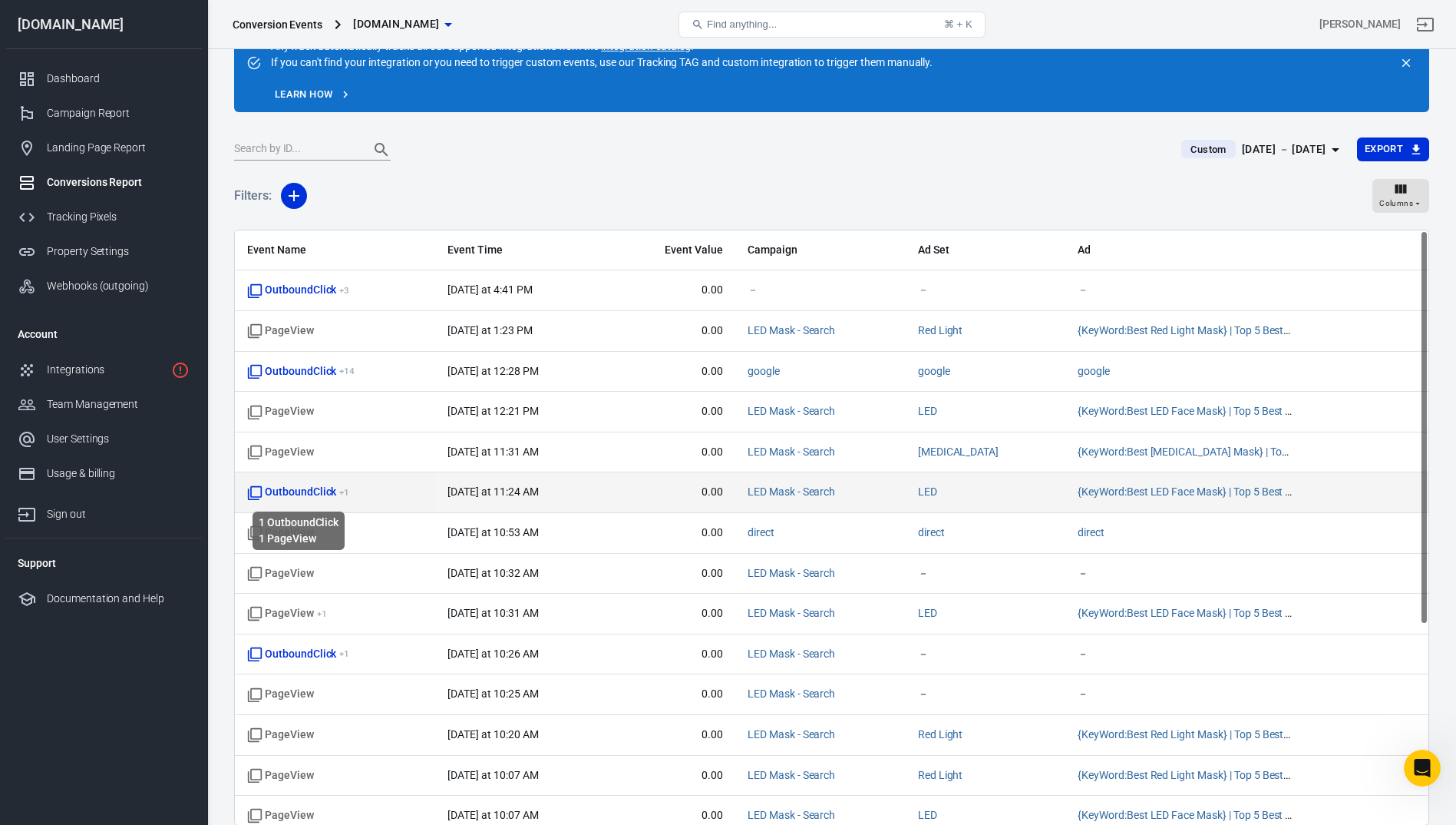
click at [311, 496] on span "OutboundClick + 1" at bounding box center [298, 492] width 102 height 16
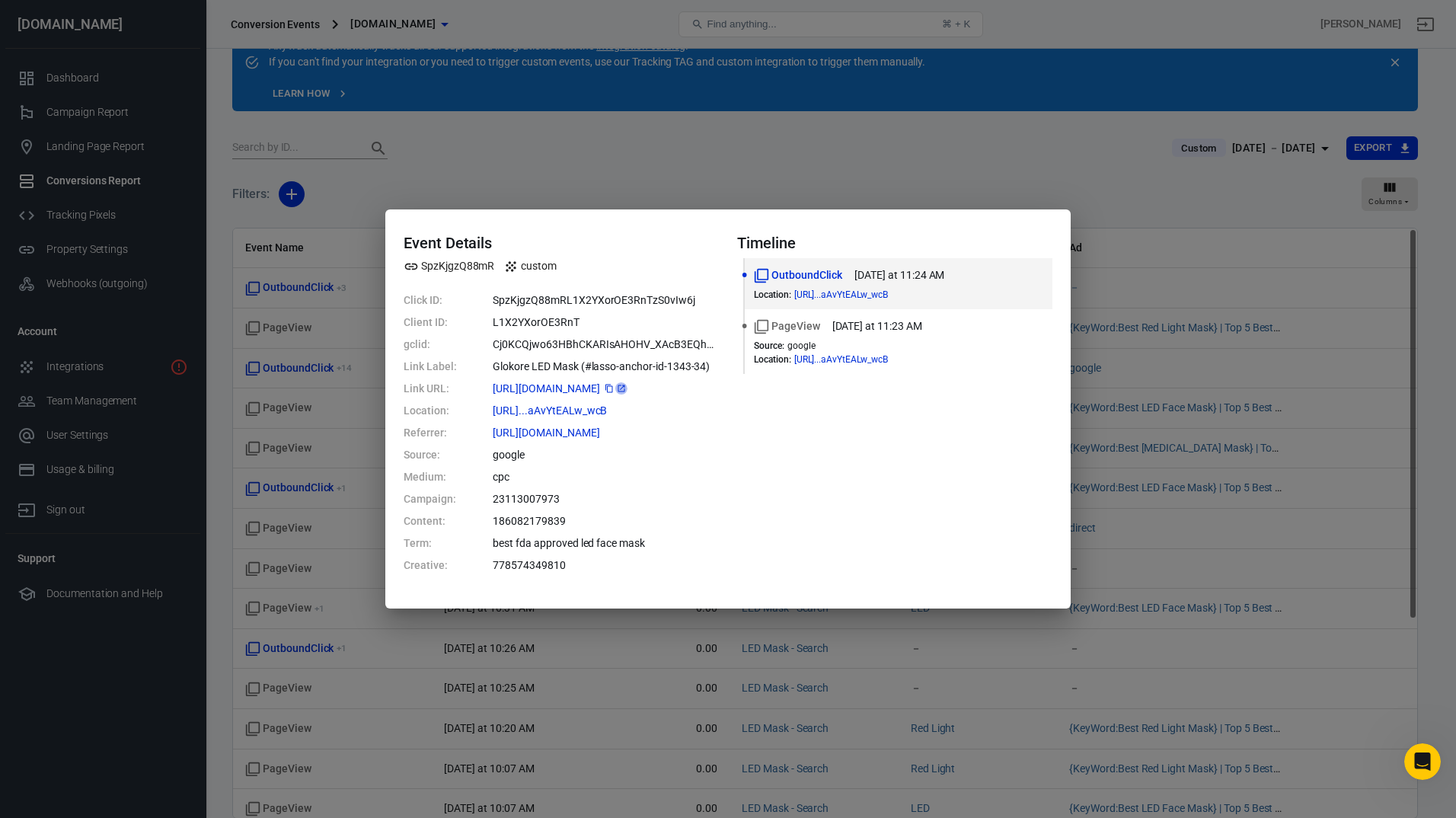
click at [626, 391] on icon at bounding box center [621, 388] width 9 height 9
click at [749, 181] on div "Event Details SpzKjgzQ88mR custom Click ID: SpzKjgzQ88mRL1X2YXorOE3RnTzS0vIw6j …" at bounding box center [728, 409] width 1456 height 818
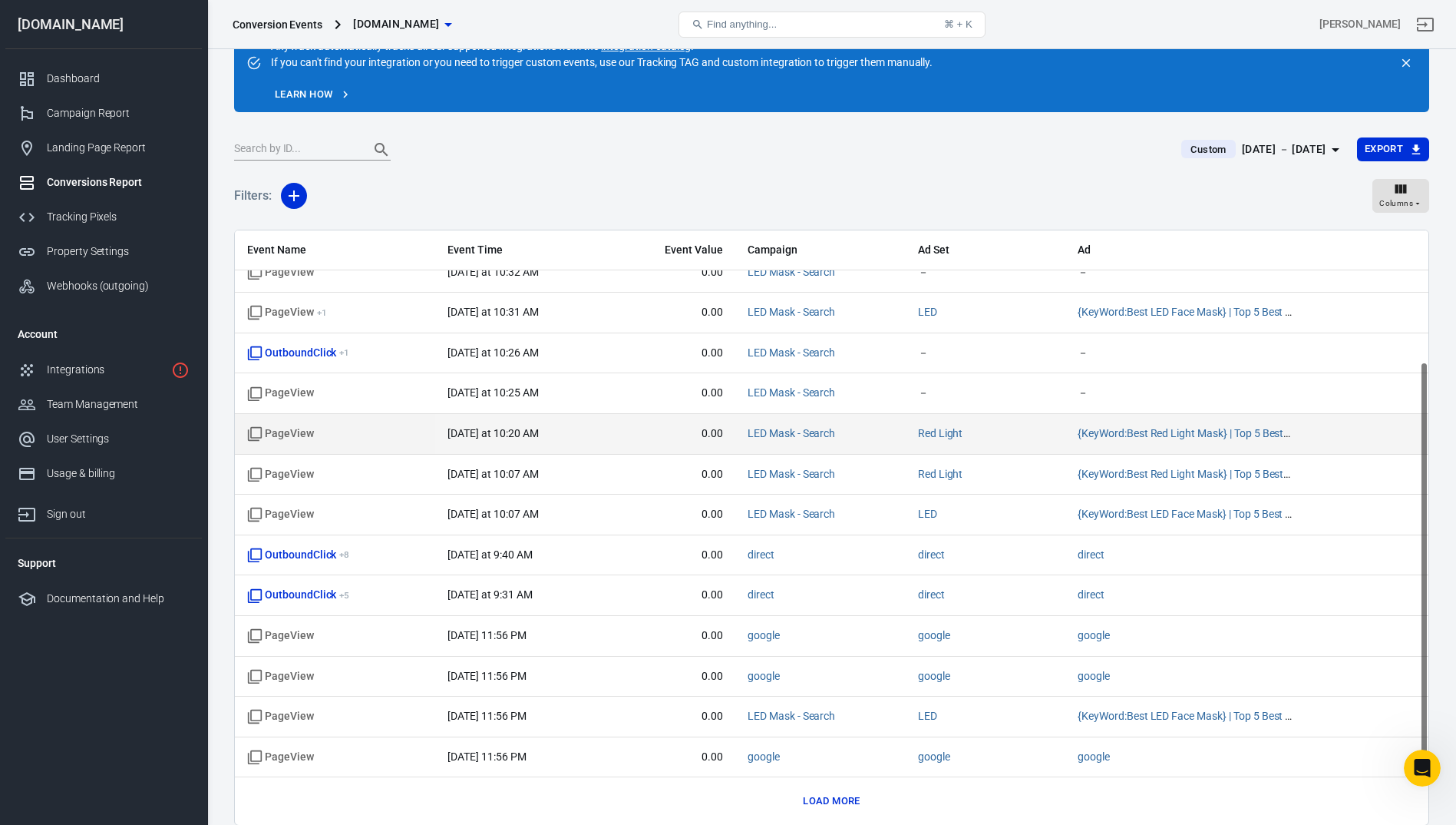
scroll to position [302, 0]
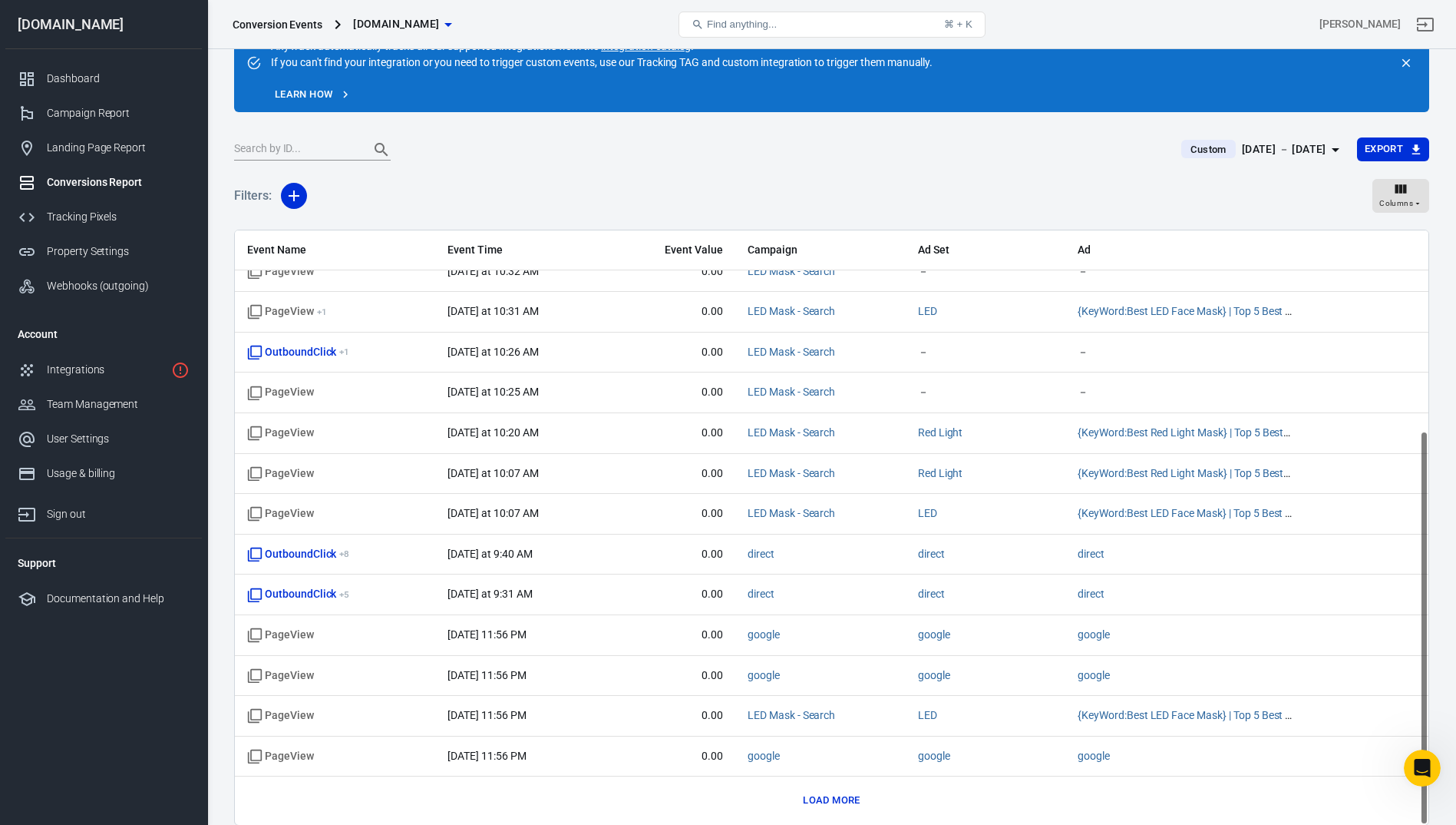
click at [850, 799] on button "Load more" at bounding box center [831, 800] width 64 height 24
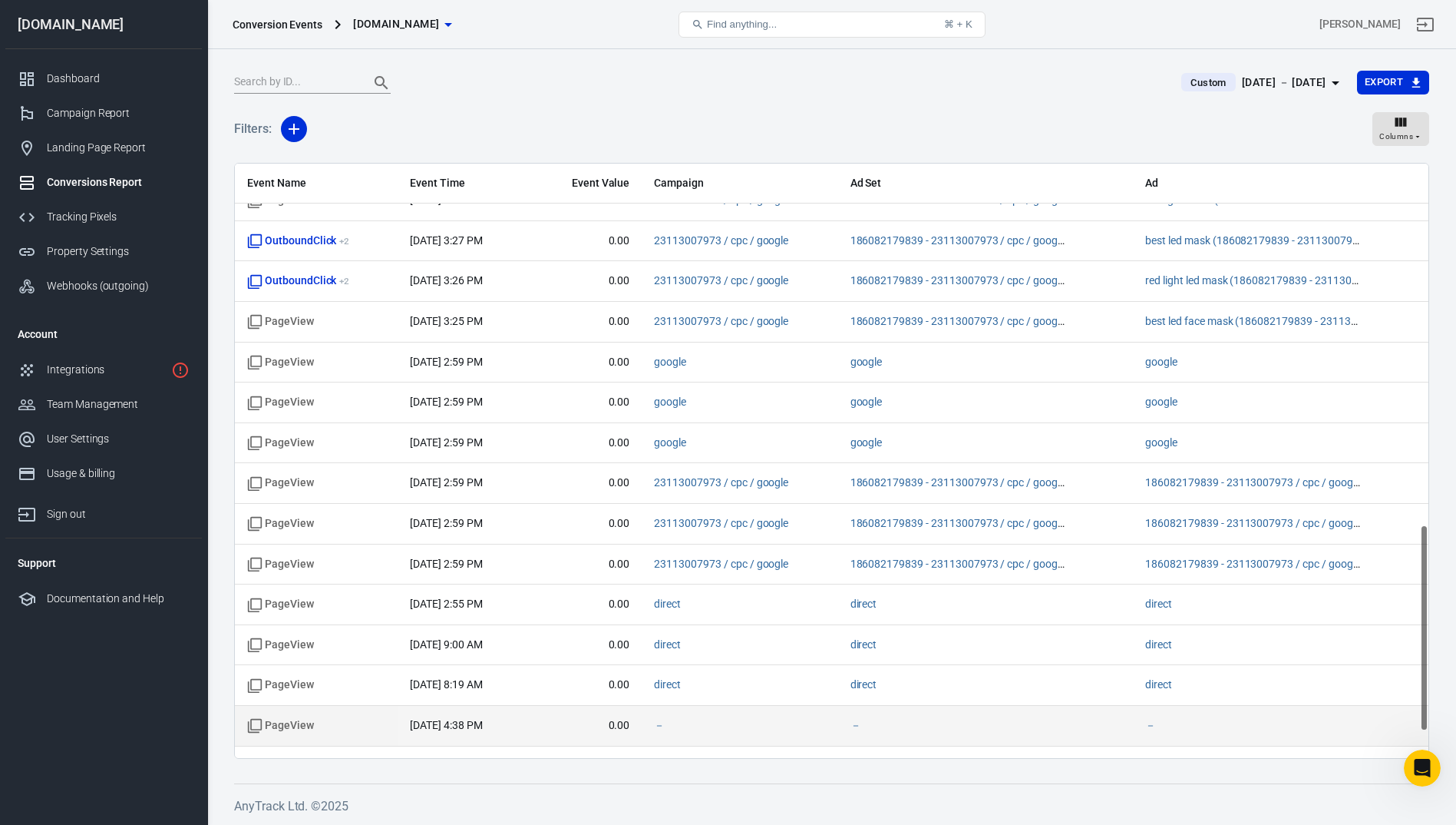
scroll to position [956, 0]
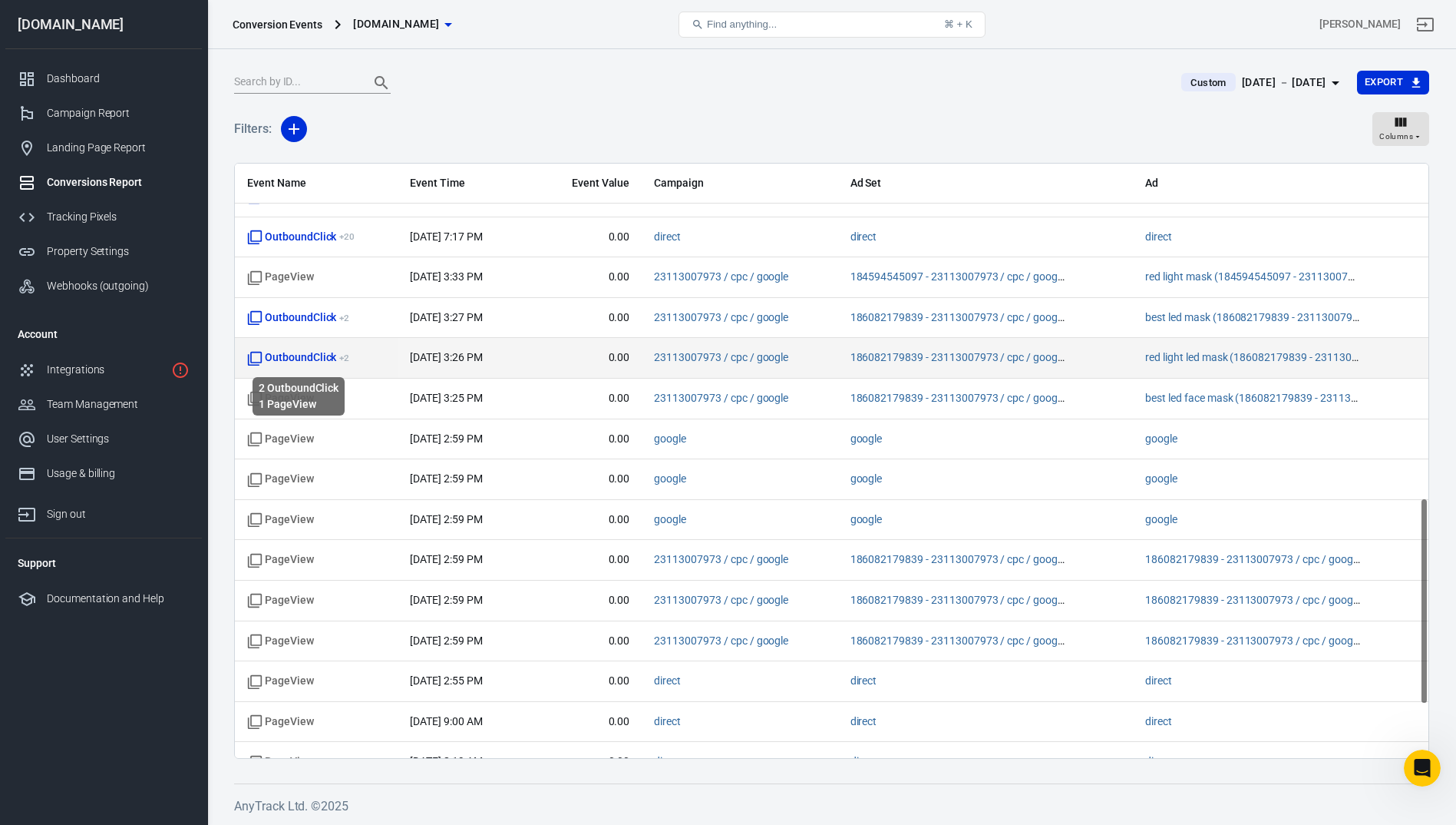
click at [312, 359] on span "OutboundClick + 2" at bounding box center [298, 358] width 102 height 16
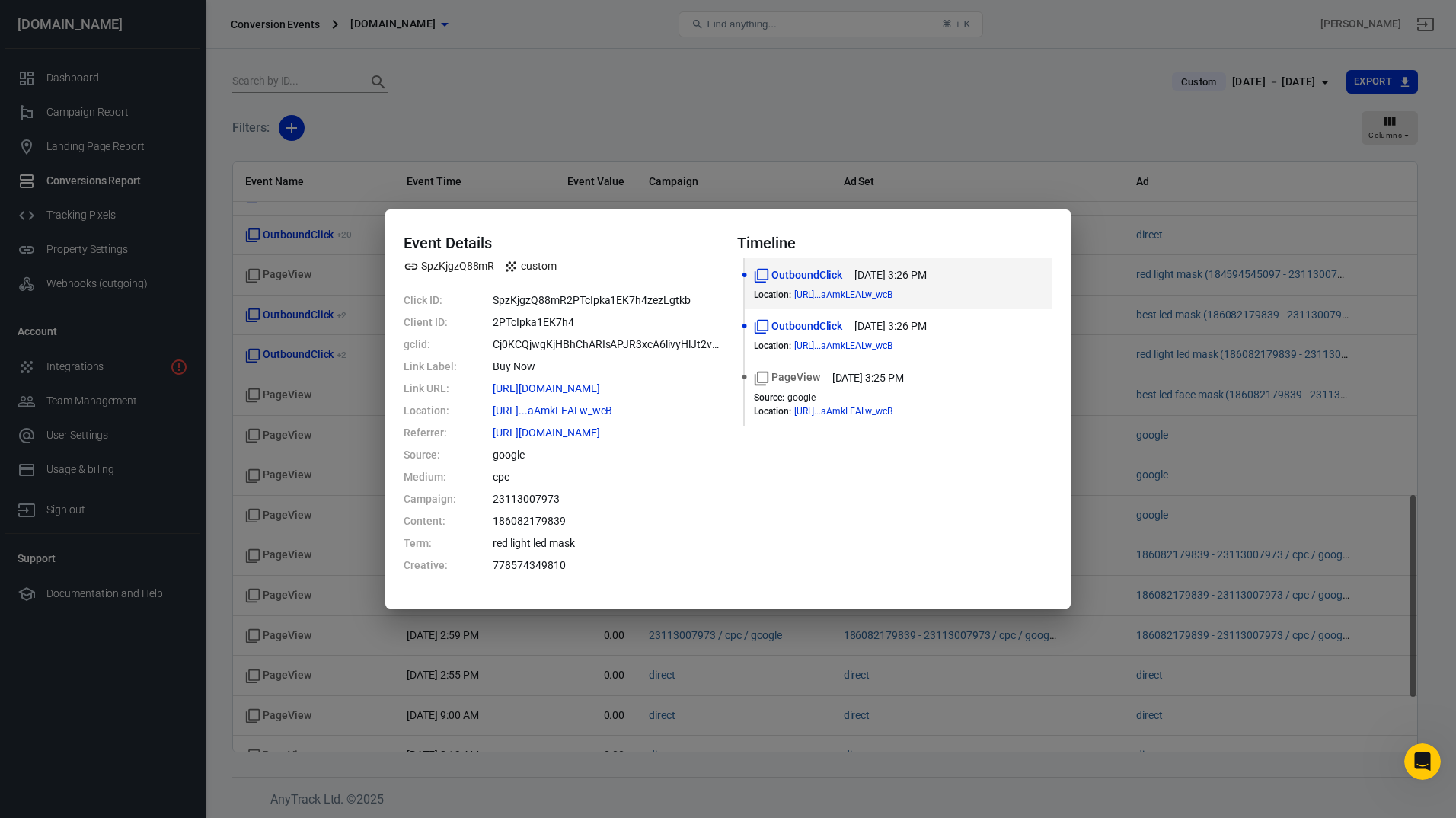
click at [629, 192] on div "Event Details SpzKjgzQ88mR custom Click ID: SpzKjgzQ88mR2PTcIpka1EK7h4zezLgtkb …" at bounding box center [728, 409] width 1456 height 818
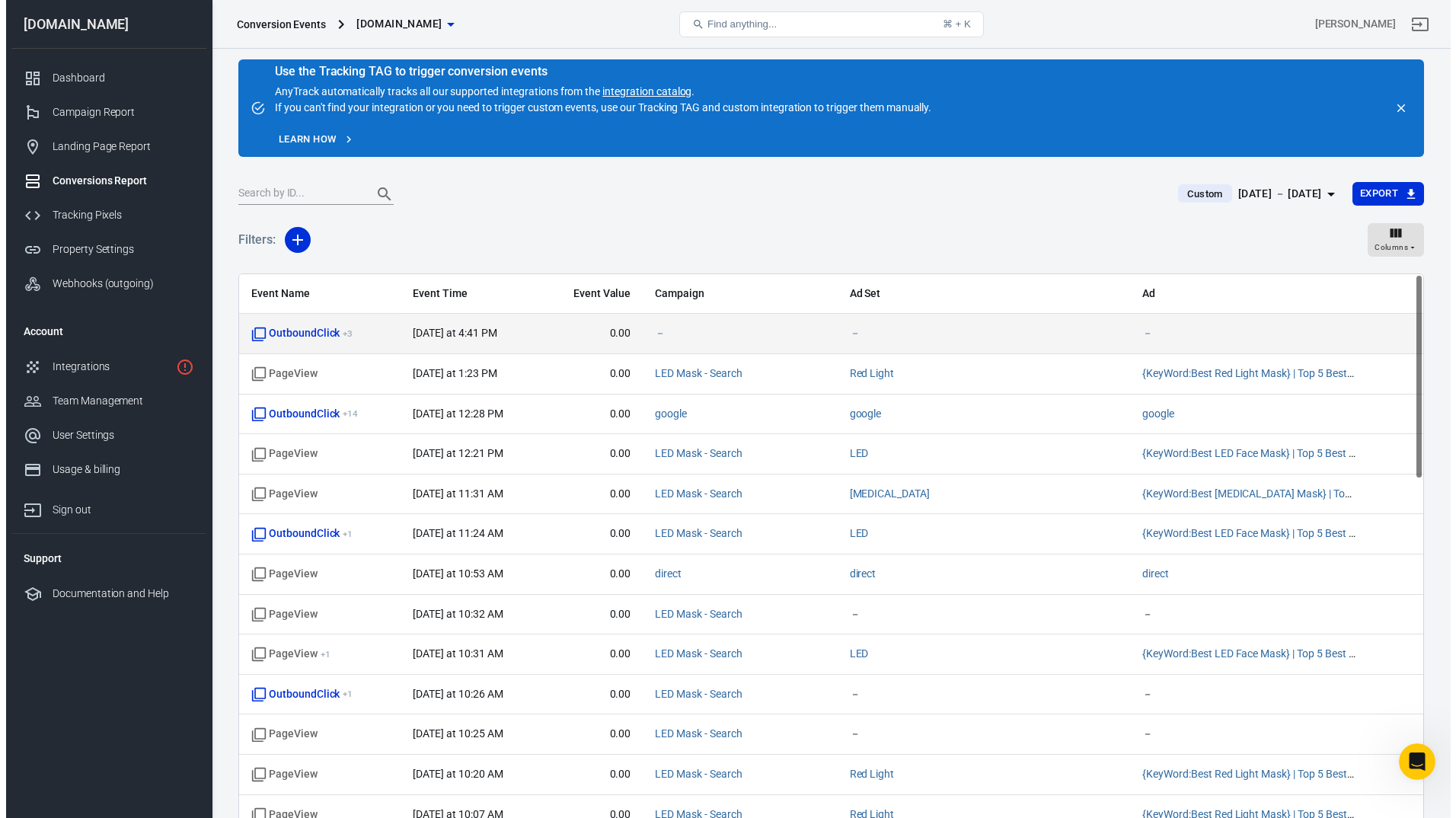
scroll to position [0, 0]
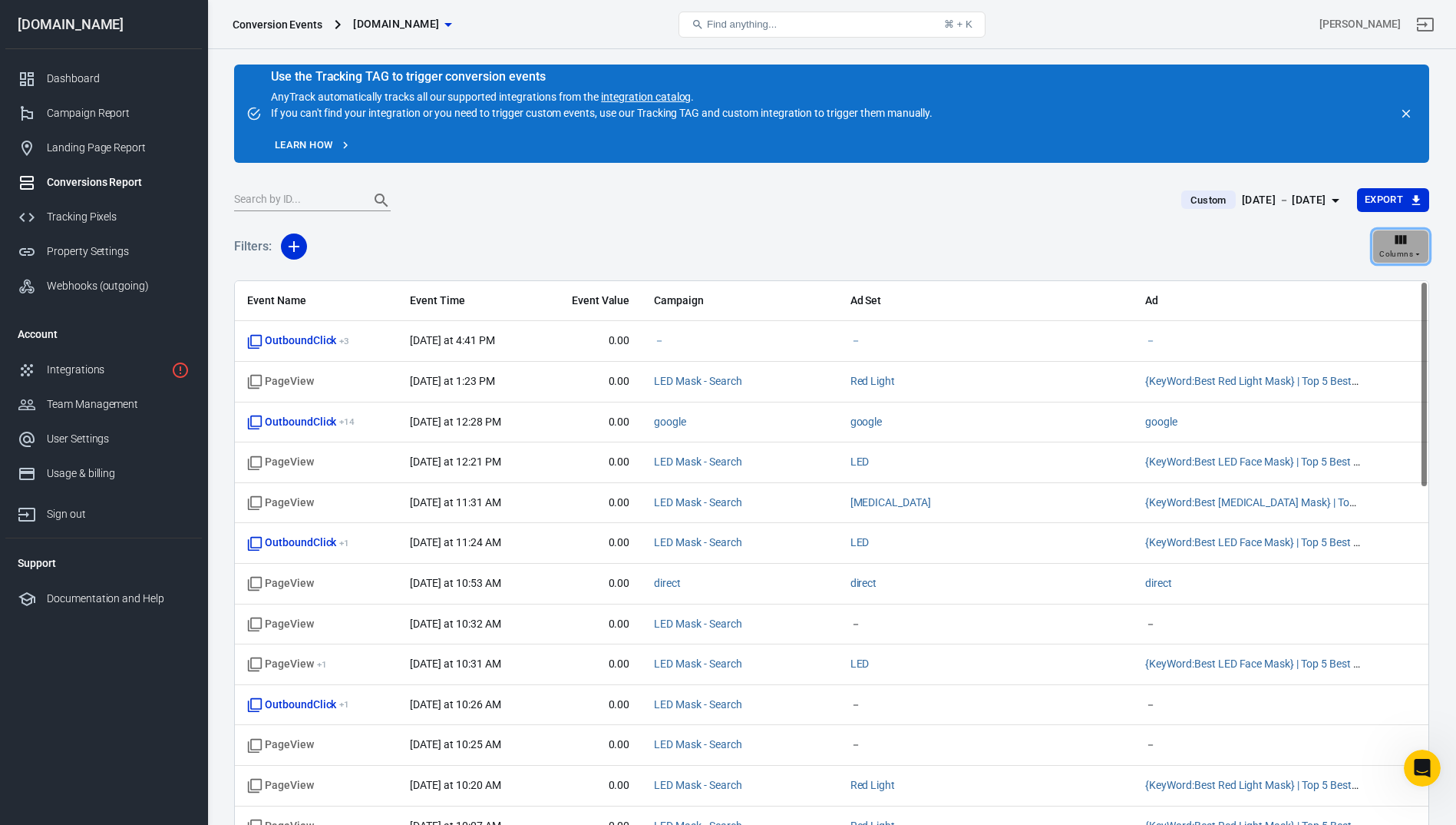
click at [1422, 244] on button "Columns" at bounding box center [1401, 246] width 57 height 34
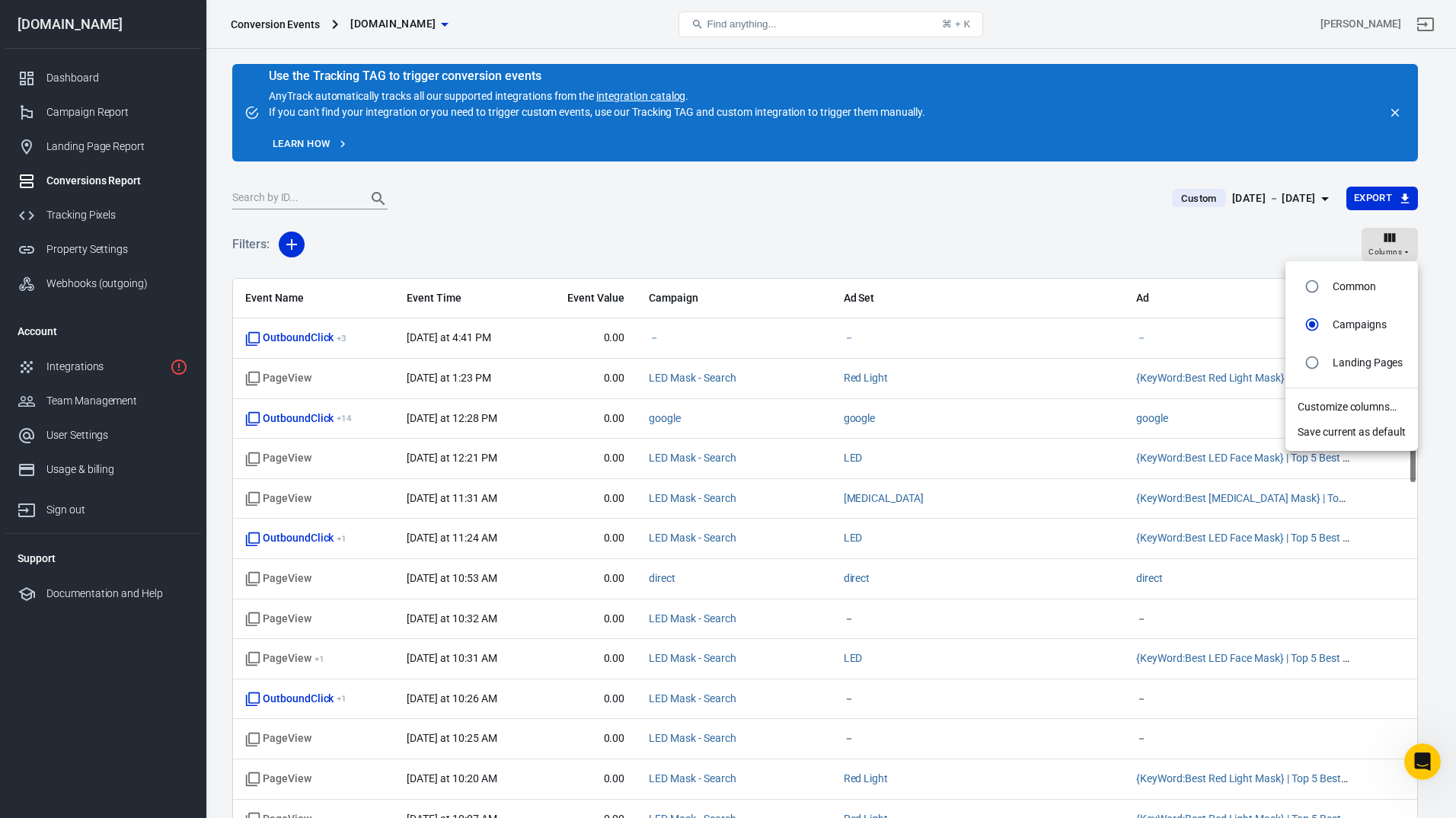
drag, startPoint x: 1260, startPoint y: 248, endPoint x: 845, endPoint y: 252, distance: 415.0
click at [1256, 248] on div at bounding box center [728, 409] width 1456 height 818
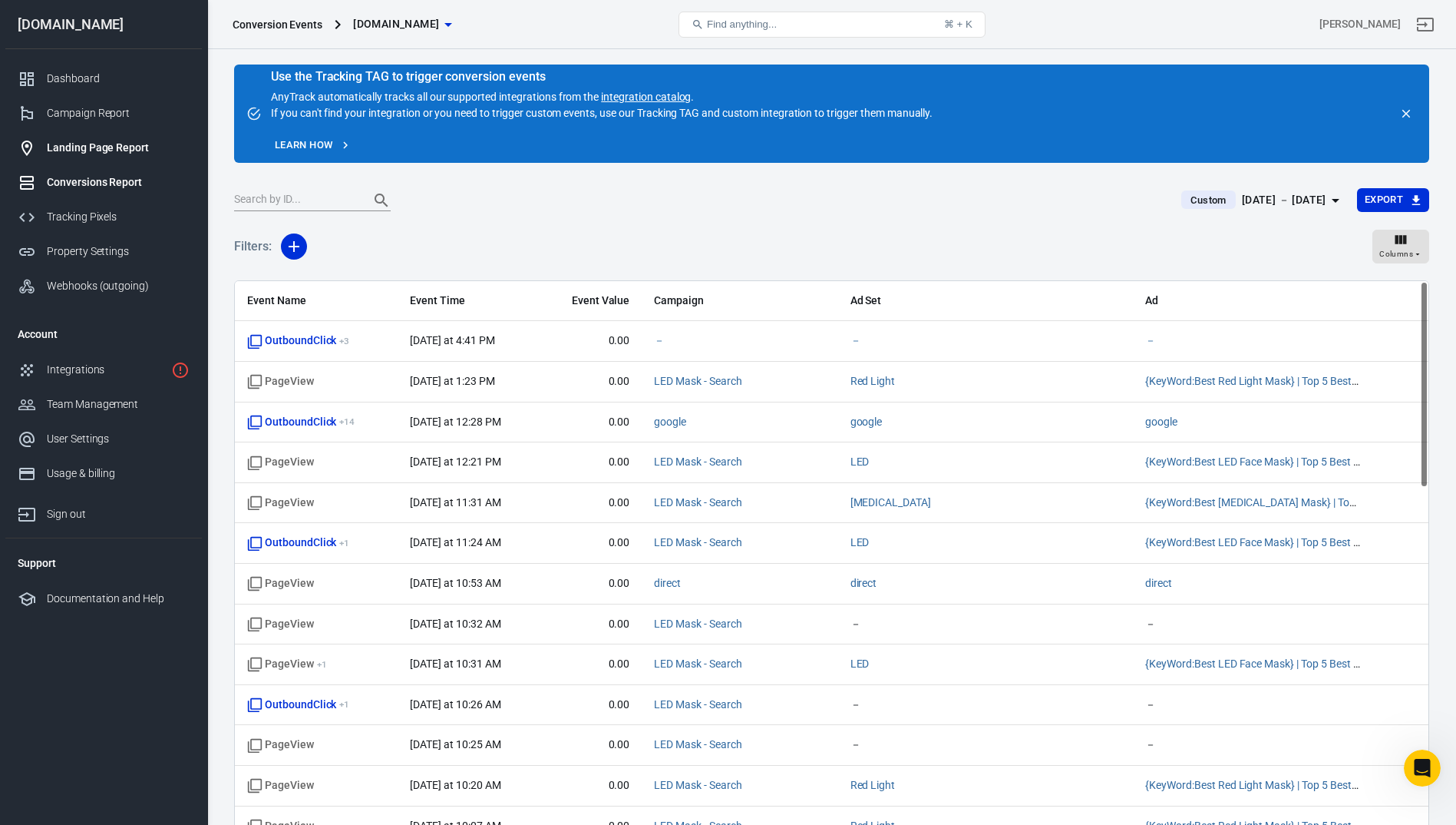
click at [72, 155] on div "Landing Page Report" at bounding box center [118, 148] width 142 height 17
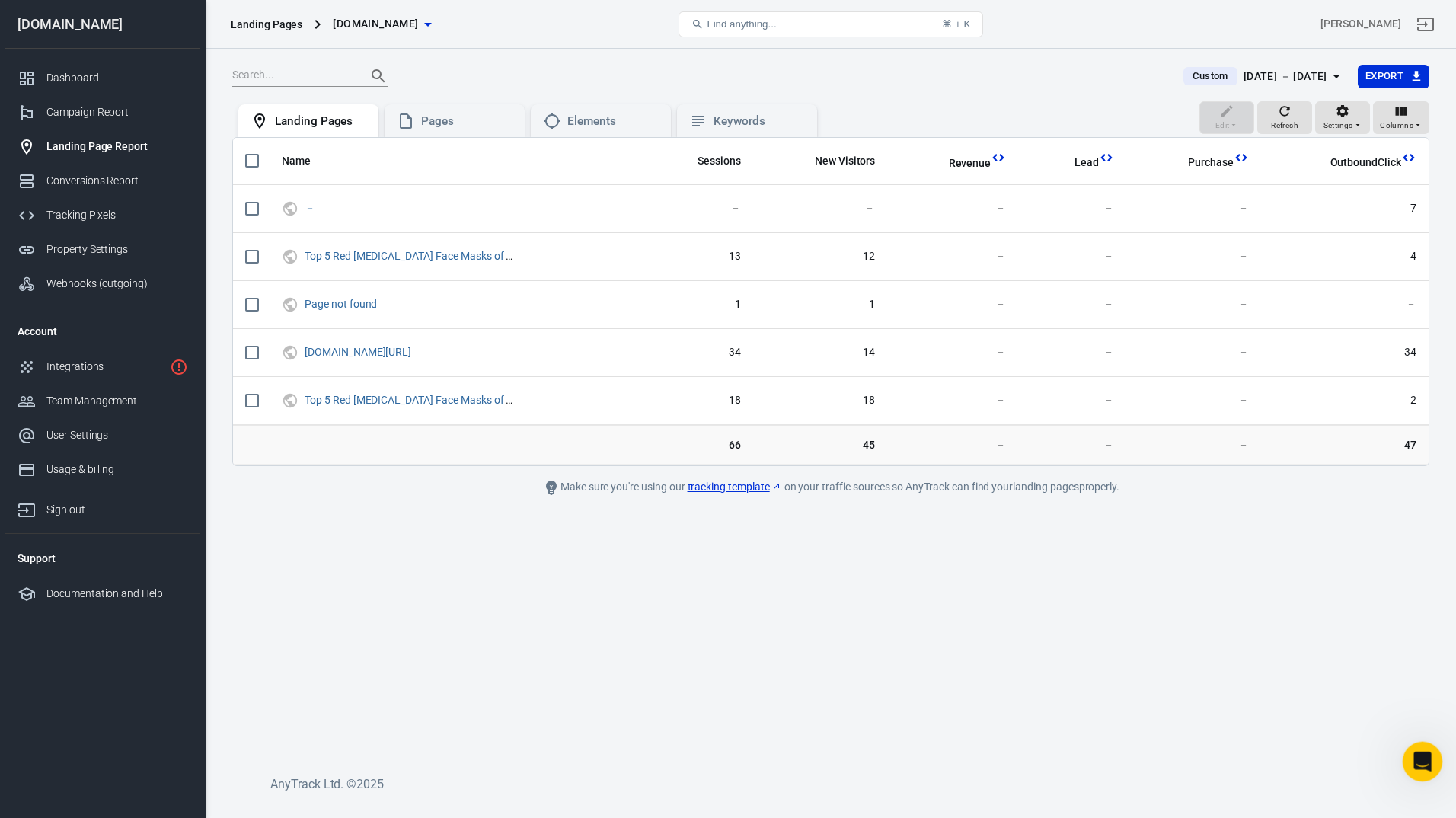
click at [1417, 750] on icon "Open Intercom Messenger" at bounding box center [1421, 760] width 26 height 26
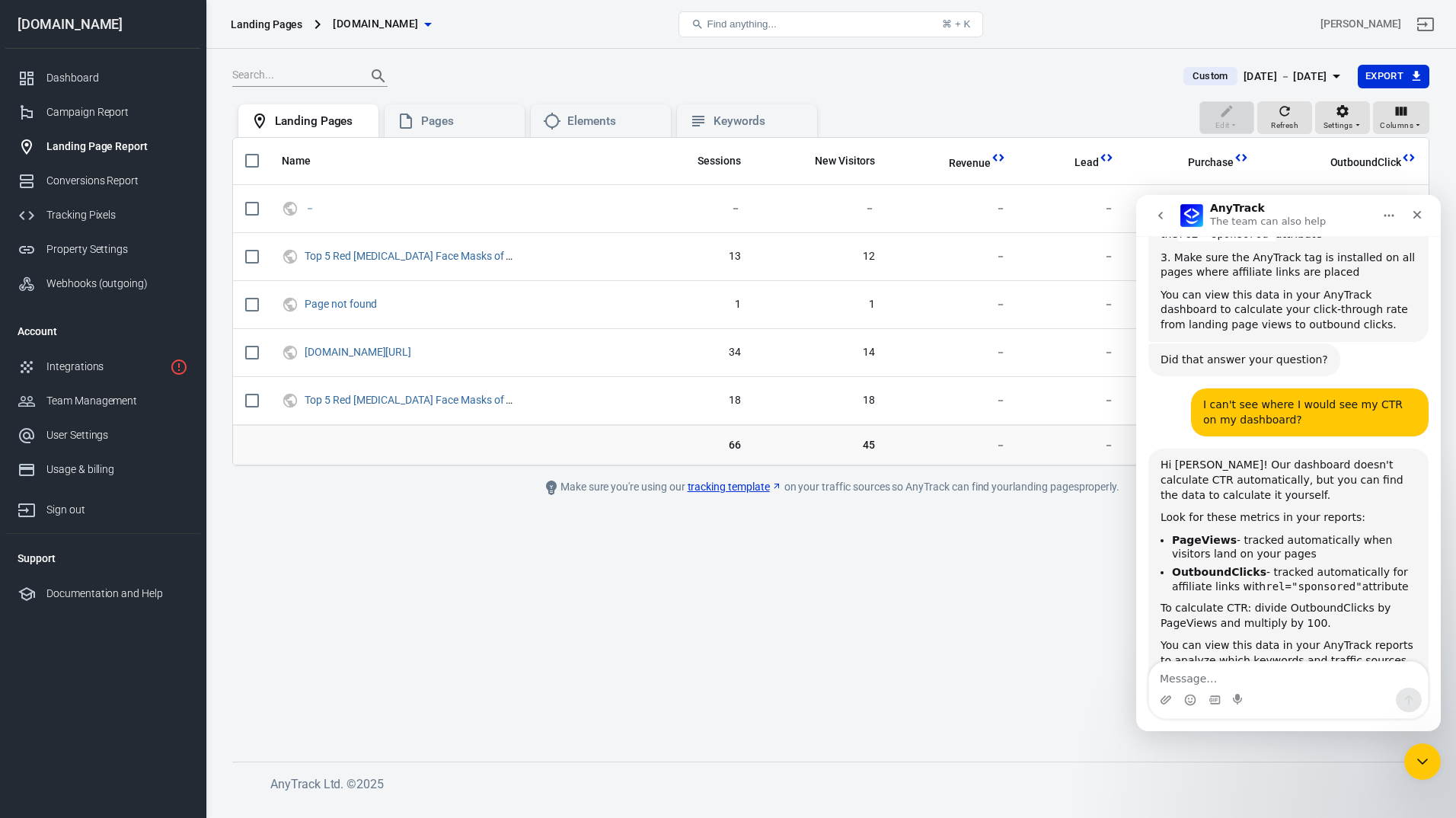
scroll to position [1619, 0]
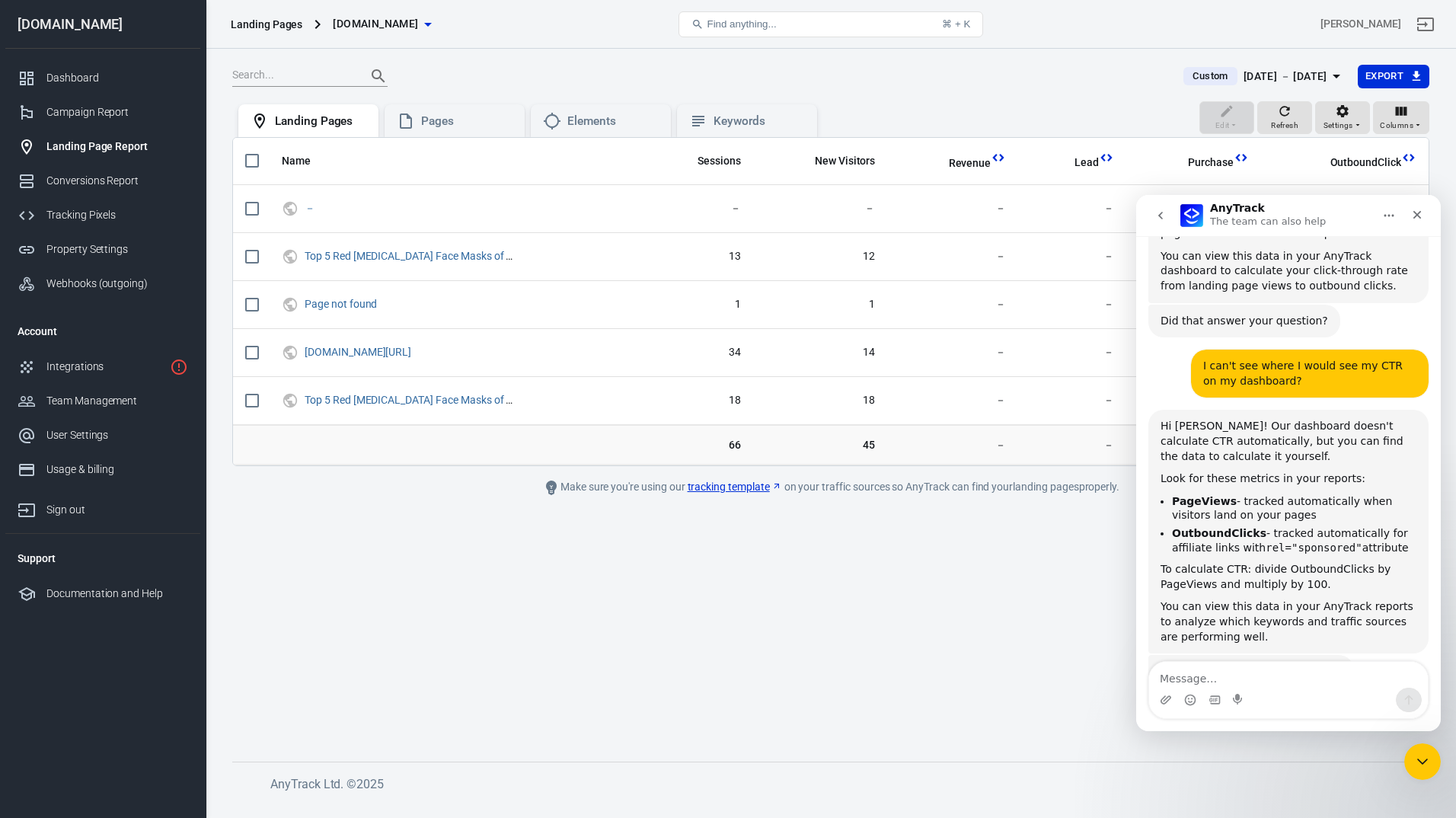
click at [972, 593] on main "Custom Oct 6 － Oct 13, 2025 Export Edit Refresh Settings Columns Landing Pages …" at bounding box center [831, 400] width 1198 height 673
click at [1418, 212] on icon "Close" at bounding box center [1417, 214] width 12 height 12
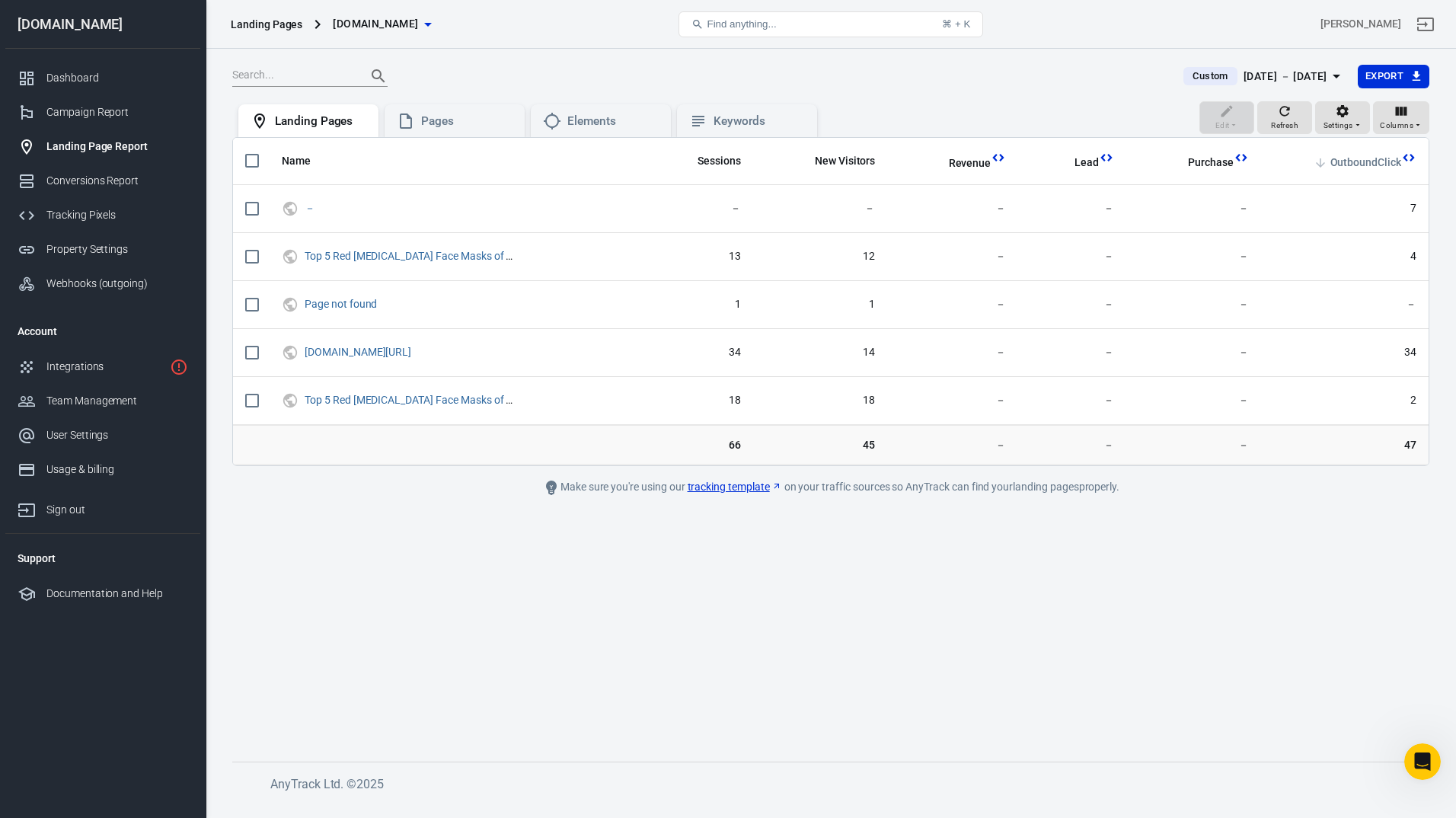
click at [1371, 155] on span "OutboundClick" at bounding box center [1367, 162] width 71 height 16
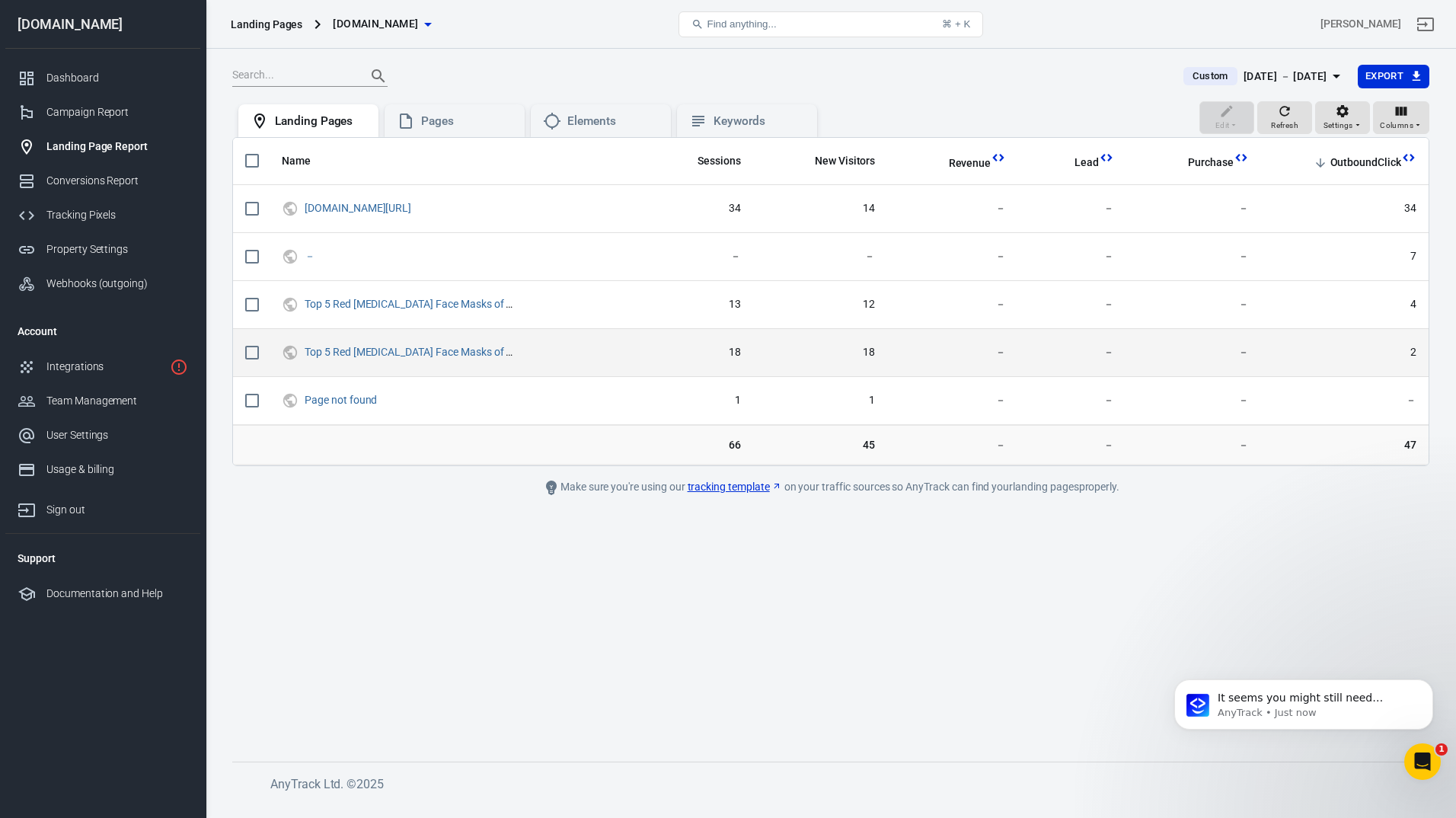
scroll to position [1758, 0]
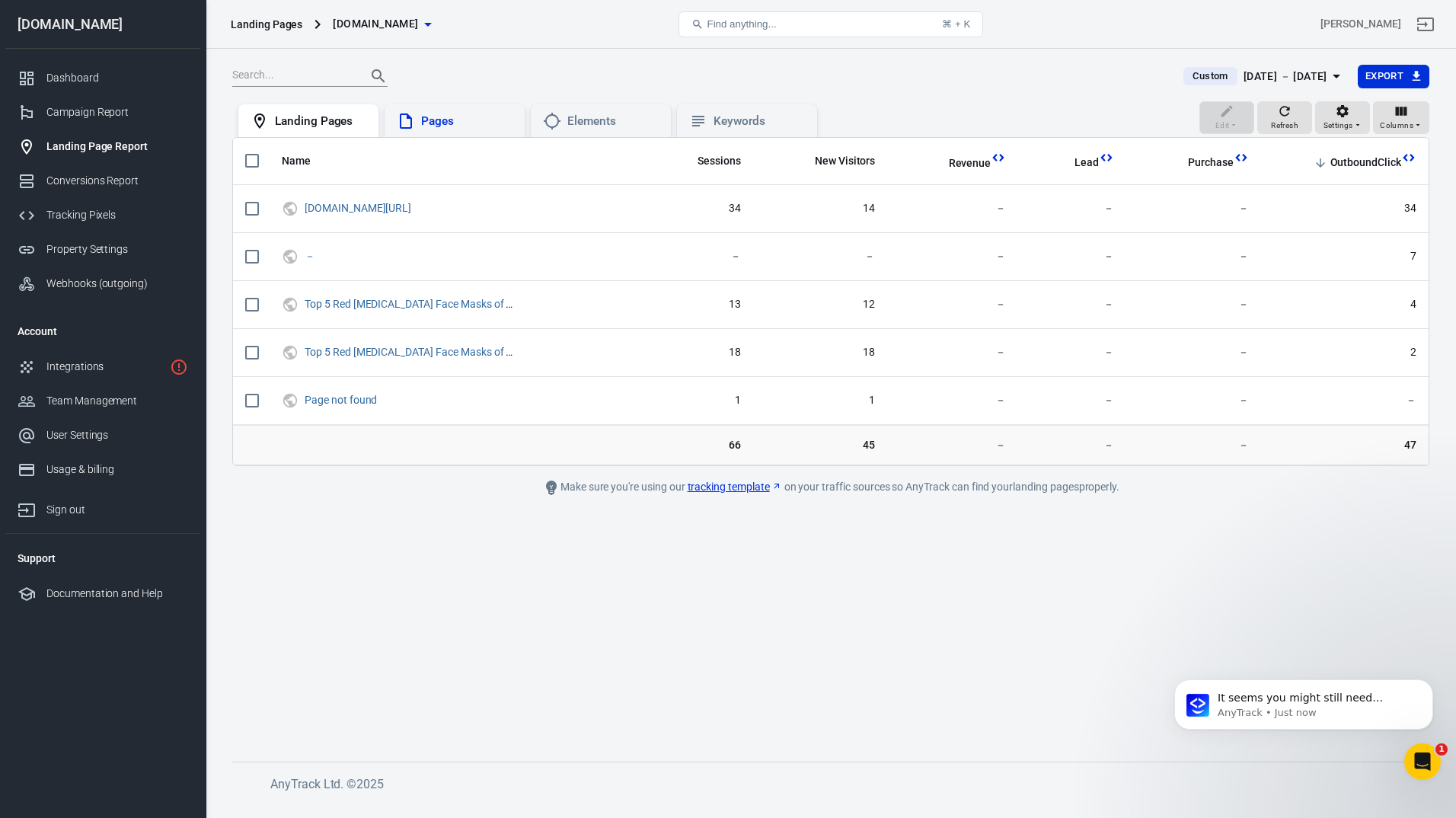
click at [425, 113] on div "Pages" at bounding box center [467, 121] width 91 height 16
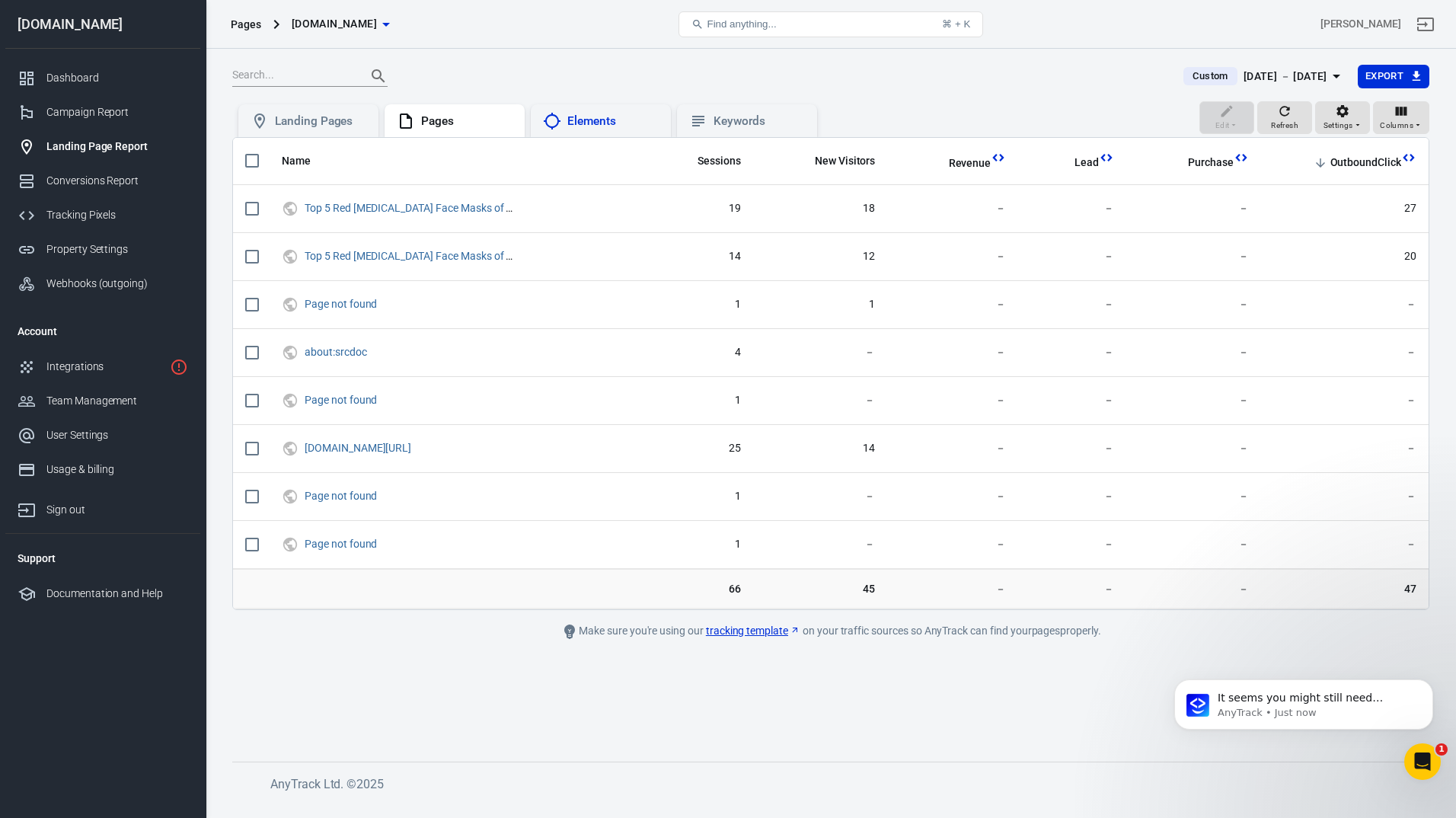
click at [598, 124] on div "Elements" at bounding box center [613, 121] width 91 height 16
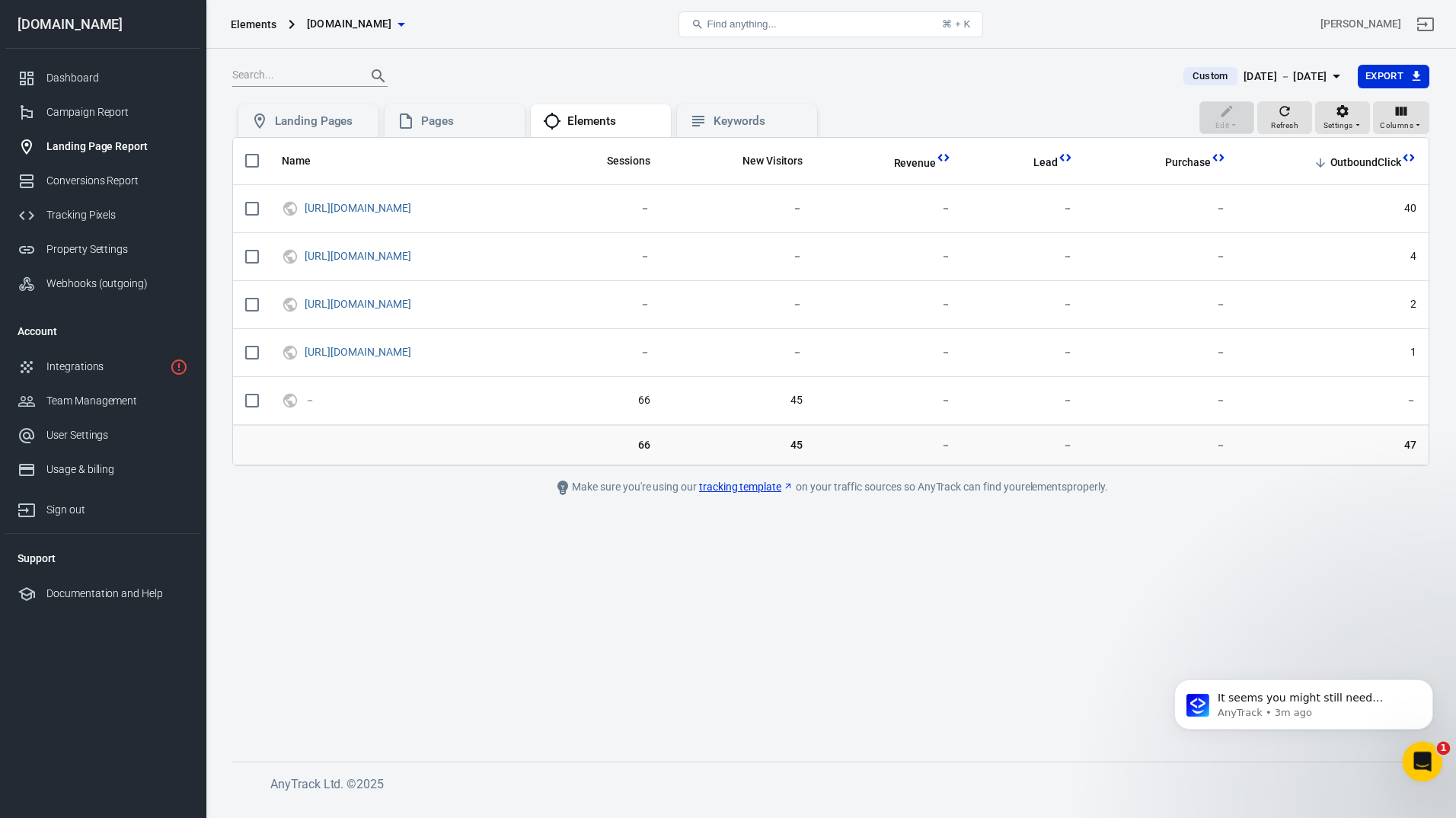
click at [1410, 754] on div "Open Intercom Messenger" at bounding box center [1420, 759] width 50 height 50
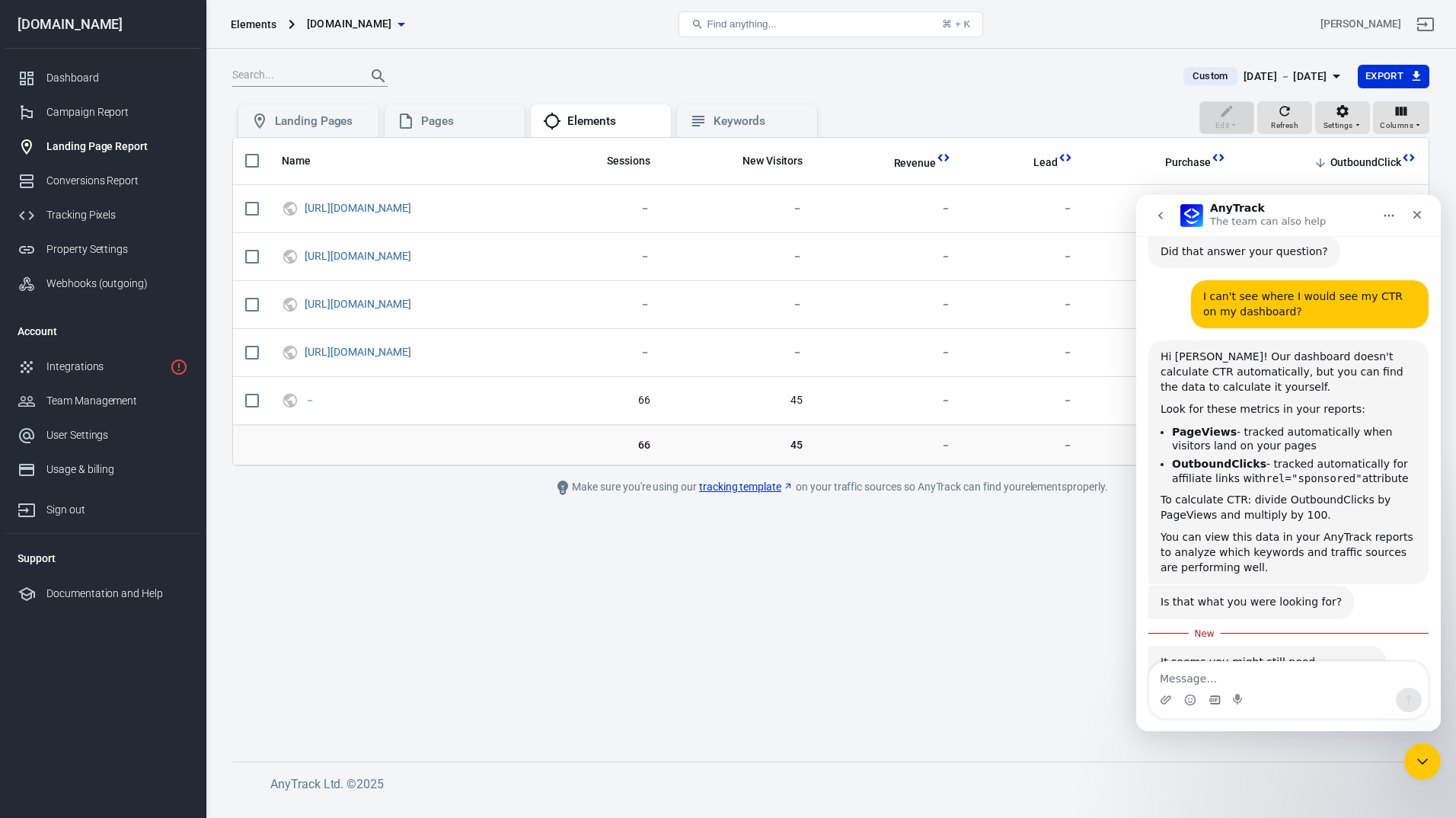
scroll to position [1783, 0]
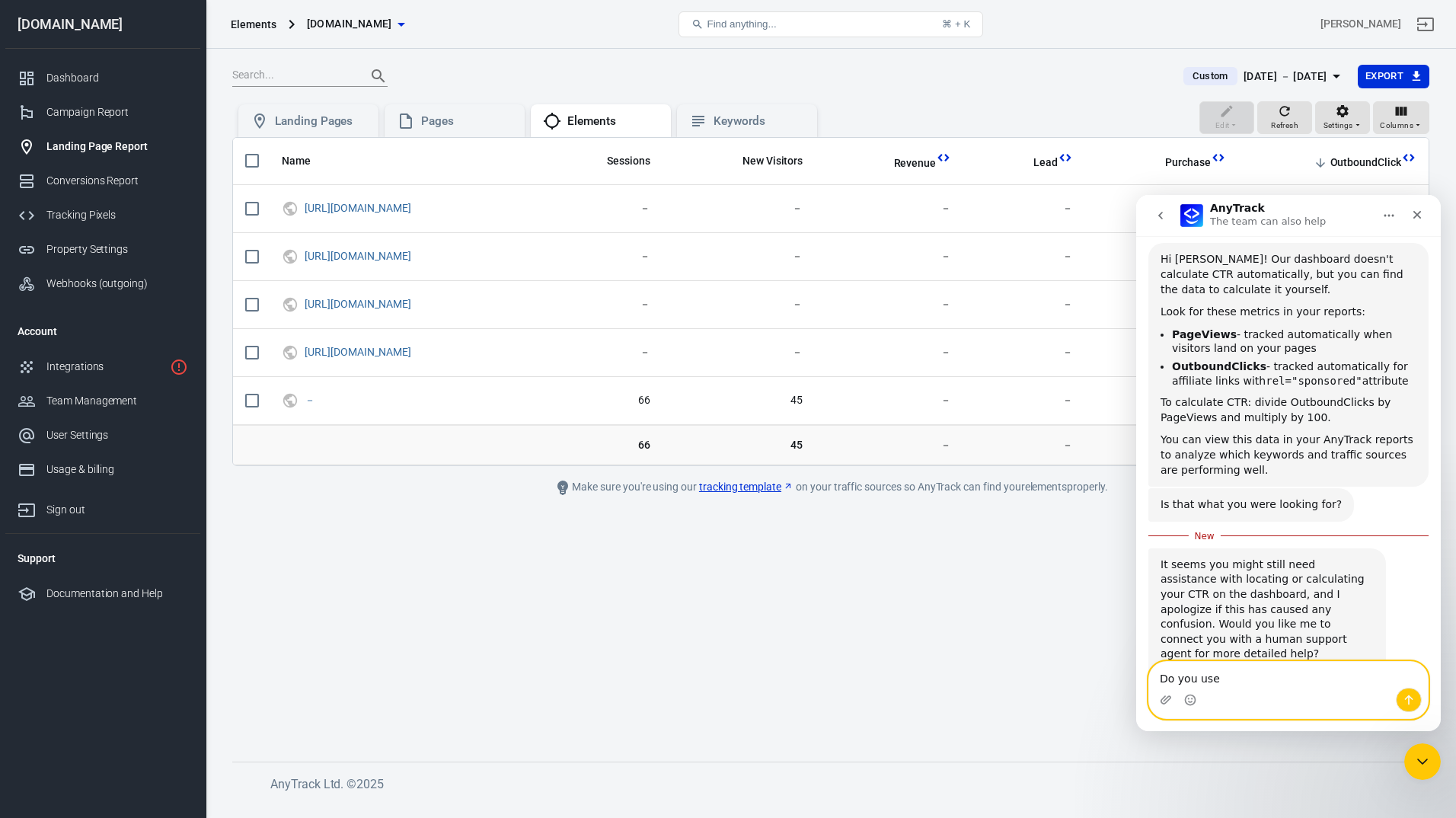
paste textarea "server-to-server postback, not client-side redirection"
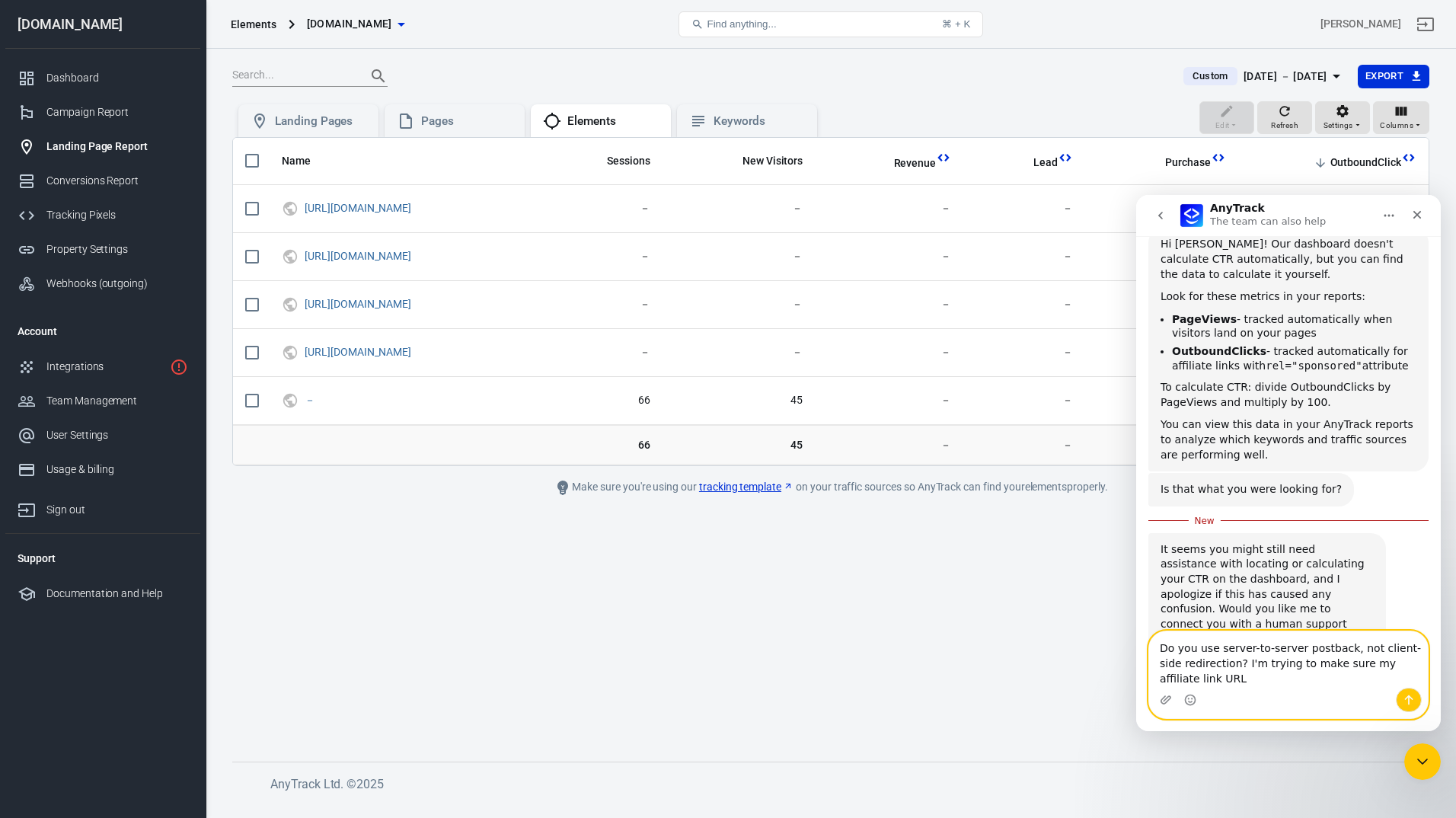
scroll to position [1814, 0]
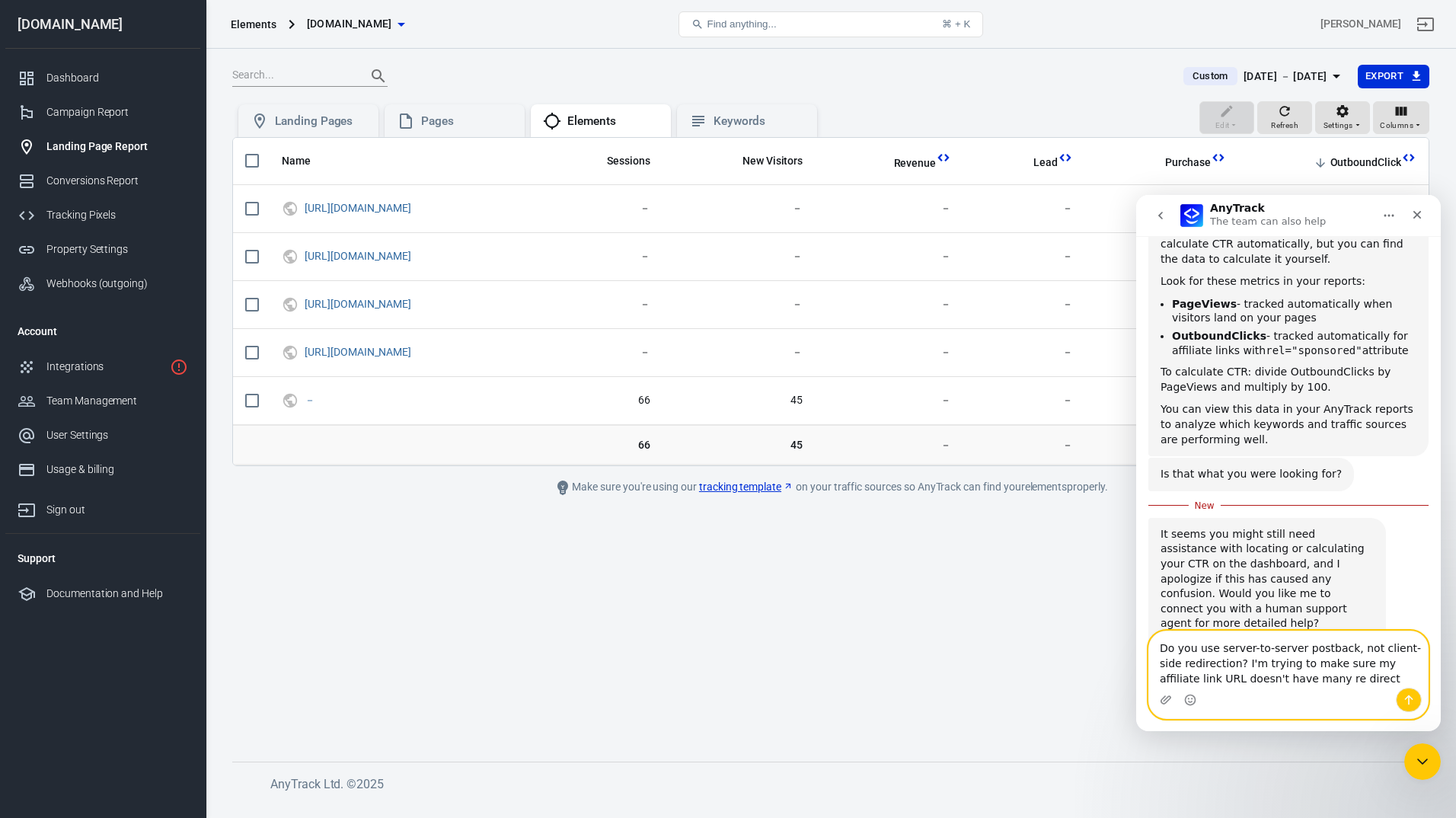
type textarea "Do you use server-to-server postback, not client-side redirection? I'm trying t…"
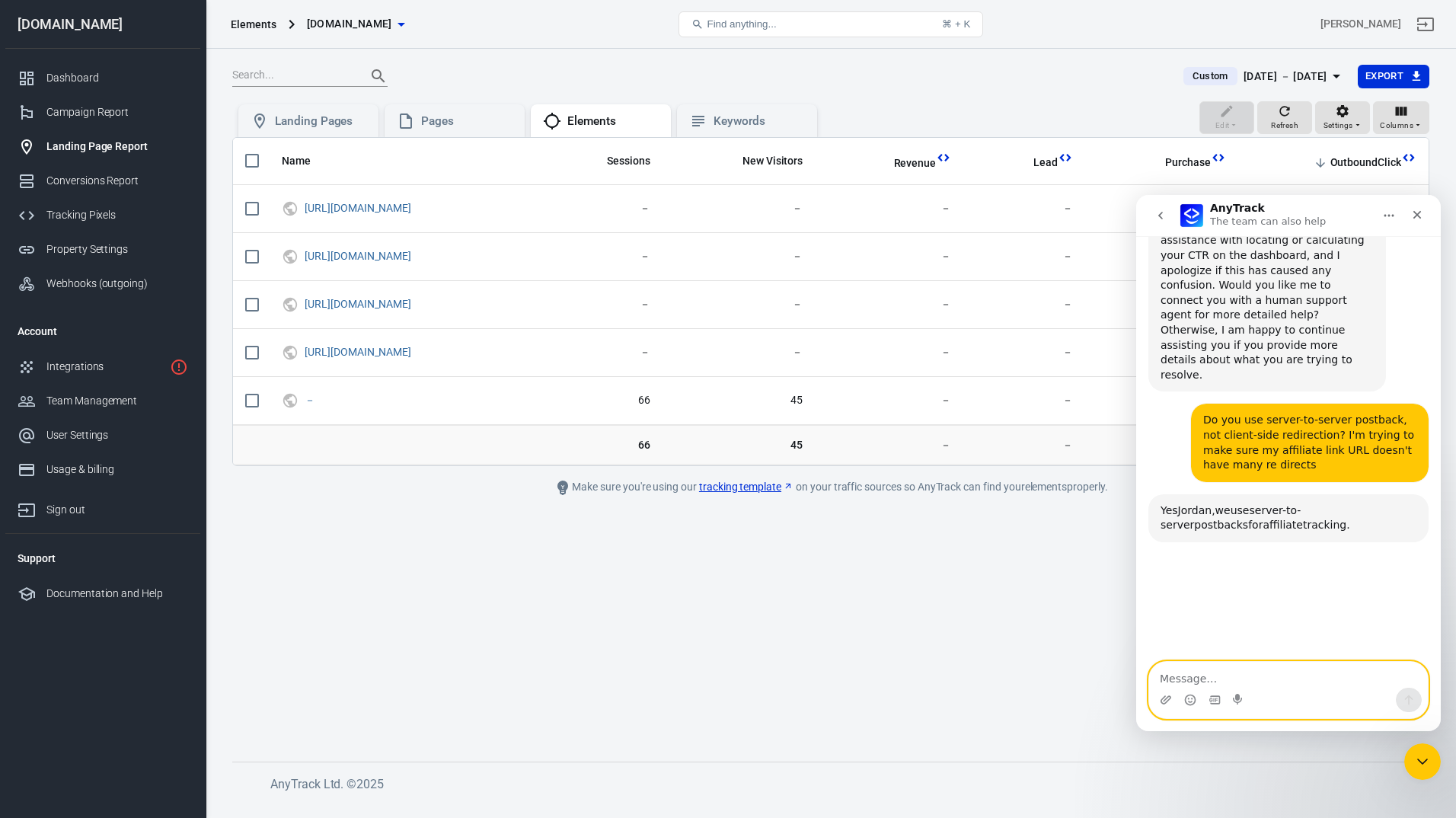
scroll to position [2168, 0]
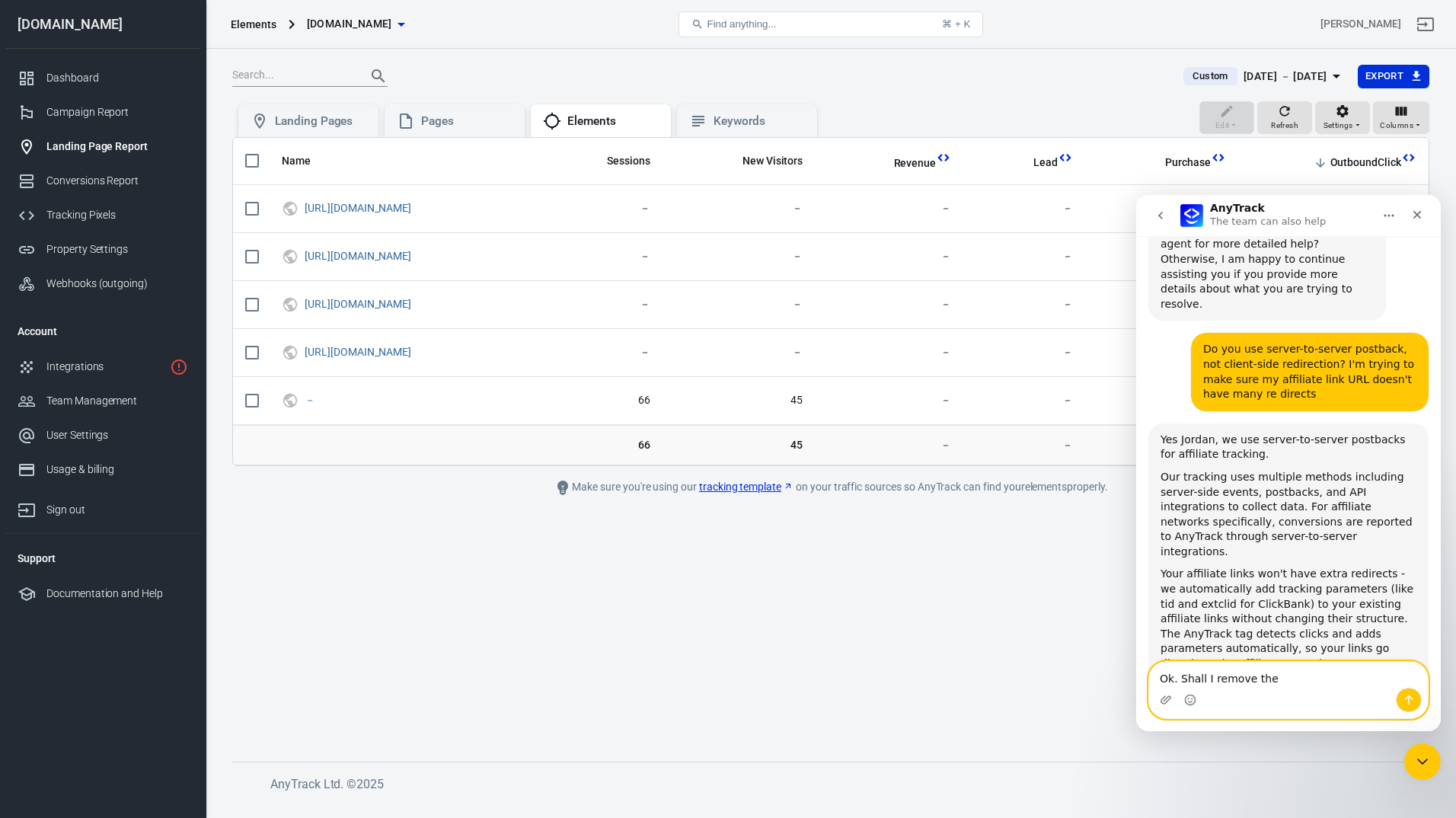
paste textarea "https://glokore.com/ledmask/inter4/?affId=nva&uid=2566&c2=736&c1=430&sub5=--CLI…"
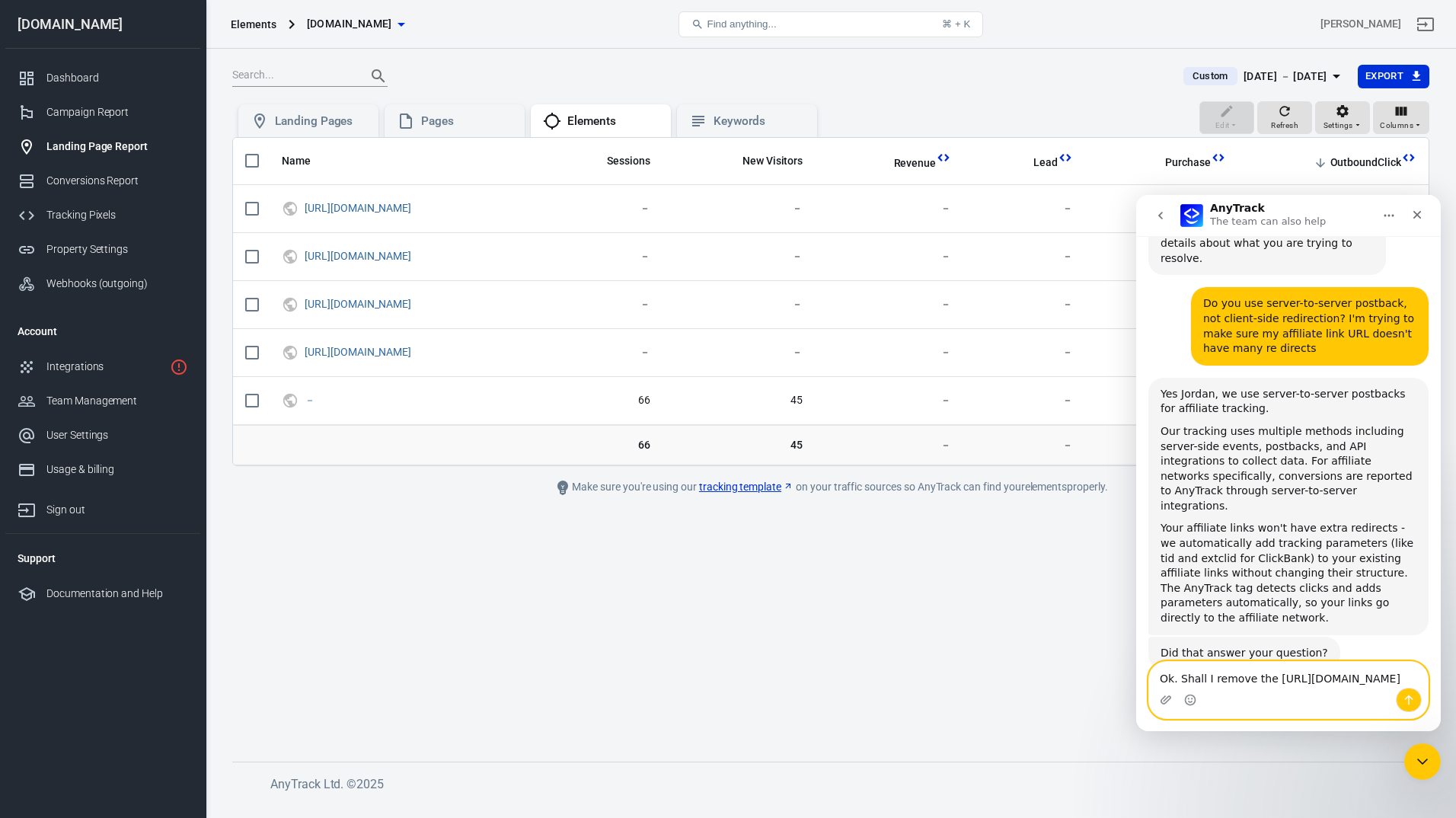
drag, startPoint x: 1347, startPoint y: 663, endPoint x: 1160, endPoint y: 652, distance: 187.3
click at [1160, 662] on textarea "Ok. Shall I remove the https://glokore.com/ledmask/inter4/?affId=nva&uid=2566&c…" at bounding box center [1289, 675] width 279 height 26
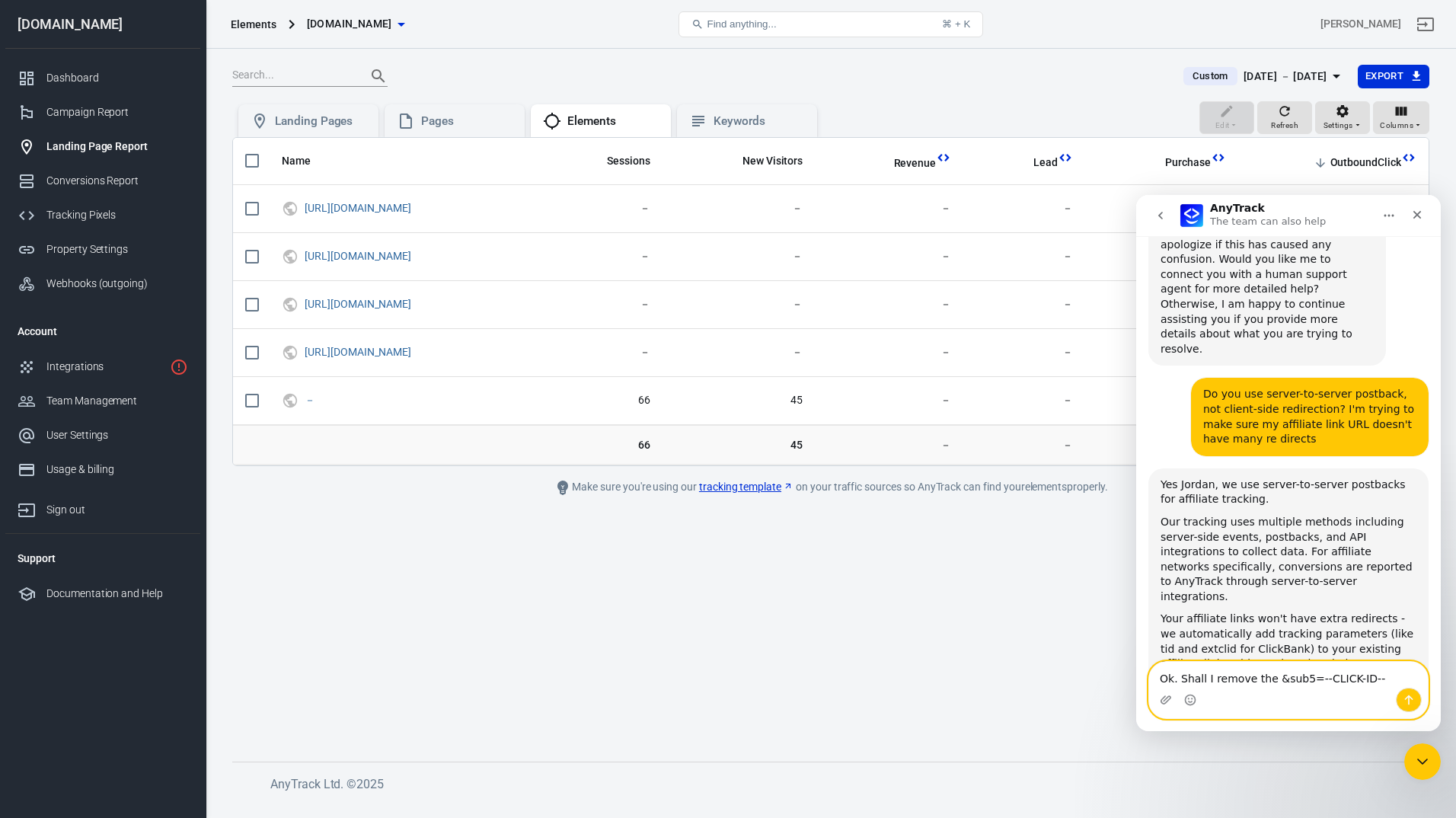
click at [1373, 677] on textarea "Ok. Shall I remove the &sub5=--CLICK-ID--" at bounding box center [1289, 675] width 279 height 26
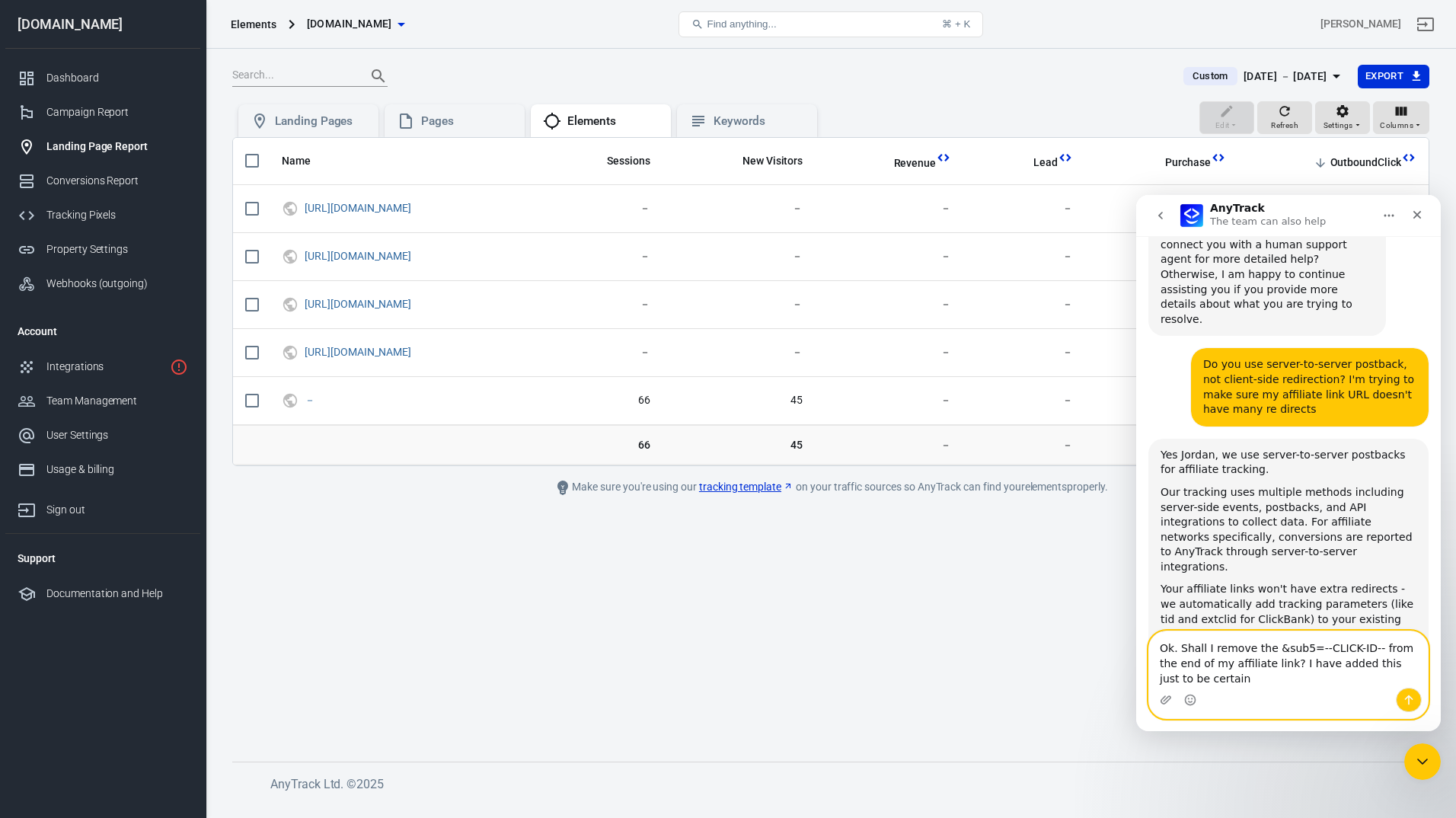
scroll to position [2153, 0]
type textarea "Ok. Shall I remove the &sub5=--CLICK-ID-- from the end of my affiliate link? I …"
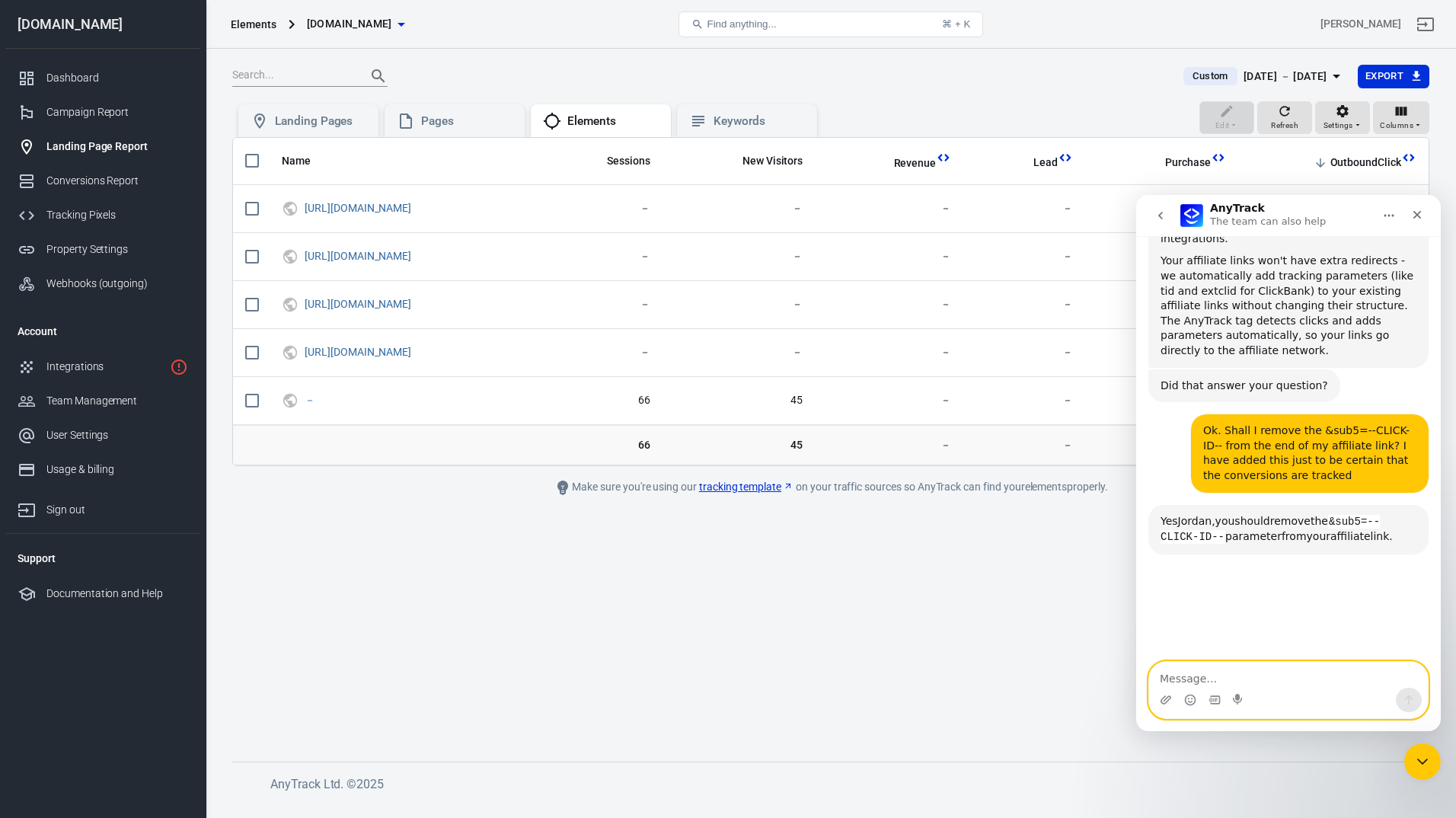
scroll to position [2532, 0]
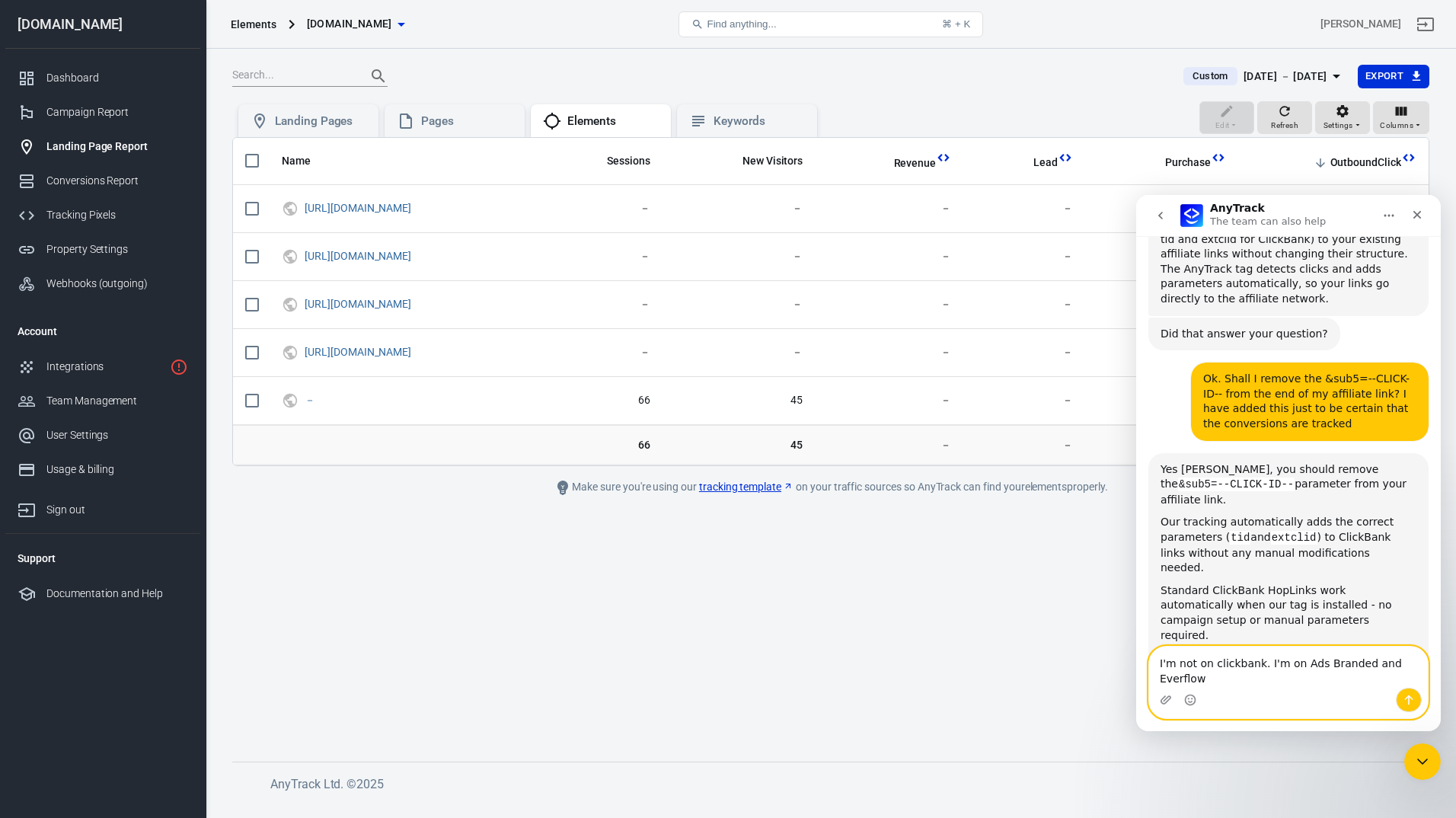
type textarea "I'm not on clickbank. I'm on Ads Branded and Everflow"
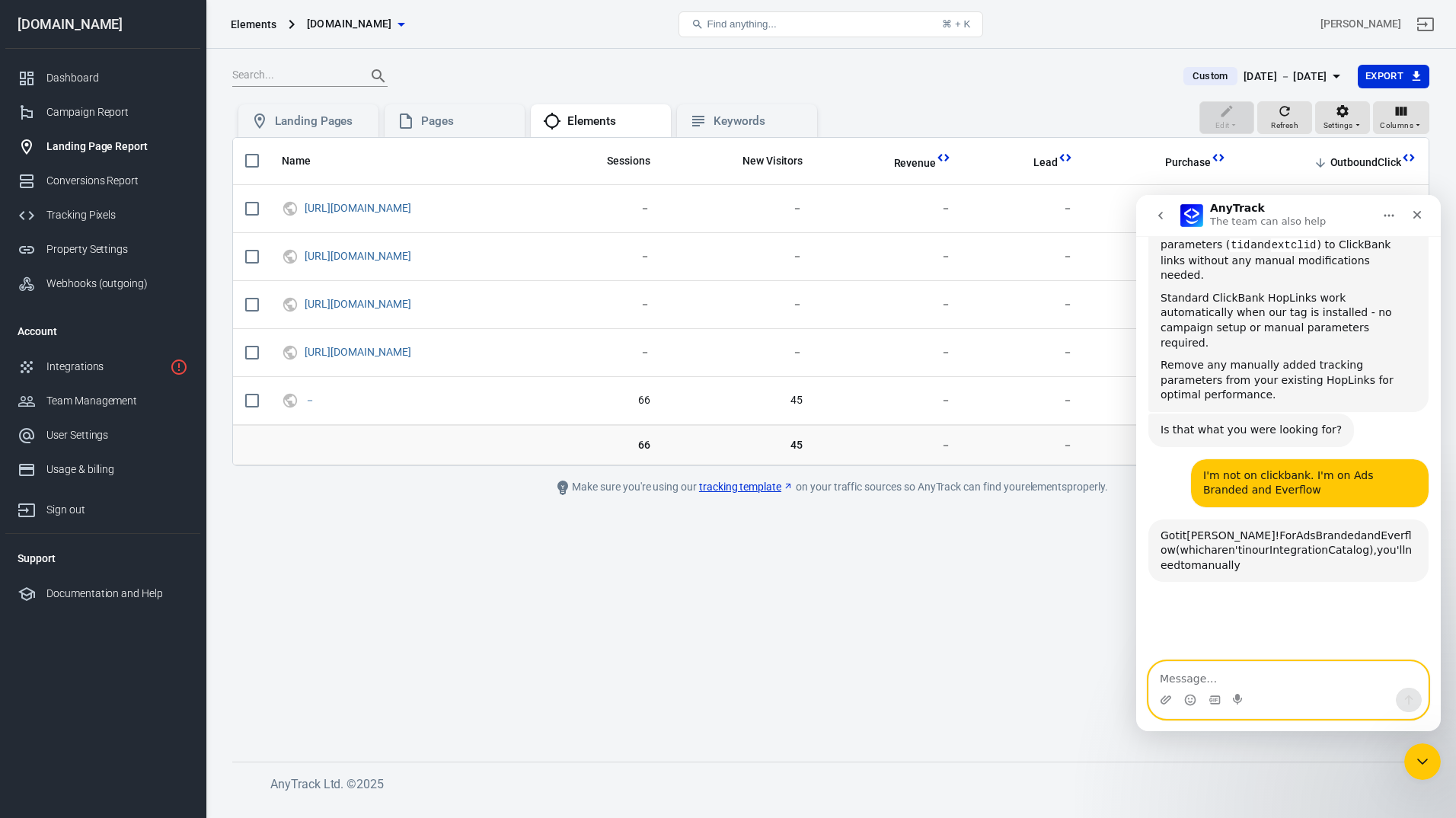
scroll to position [2879, 0]
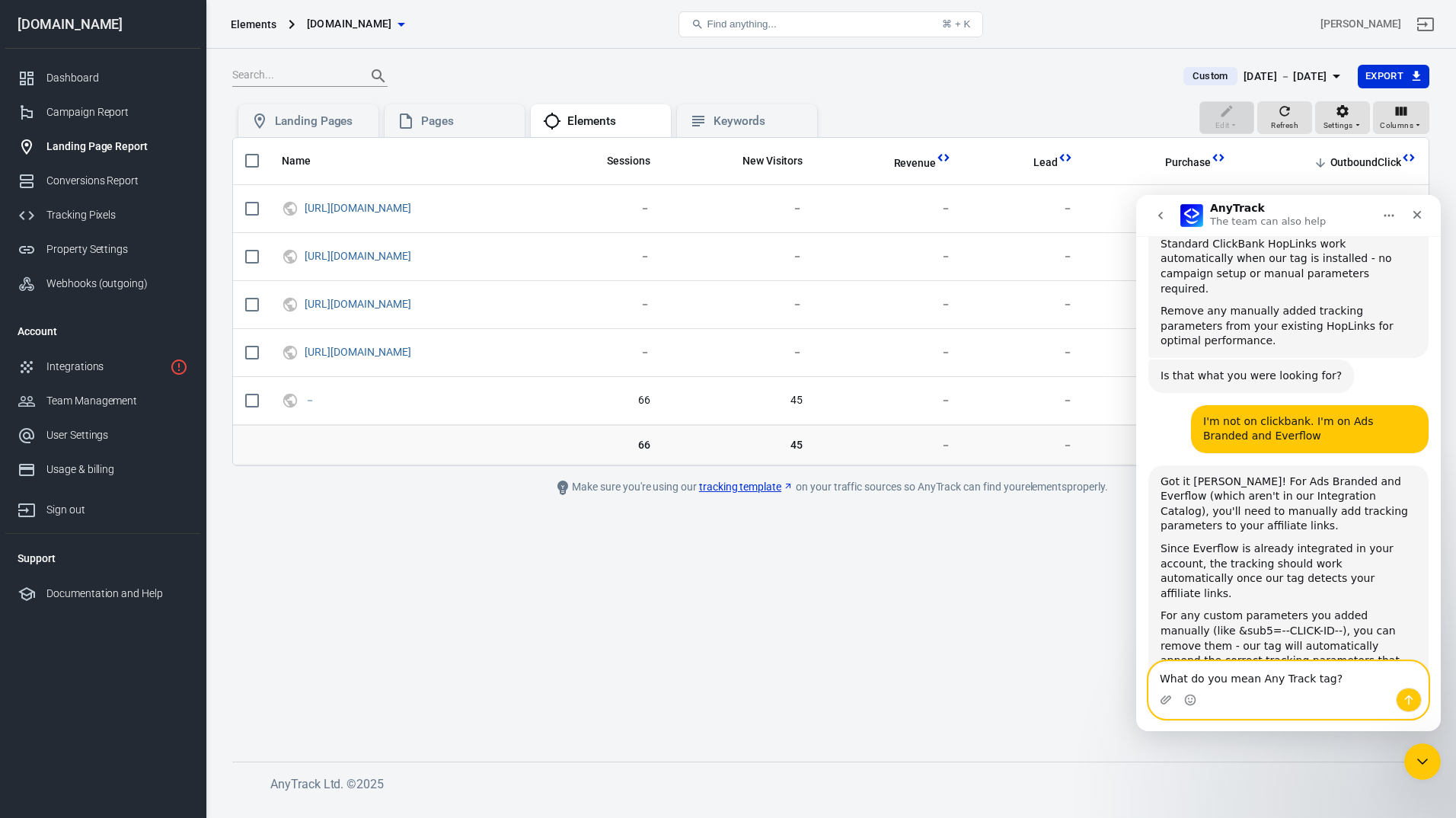
type textarea "What do you mean Any Track tag?"
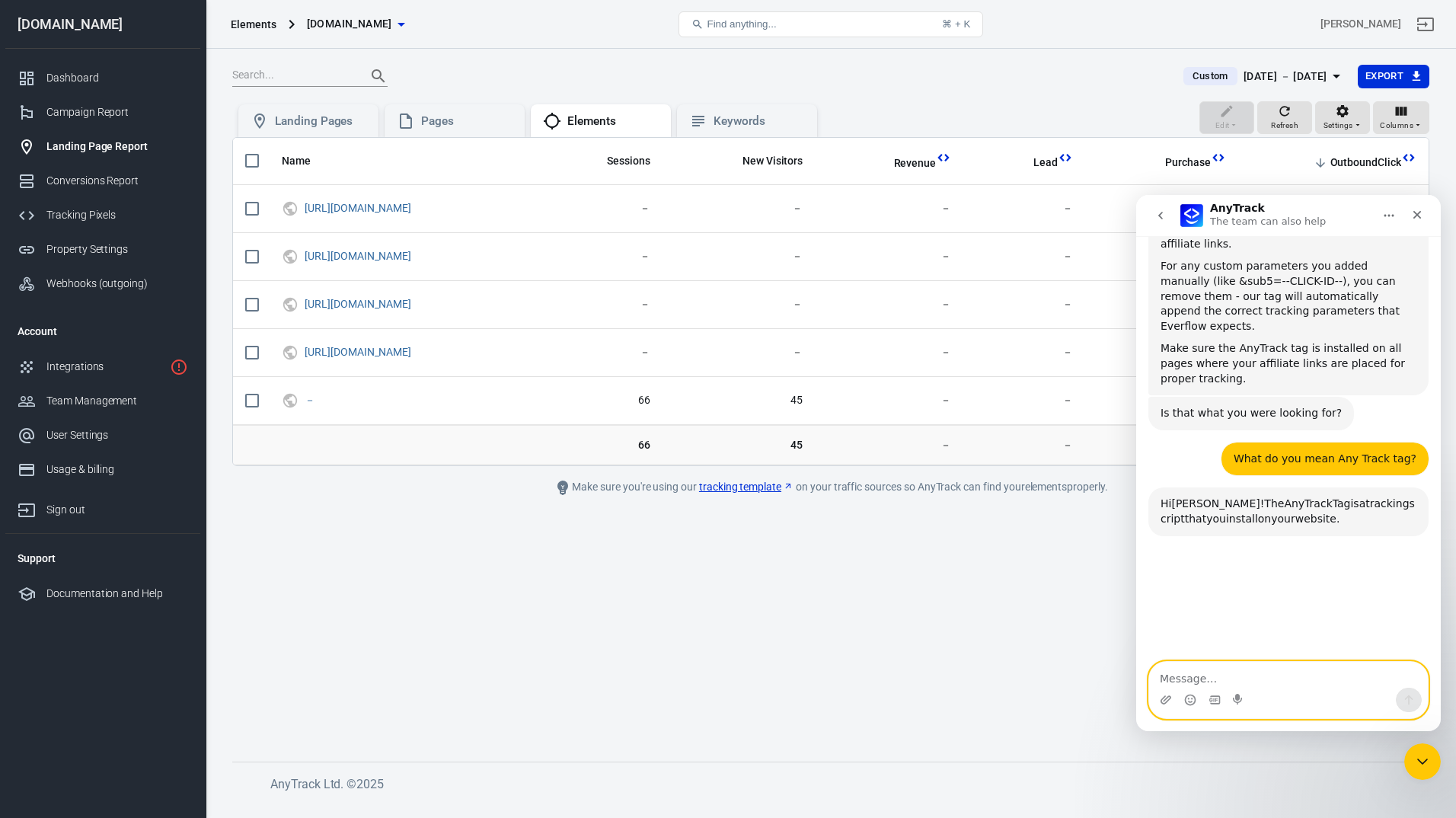
scroll to position [3236, 0]
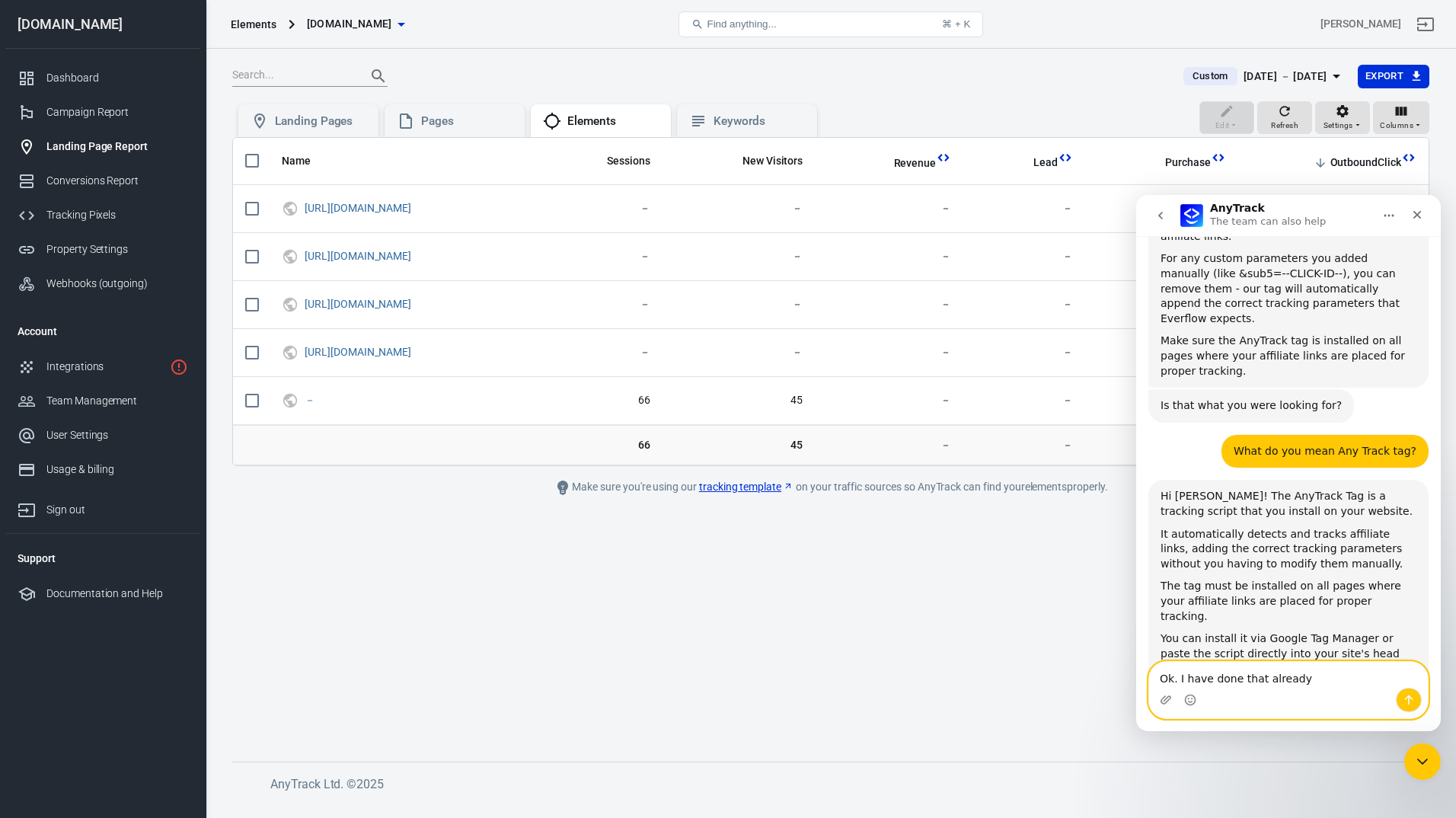
type textarea "Ok. I have done that already"
type textarea "C"
type textarea "J"
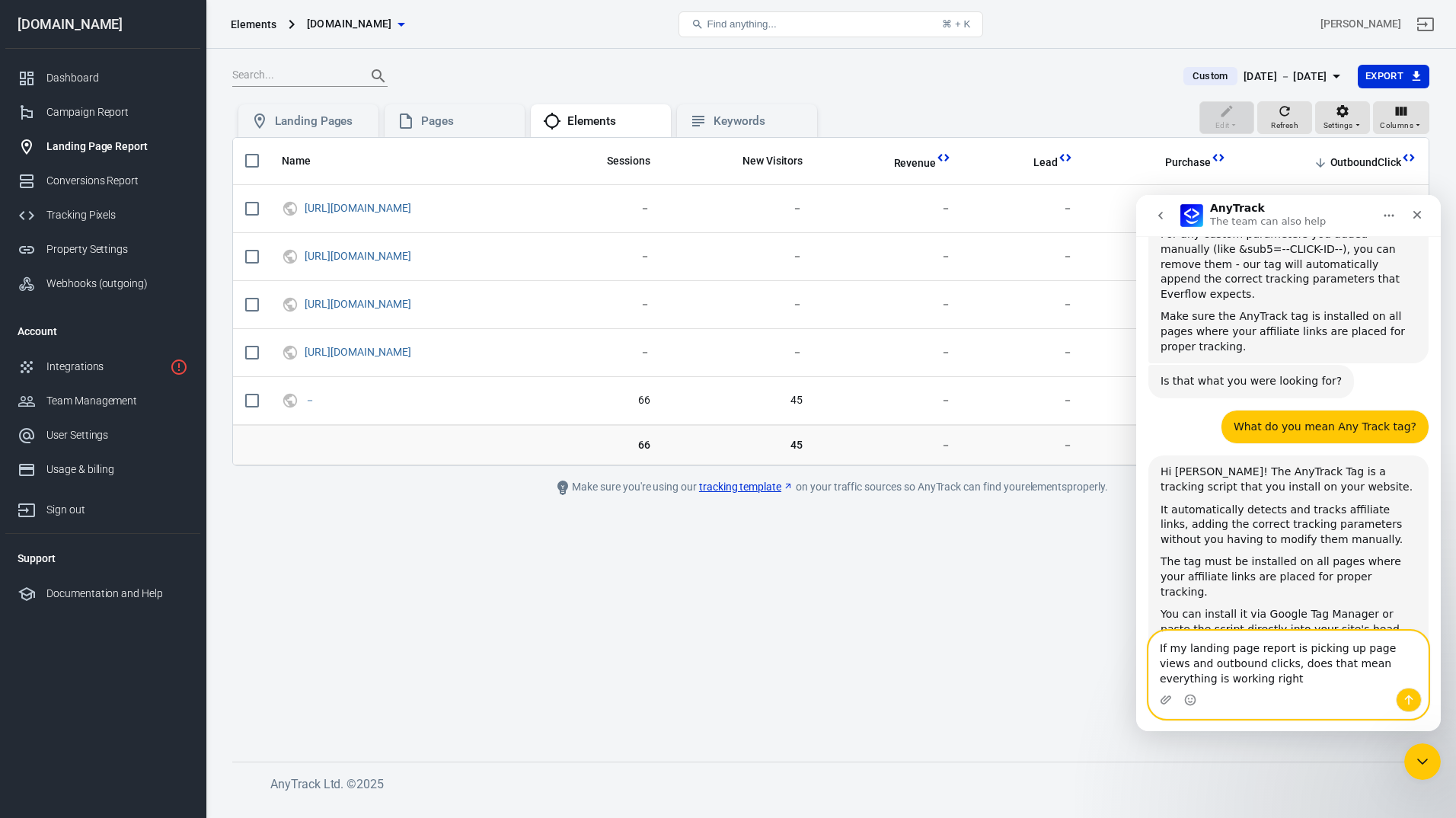
type textarea "If my landing page report is picking up page views and outbound clicks, does th…"
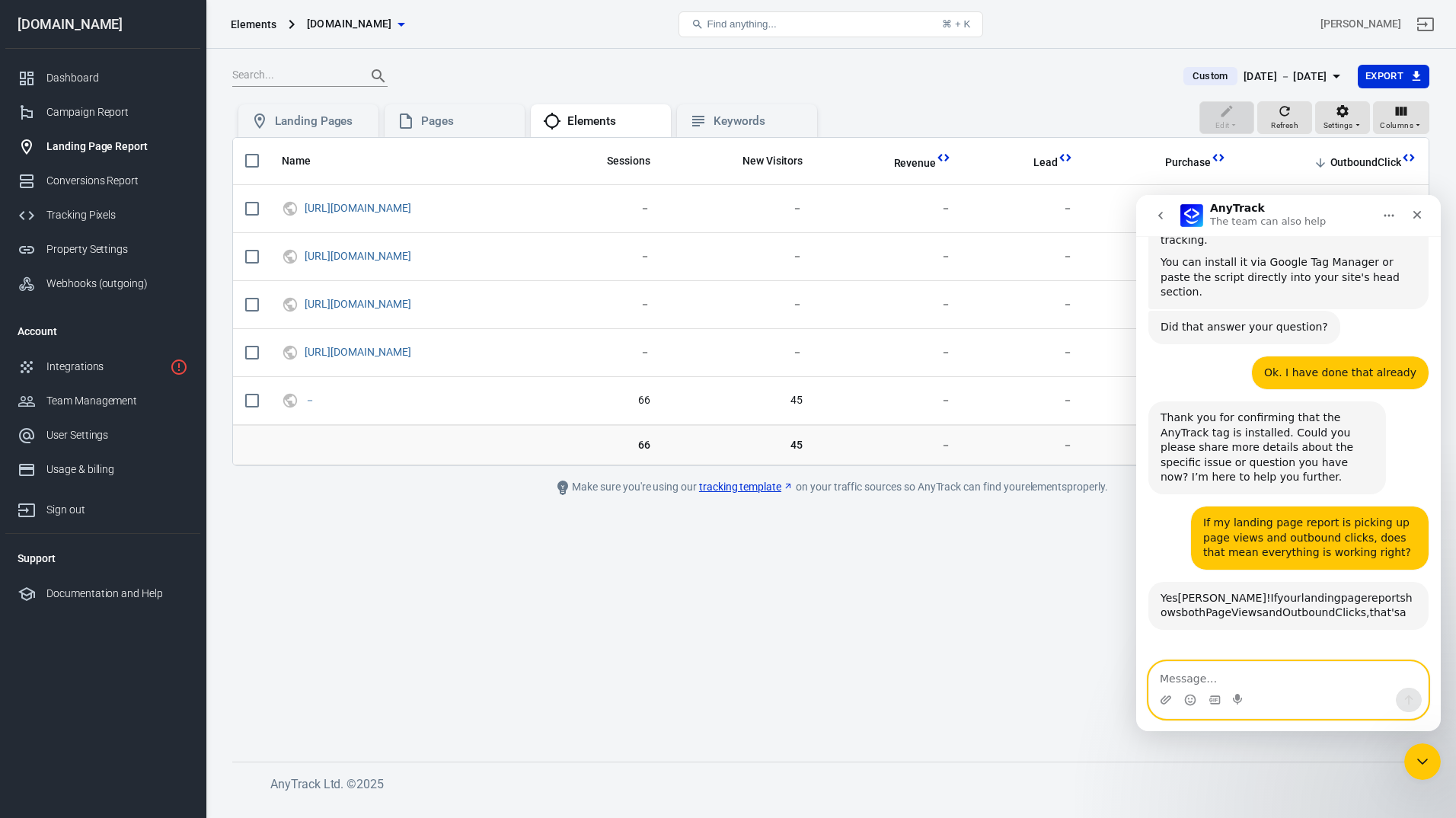
scroll to position [3640, 0]
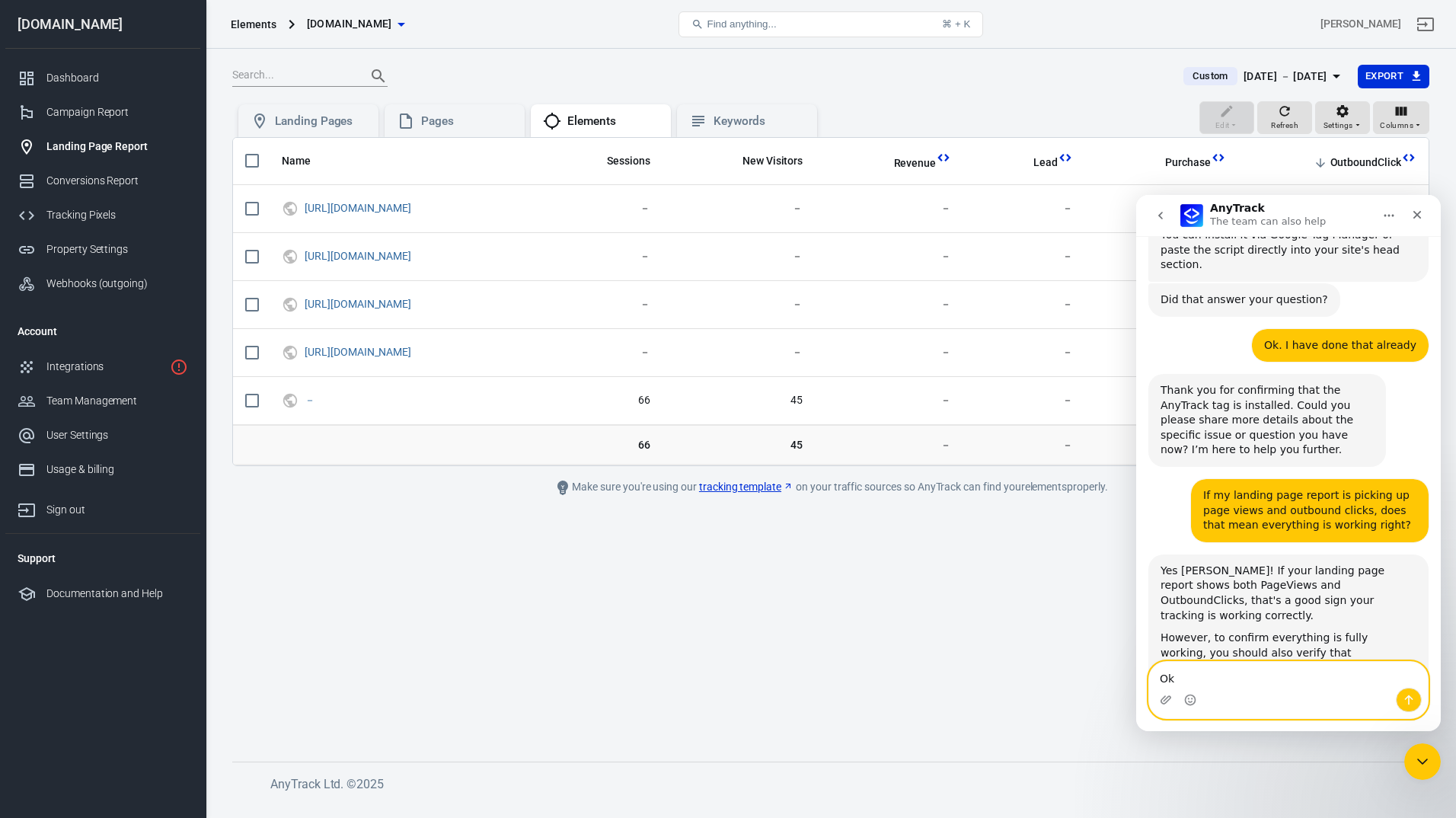
type textarea "O"
type textarea "ok"
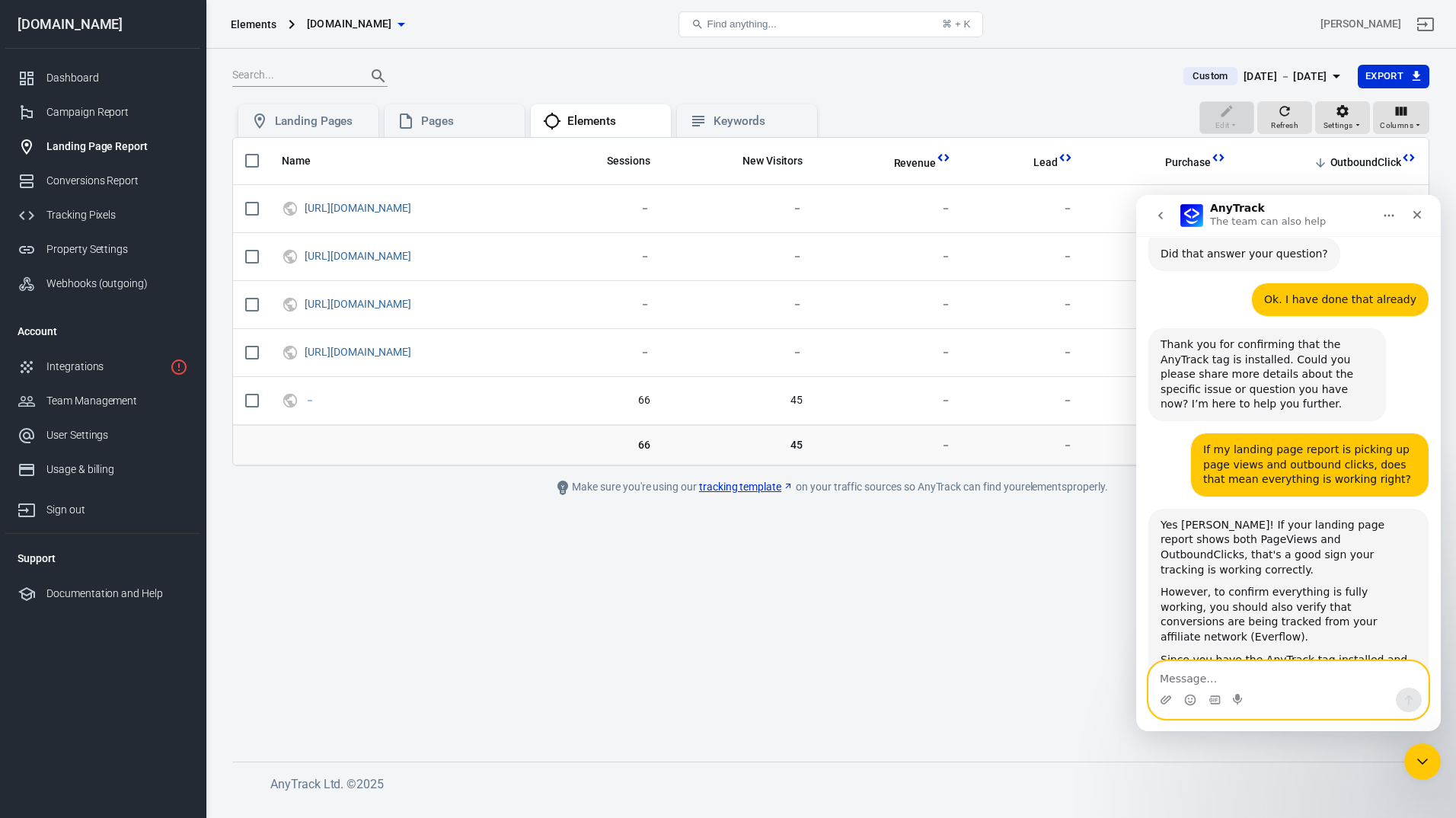
scroll to position [3825, 0]
